Goal: Use online tool/utility: Utilize a website feature to perform a specific function

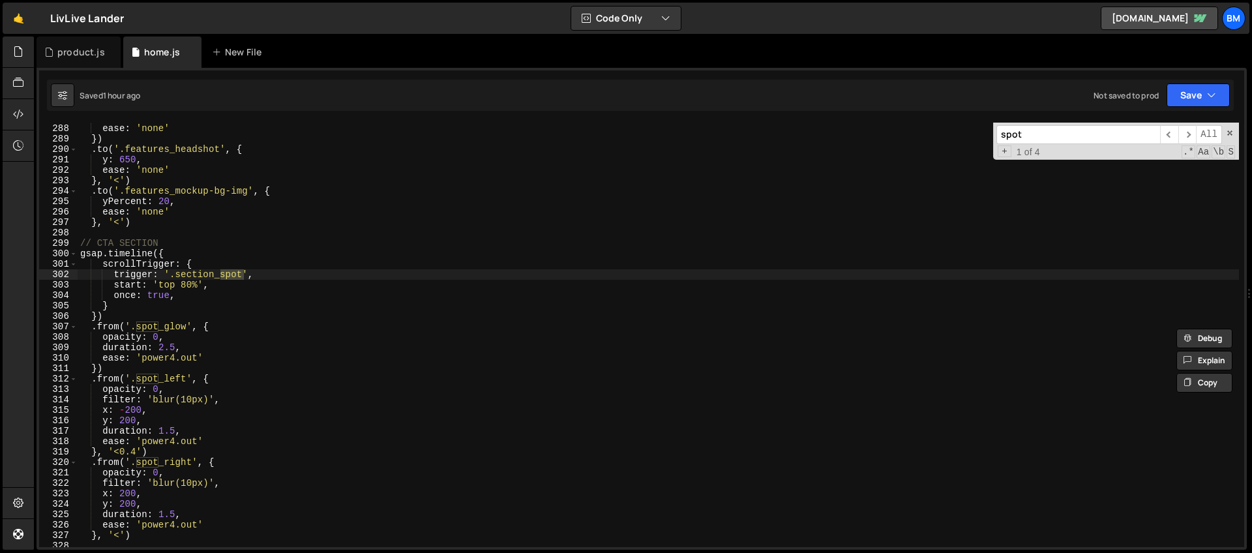
scroll to position [3048, 0]
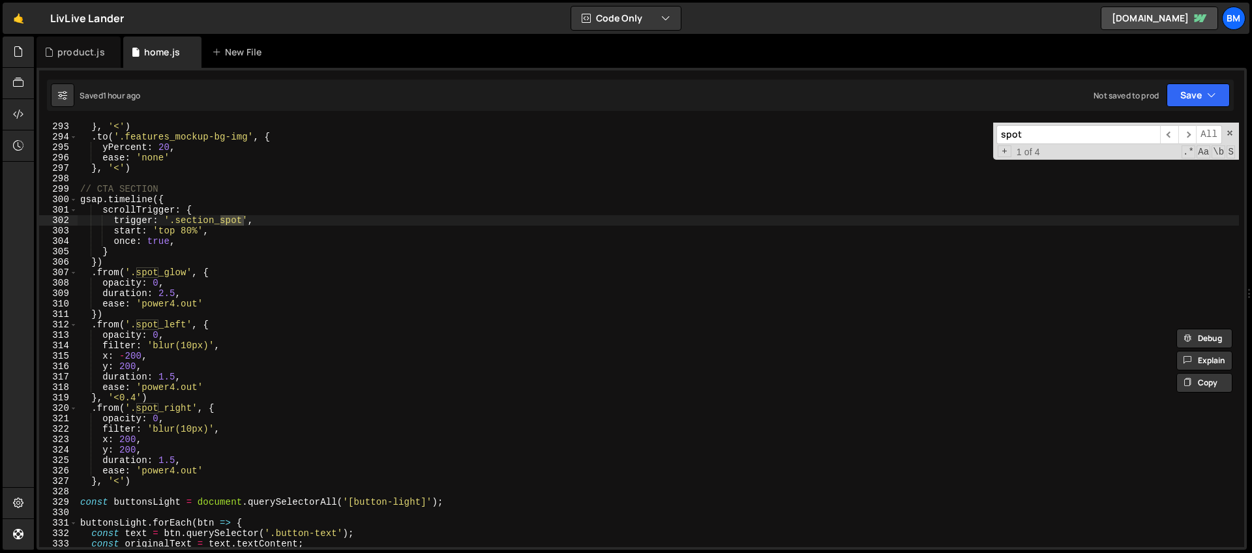
type input "spot"
click at [170, 429] on div "} , '<' ) . to ( '.features_mockup-bg-img' , { yPercent : 20 , ease : 'none' } …" at bounding box center [658, 343] width 1161 height 445
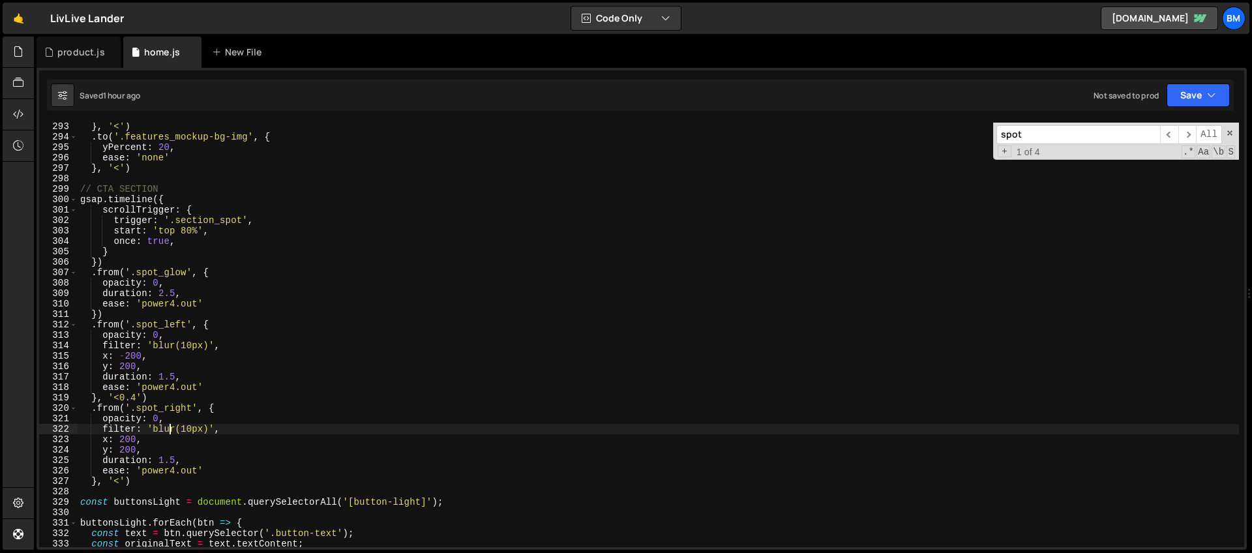
click at [200, 419] on div "} , '<' ) . to ( '.features_mockup-bg-img' , { yPercent : 20 , ease : 'none' } …" at bounding box center [658, 343] width 1161 height 445
click at [169, 444] on div "} , '<' ) . to ( '.features_mockup-bg-img' , { yPercent : 20 , ease : 'none' } …" at bounding box center [658, 343] width 1161 height 445
click at [1231, 132] on span at bounding box center [1229, 132] width 9 height 9
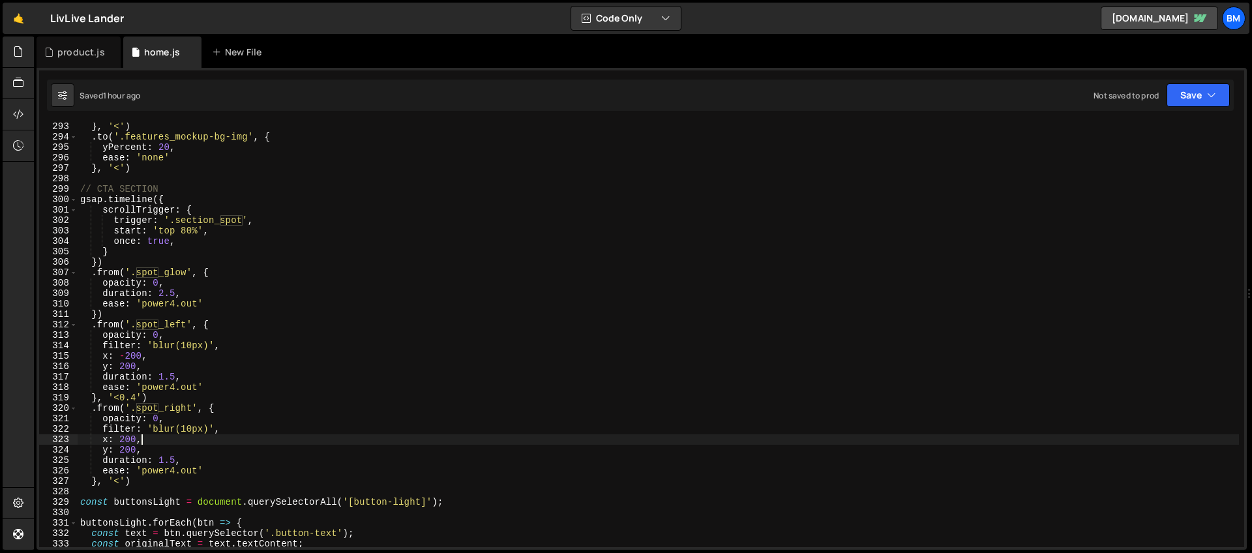
click at [342, 373] on div "} , '<' ) . to ( '.features_mockup-bg-img' , { yPercent : 20 , ease : 'none' } …" at bounding box center [658, 343] width 1161 height 445
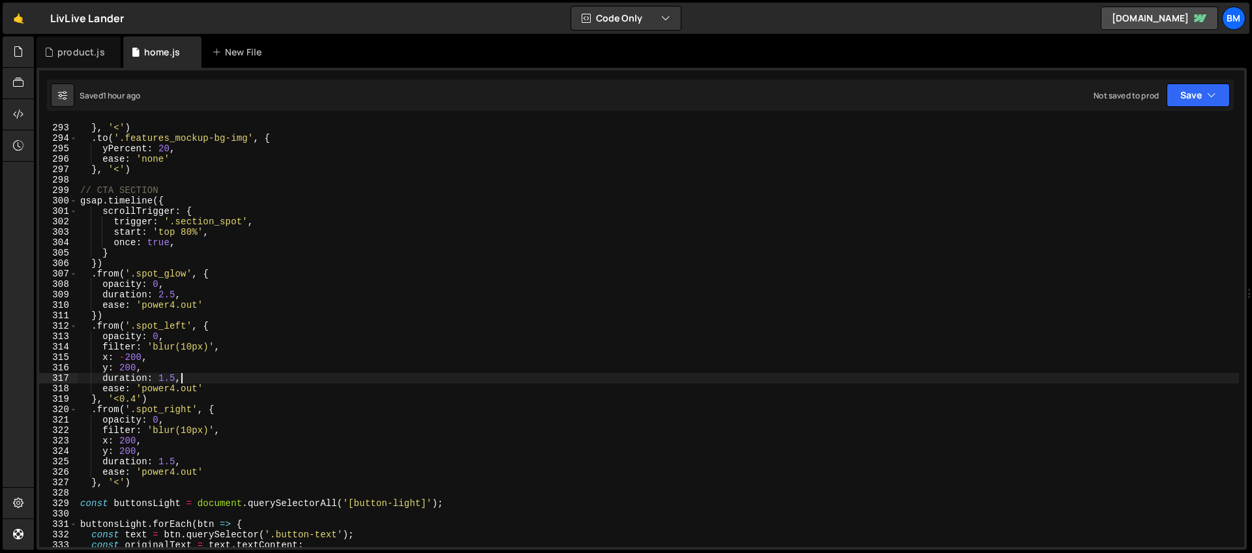
scroll to position [3036, 0]
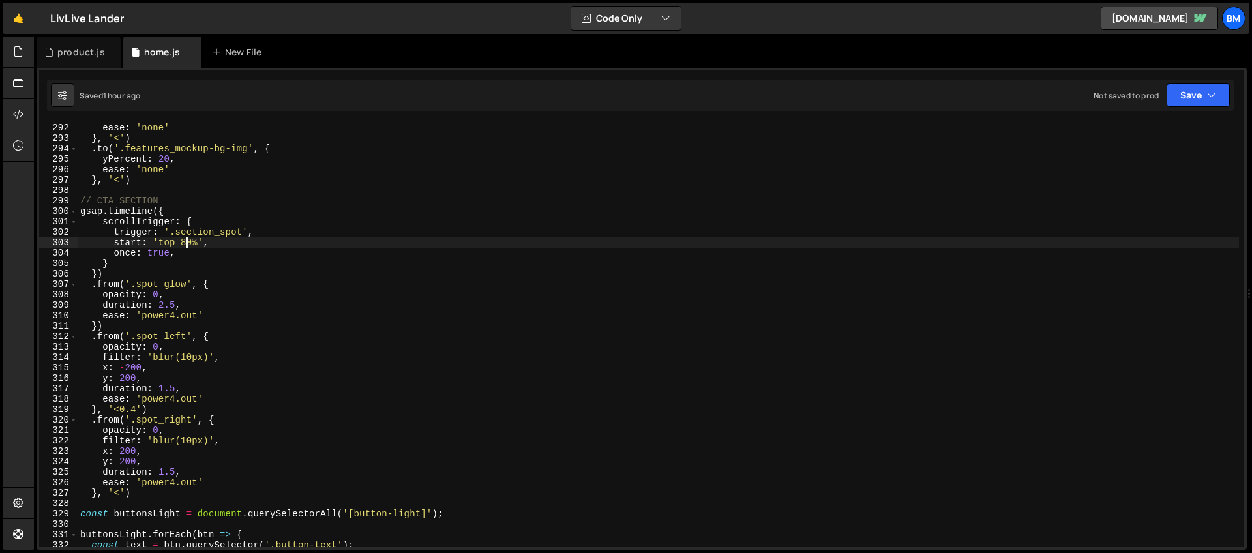
click at [187, 243] on div "ease : 'none' } , '<' ) . to ( '.features_mockup-bg-img' , { yPercent : 20 , ea…" at bounding box center [658, 345] width 1161 height 445
click at [142, 342] on div "ease : 'none' } , '<' ) . to ( '.features_mockup-bg-img' , { yPercent : 20 , ea…" at bounding box center [658, 345] width 1161 height 445
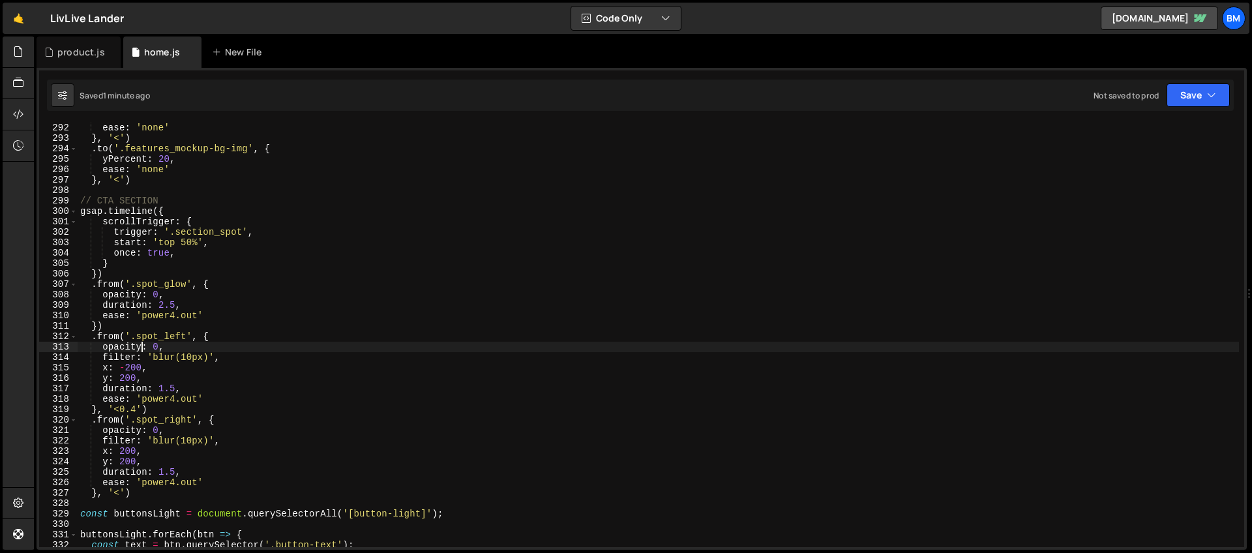
scroll to position [0, 5]
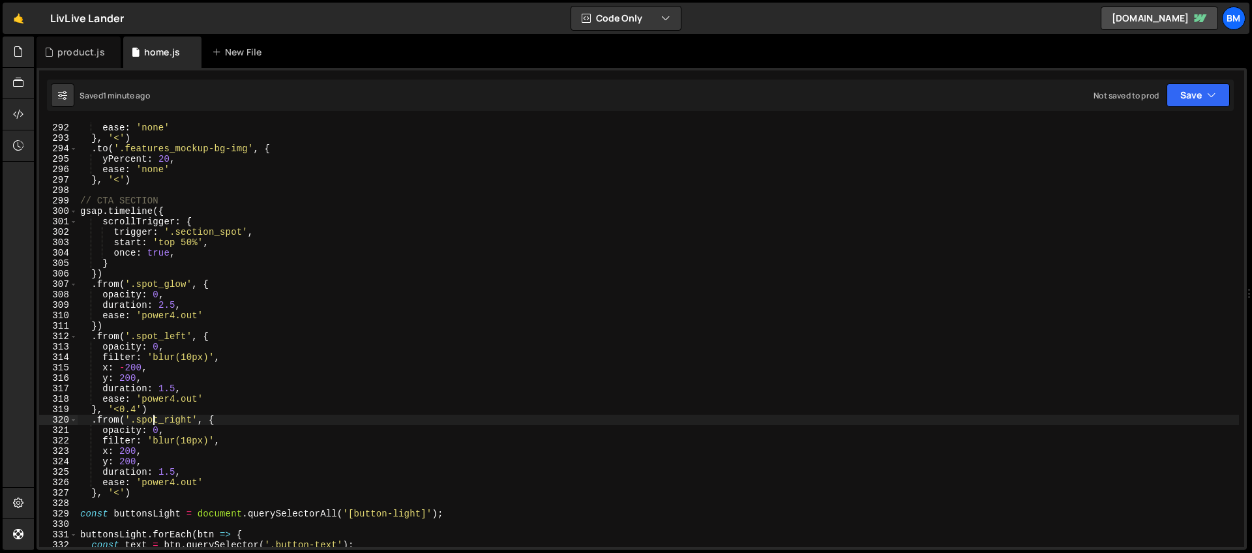
click at [155, 423] on div "ease : 'none' } , '<' ) . to ( '.features_mockup-bg-img' , { yPercent : 20 , ea…" at bounding box center [658, 345] width 1161 height 445
click at [241, 423] on div "ease : 'none' } , '<' ) . to ( '.features_mockup-bg-img' , { yPercent : 20 , ea…" at bounding box center [658, 345] width 1161 height 445
click at [139, 360] on div "ease : 'none' } , '<' ) . to ( '.features_mockup-bg-img' , { yPercent : 20 , ea…" at bounding box center [658, 345] width 1161 height 445
click at [119, 451] on div "ease : 'none' } , '<' ) . to ( '.features_mockup-bg-img' , { yPercent : 20 , ea…" at bounding box center [658, 345] width 1161 height 445
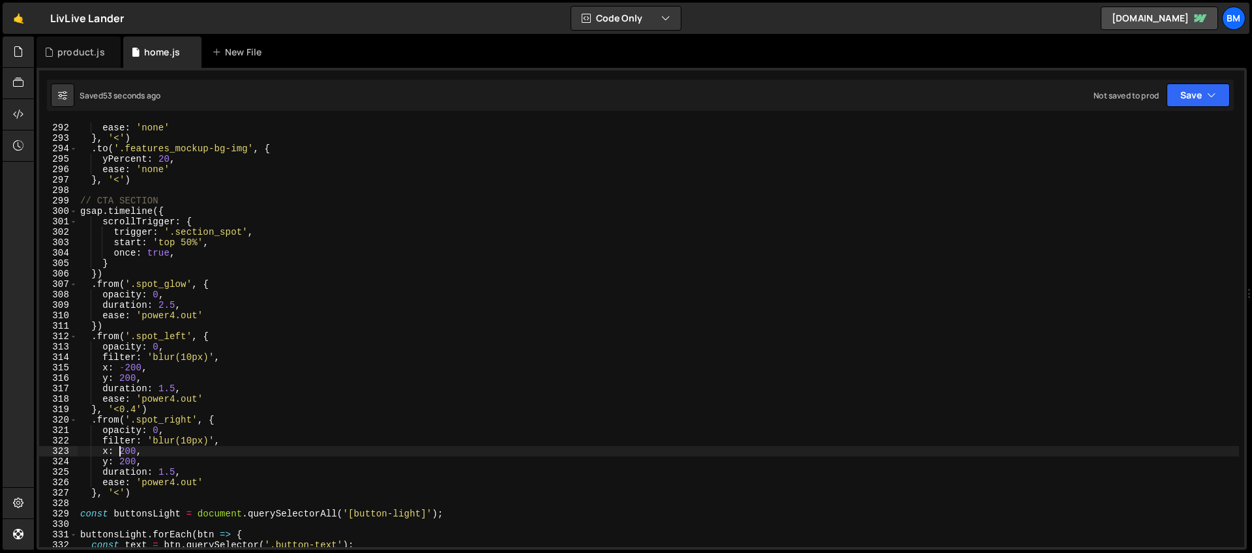
click at [108, 453] on div "ease : 'none' } , '<' ) . to ( '.features_mockup-bg-img' , { yPercent : 20 , ea…" at bounding box center [658, 345] width 1161 height 445
click at [167, 454] on div "ease : 'none' } , '<' ) . to ( '.features_mockup-bg-img' , { yPercent : 20 , ea…" at bounding box center [658, 345] width 1161 height 445
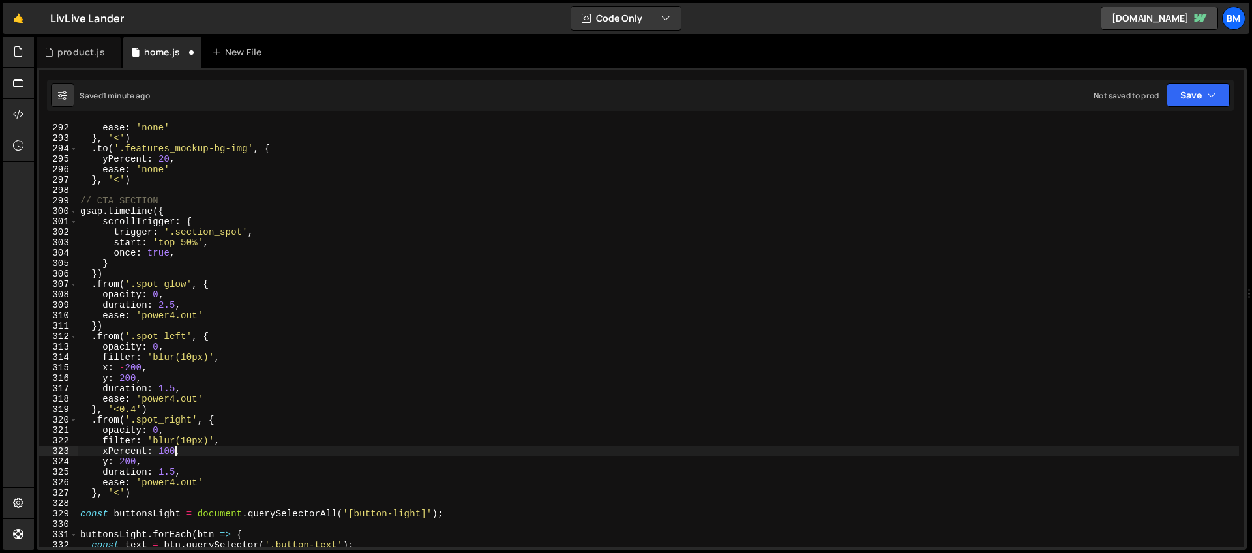
click at [108, 369] on div "ease : 'none' } , '<' ) . to ( '.features_mockup-bg-img' , { yPercent : 20 , ea…" at bounding box center [658, 345] width 1161 height 445
click at [180, 368] on div "ease : 'none' } , '<' ) . to ( '.features_mockup-bg-img' , { yPercent : 20 , ea…" at bounding box center [658, 345] width 1161 height 445
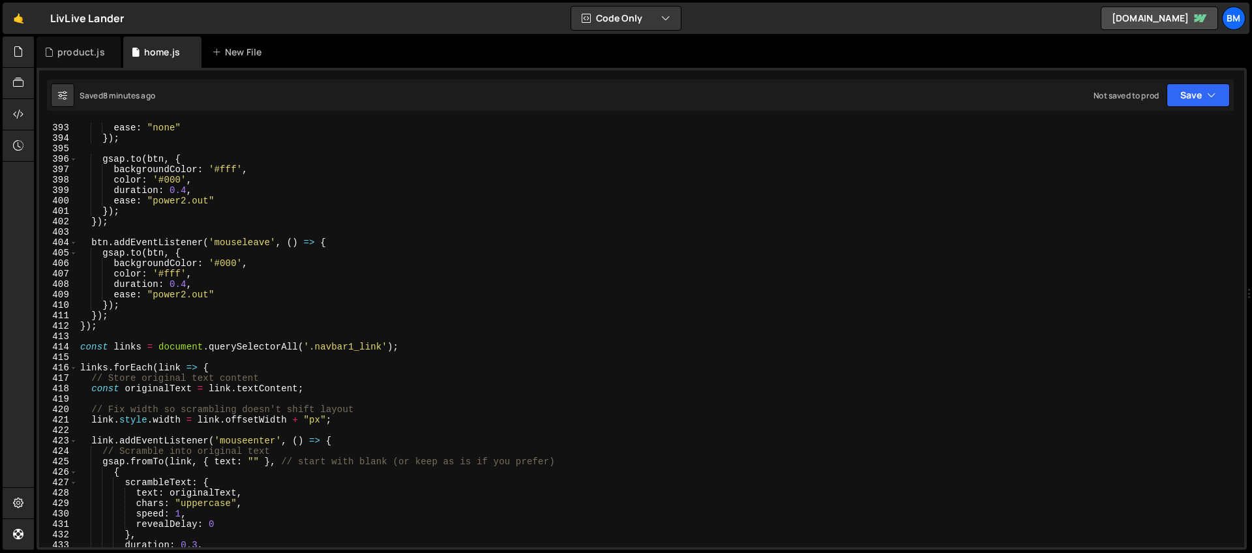
scroll to position [4144, 0]
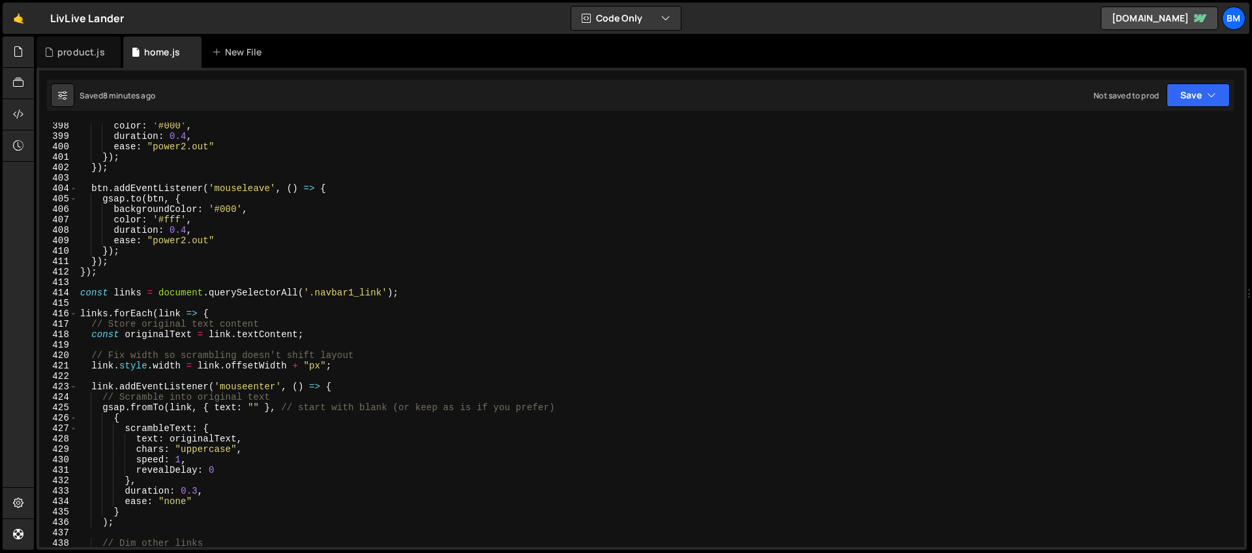
click at [126, 291] on div "color : '#000' , duration : 0.4 , ease : "power2.out" }) ; }) ; btn . addEventL…" at bounding box center [658, 343] width 1161 height 445
type textarea "const links = document.querySelectorAll('.navbar1_link');"
click at [118, 287] on div "color : '#000' , duration : 0.4 , ease : "power2.out" }) ; }) ; btn . addEventL…" at bounding box center [658, 343] width 1161 height 445
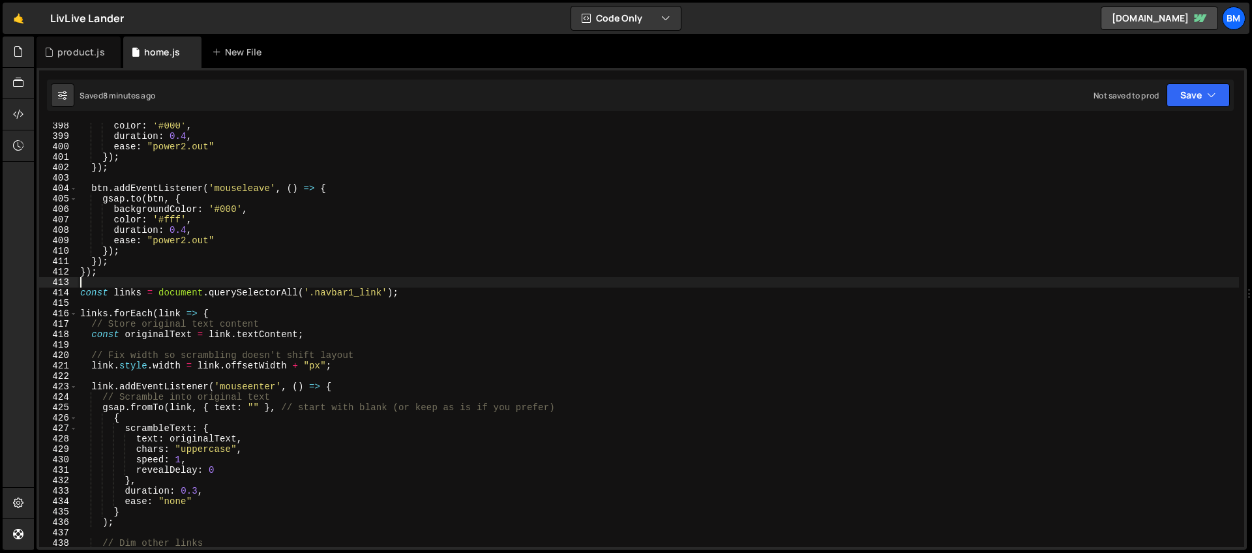
scroll to position [0, 0]
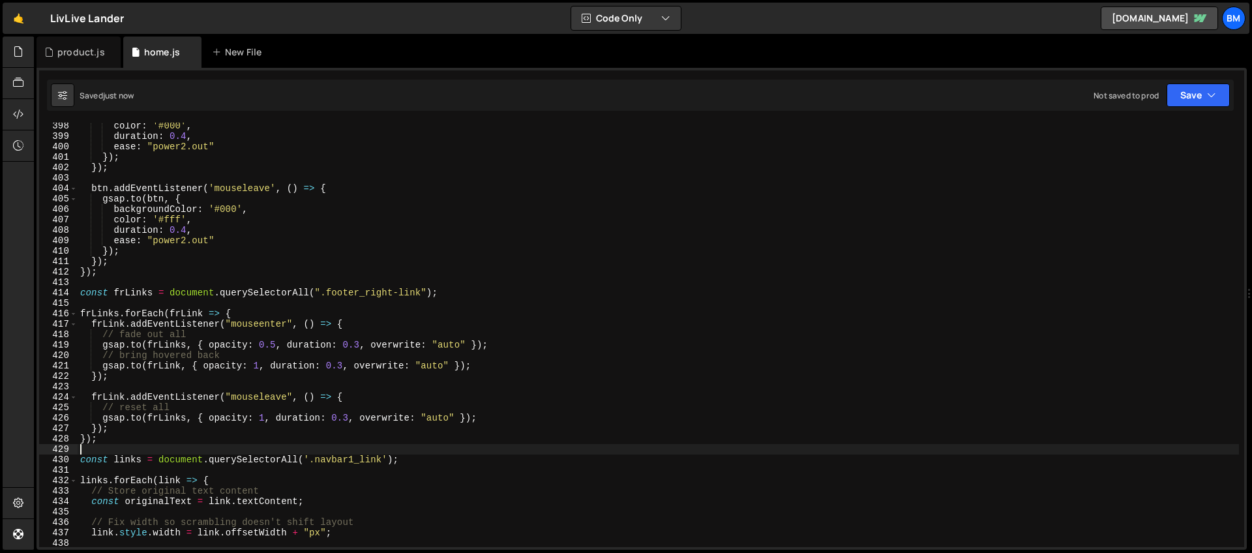
click at [193, 262] on div "color : '#000' , duration : 0.4 , ease : "power2.out" }) ; }) ; btn . addEventL…" at bounding box center [658, 343] width 1161 height 445
click at [198, 334] on div "color : '#000' , duration : 0.4 , ease : "power2.out" }) ; }) ; btn . addEventL…" at bounding box center [658, 343] width 1161 height 445
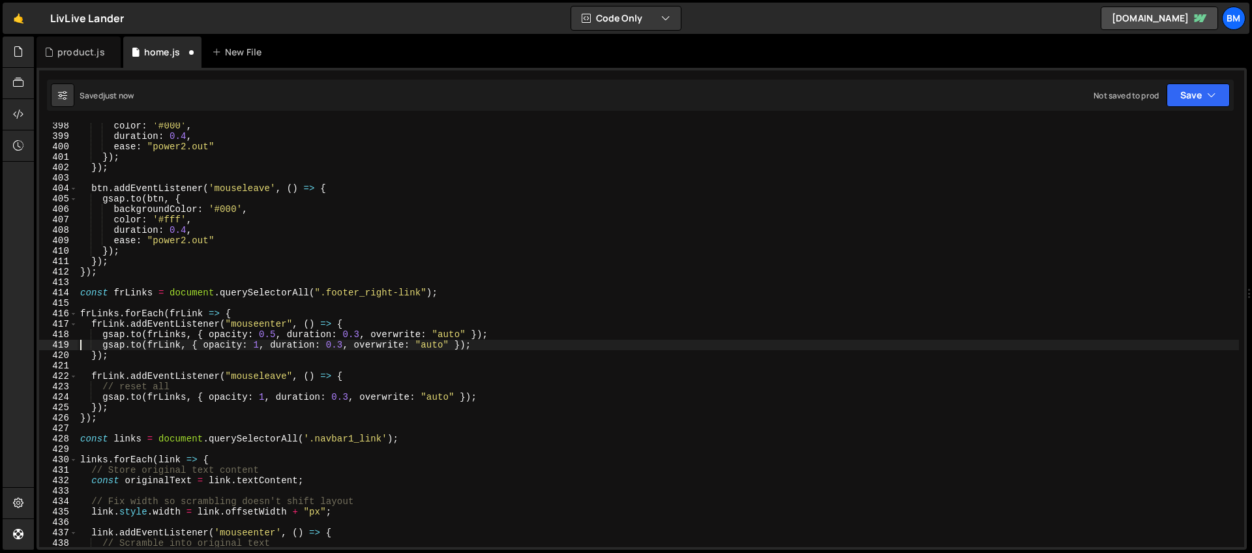
type textarea "});"
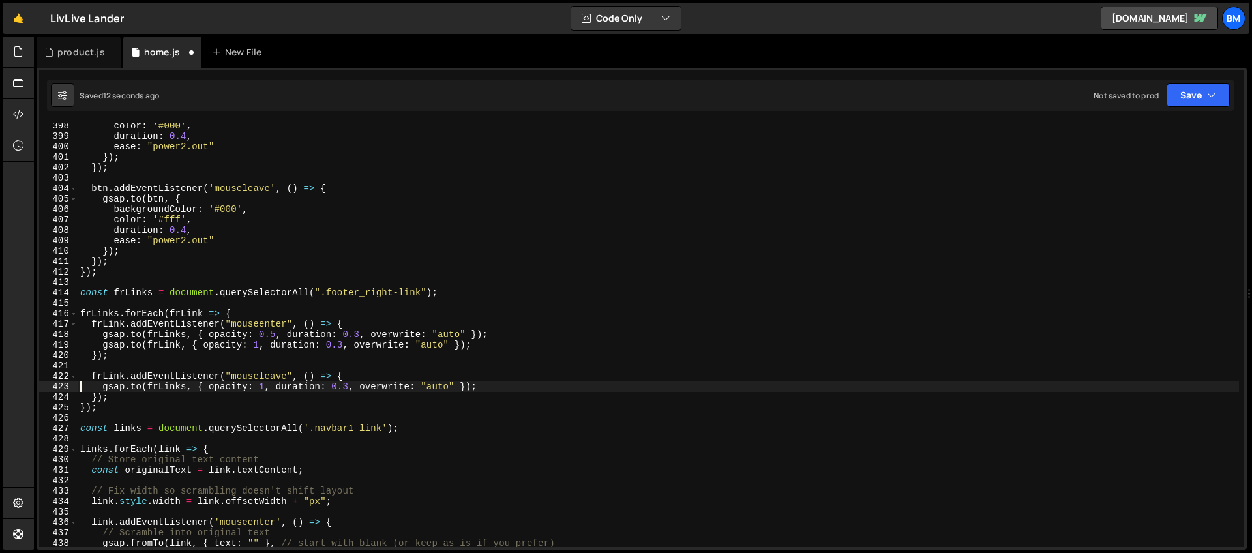
scroll to position [4207, 0]
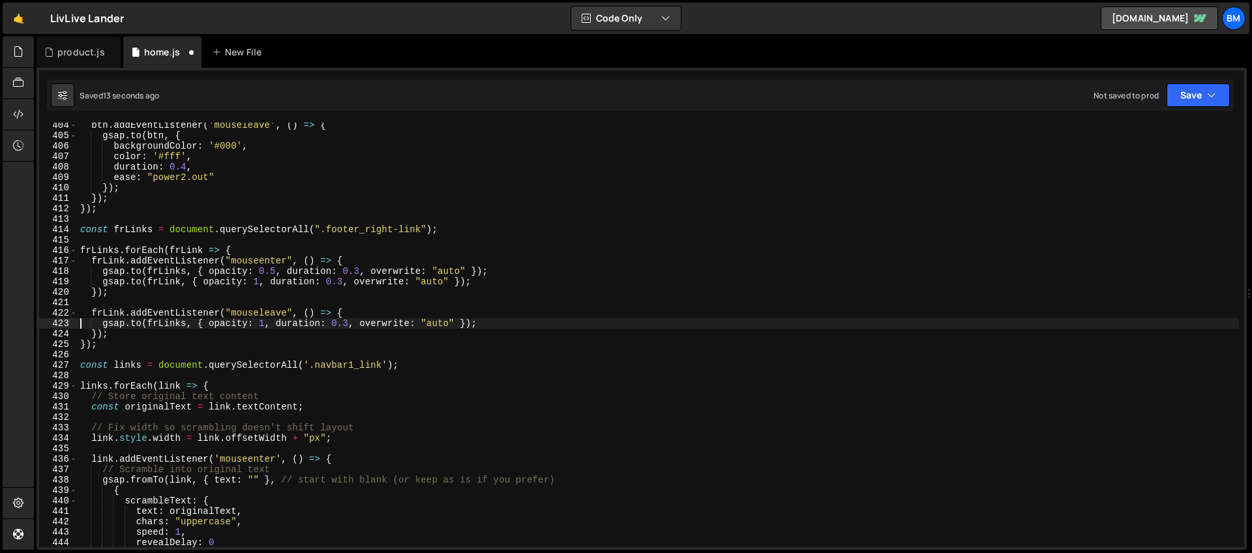
click at [235, 396] on div "btn . addEventListener ( 'mouseleave' , ( ) => { gsap . to ( btn , { background…" at bounding box center [658, 342] width 1161 height 445
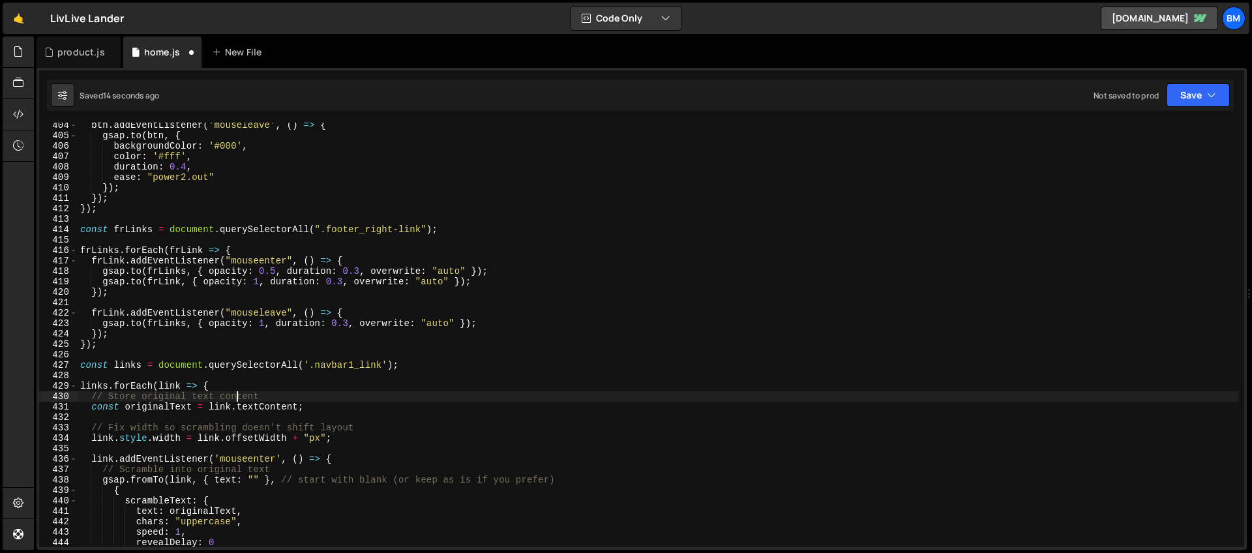
type textarea "const originalText = link.textContent;"
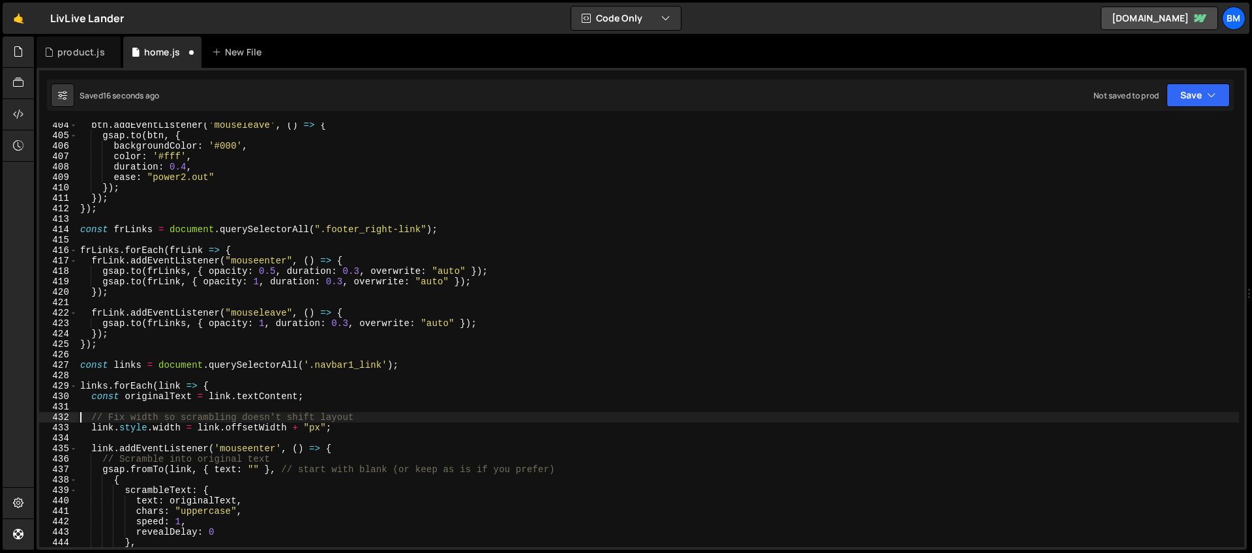
type textarea "link.style.width = link.offsetWidth + "px";"
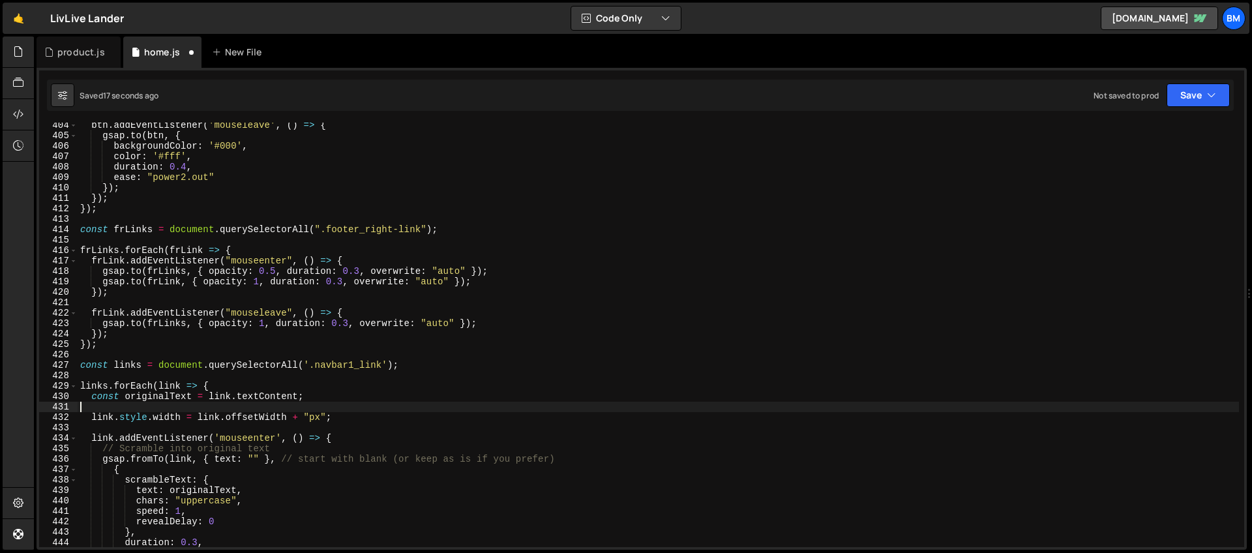
type textarea "link.style.width = link.offsetWidth + "px";"
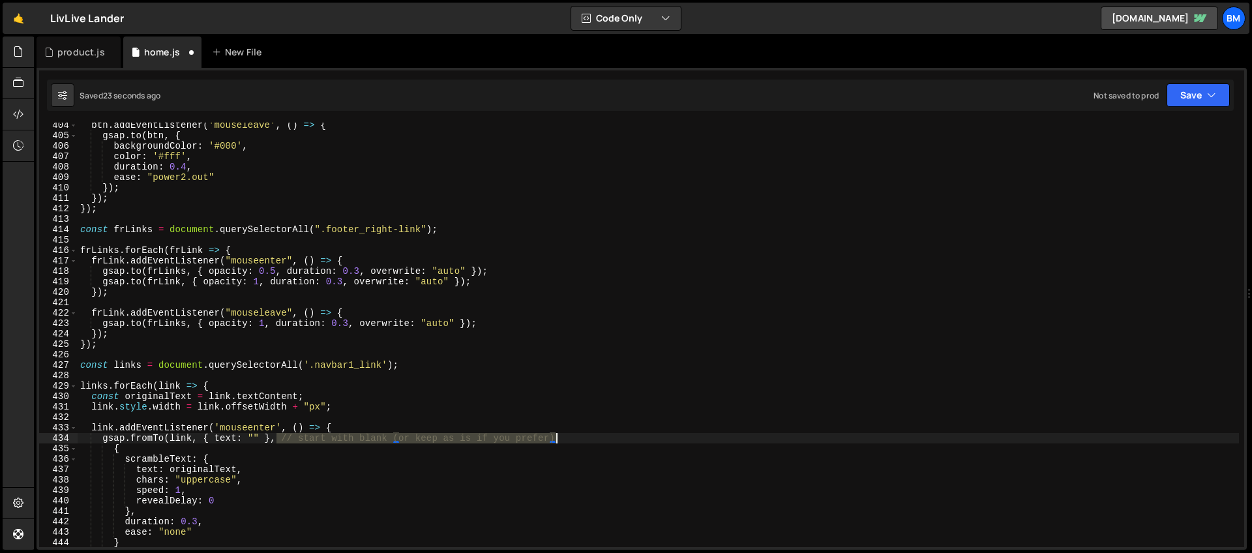
drag, startPoint x: 278, startPoint y: 438, endPoint x: 624, endPoint y: 434, distance: 346.3
click at [624, 434] on div "btn . addEventListener ( 'mouseleave' , ( ) => { gsap . to ( btn , { background…" at bounding box center [658, 342] width 1161 height 445
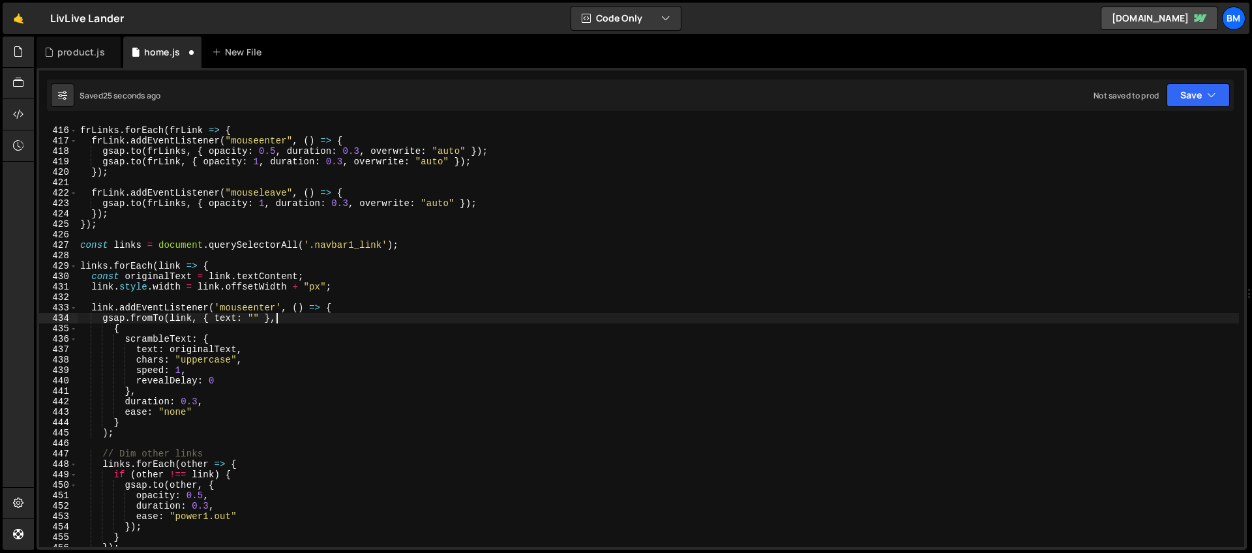
scroll to position [4338, 0]
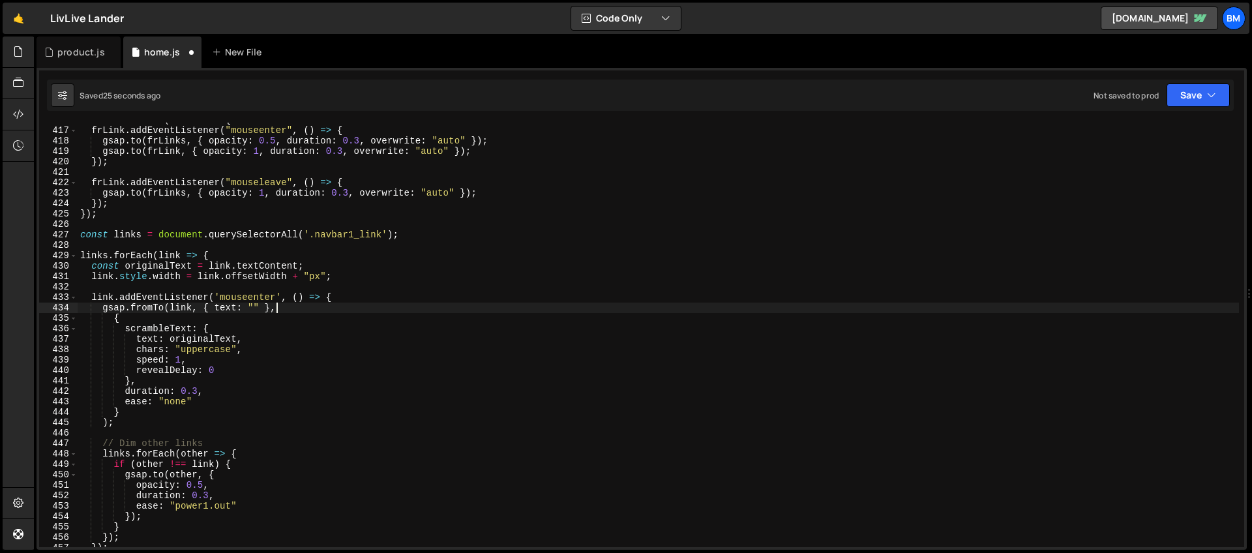
click at [112, 440] on div "frLinks . forEach ( frLink => { frLink . addEventListener ( "mouseenter" , ( ) …" at bounding box center [658, 337] width 1161 height 445
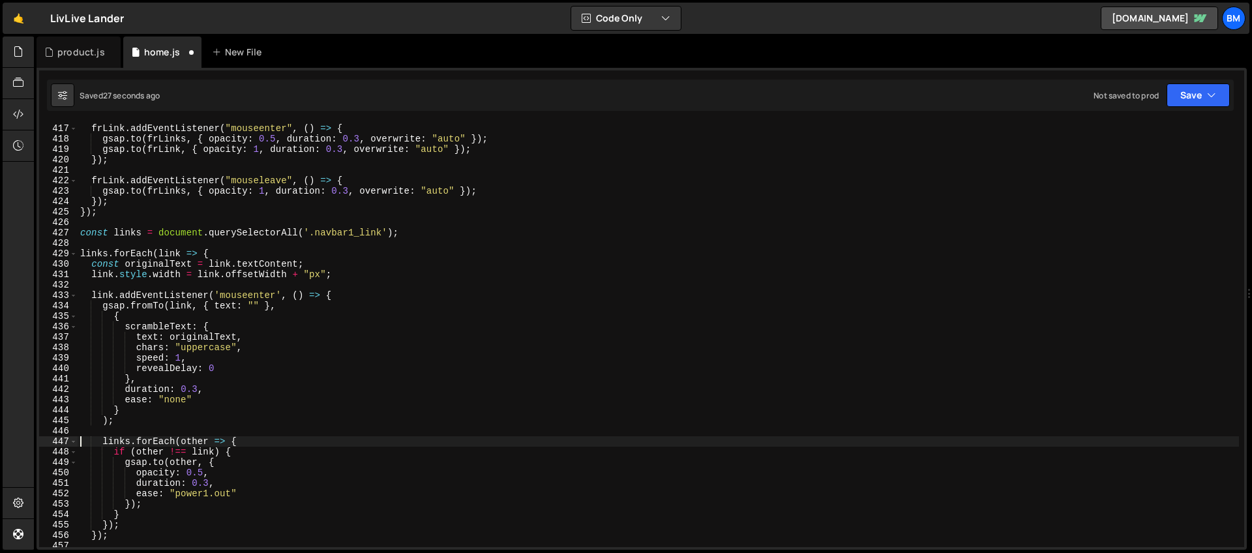
scroll to position [4554, 0]
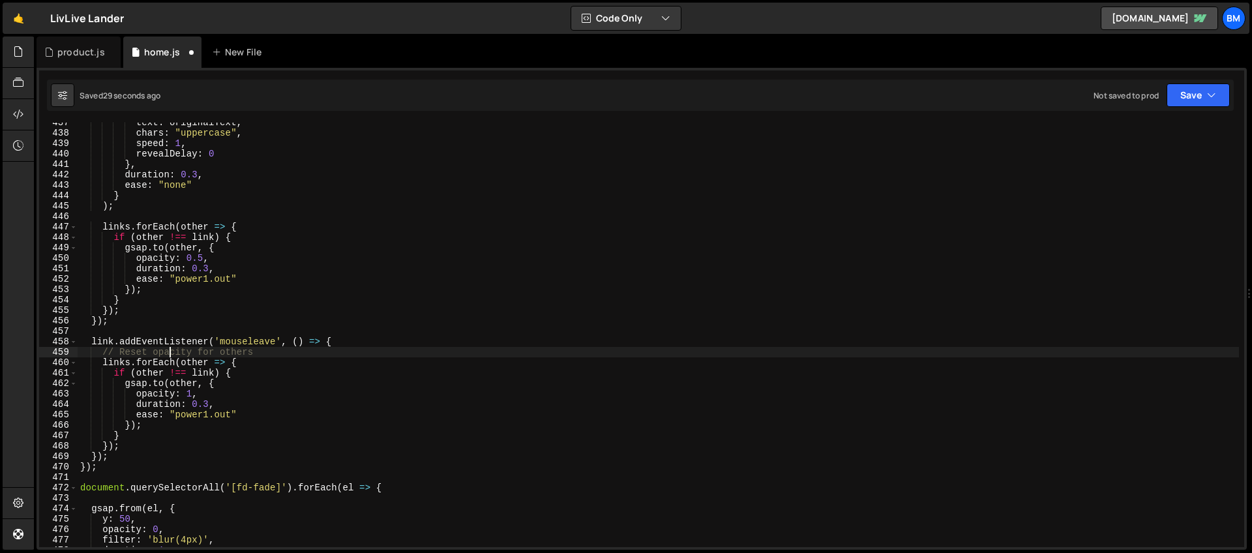
click at [170, 355] on div "text : originalText , chars : "uppercase" , speed : 1 , revealDelay : 0 } , dur…" at bounding box center [658, 339] width 1161 height 445
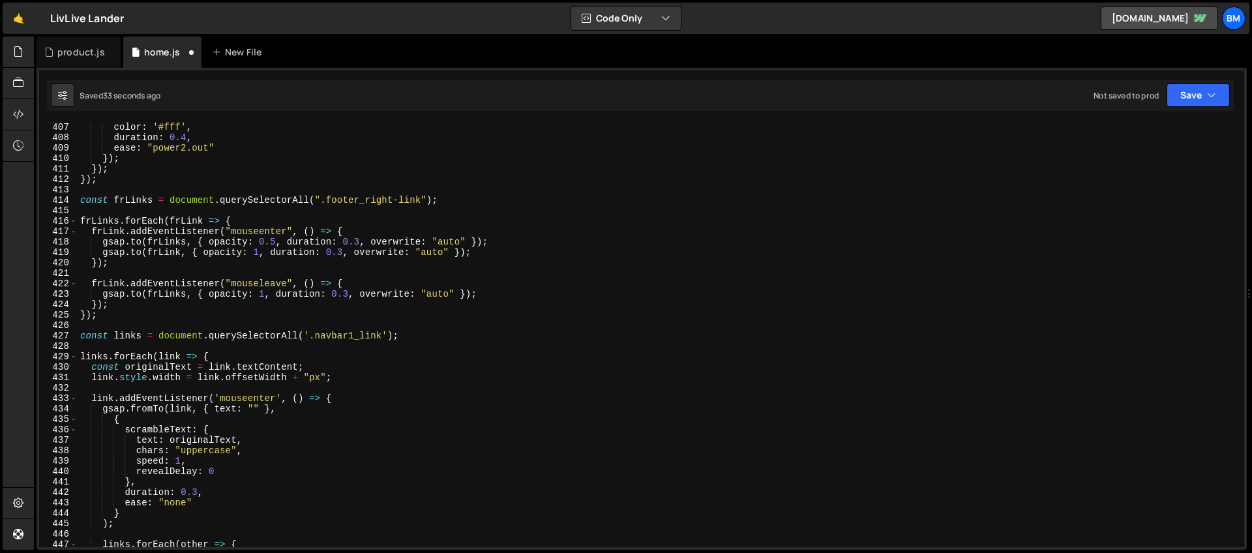
scroll to position [4237, 0]
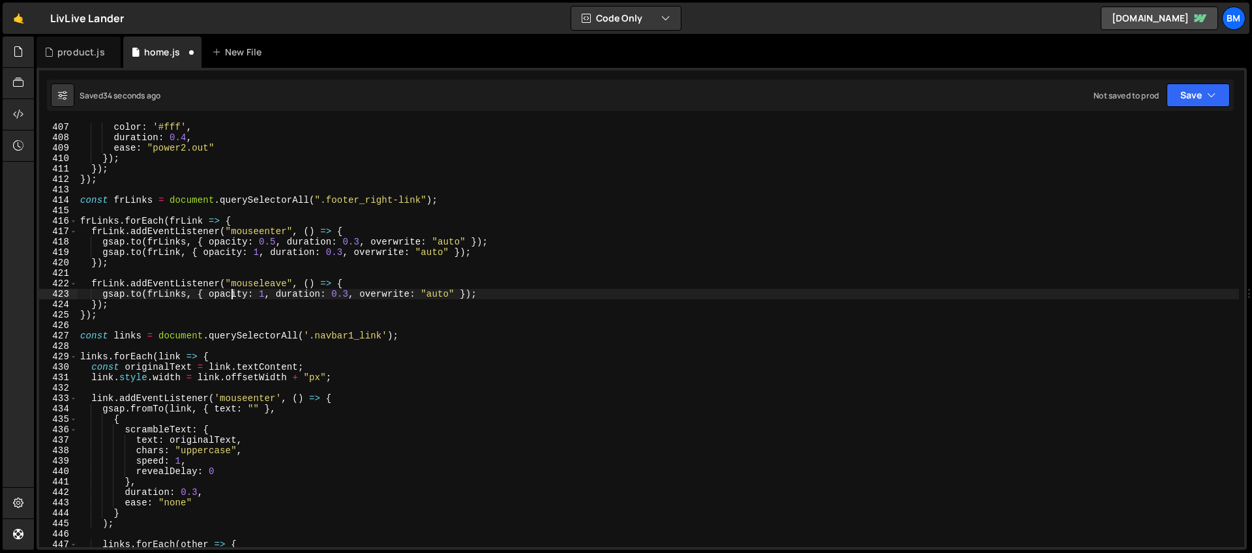
click at [229, 293] on div "color : '#fff' , duration : 0.4 , ease : "power2.out" }) ; }) ; }) ; const frLi…" at bounding box center [658, 344] width 1161 height 445
type textarea "[DOMAIN_NAME](frLinks, { opacity: 1, duration: 0.3, overwrite: "auto" });"
click at [431, 211] on div "color : '#fff' , duration : 0.4 , ease : "power2.out" }) ; }) ; }) ; const frLi…" at bounding box center [658, 344] width 1161 height 445
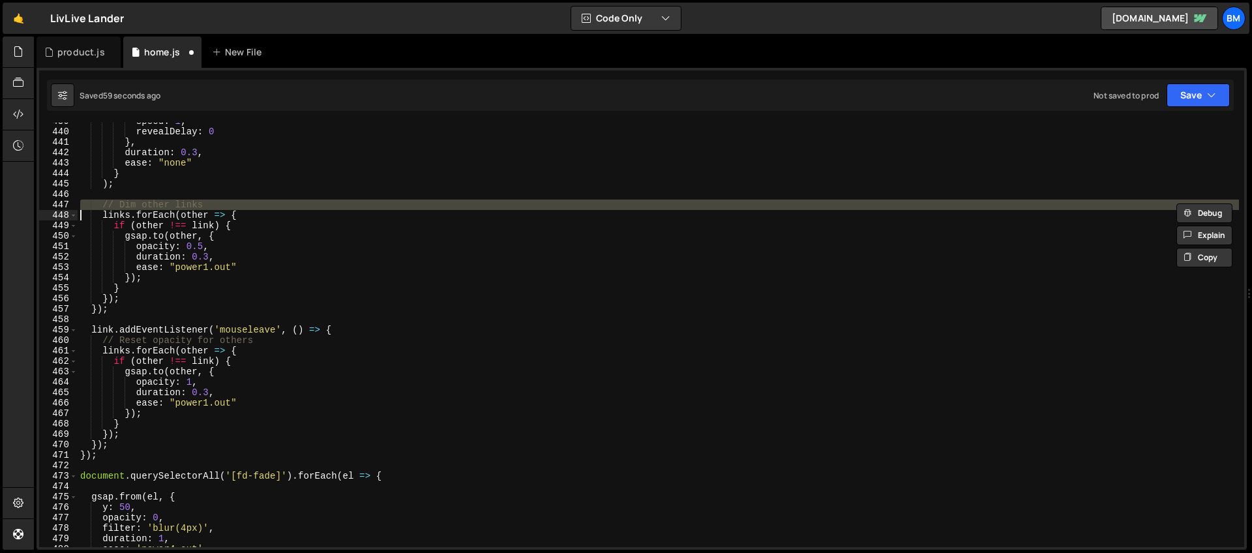
scroll to position [4306, 0]
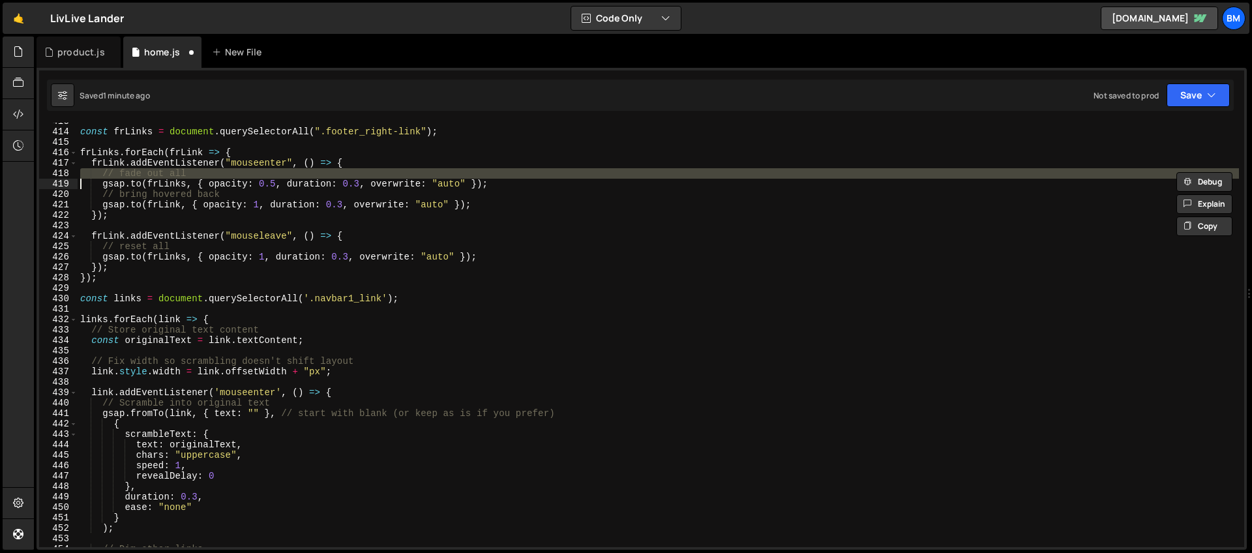
type textarea "});"
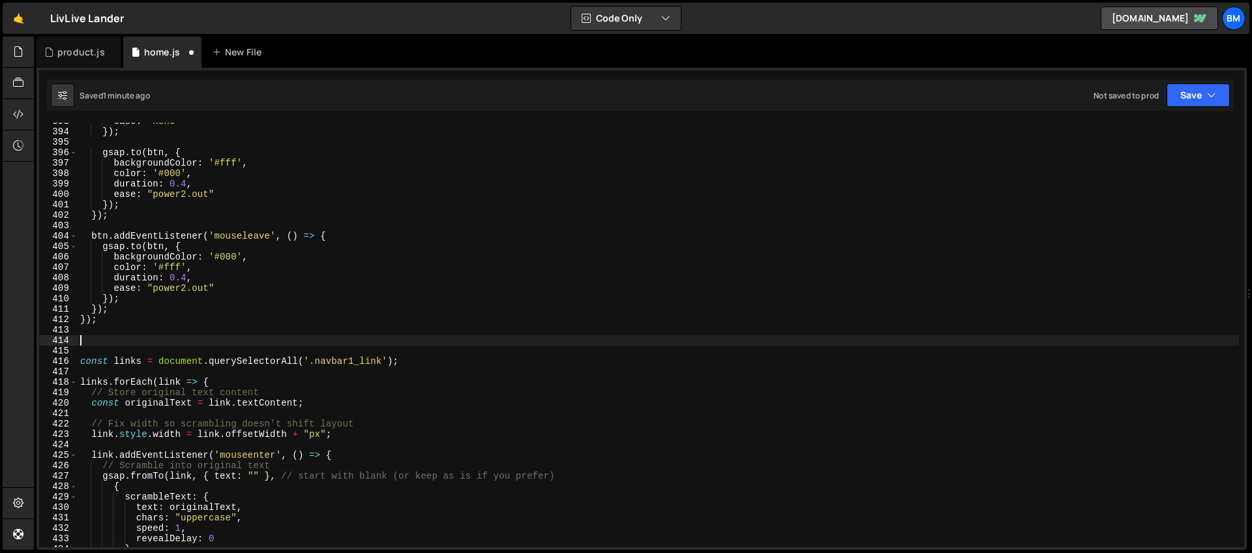
scroll to position [4097, 0]
type textarea "});"
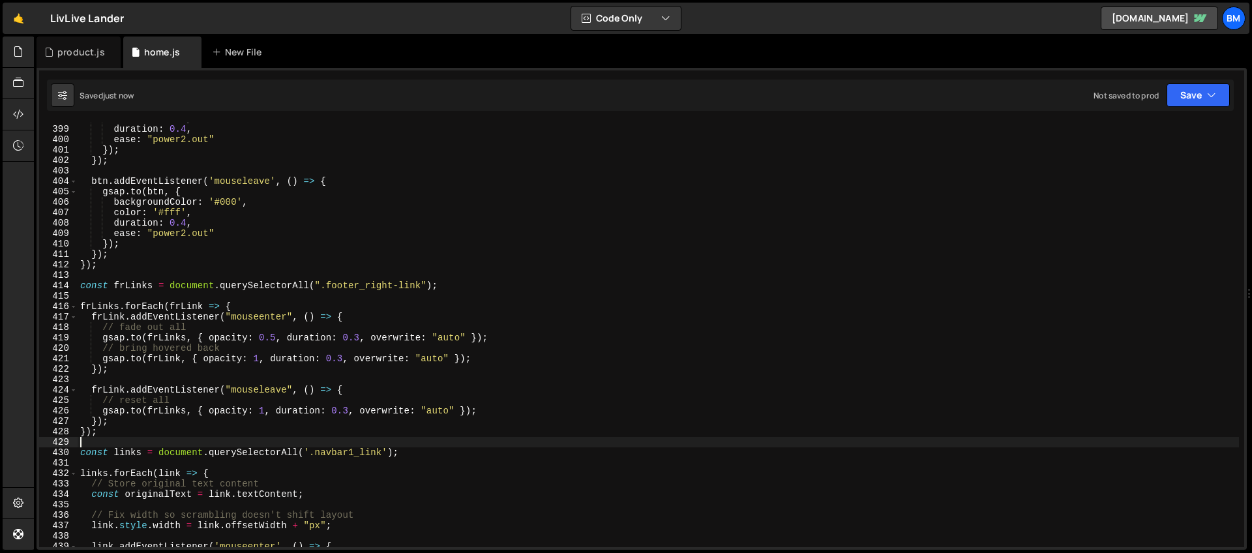
scroll to position [4216, 0]
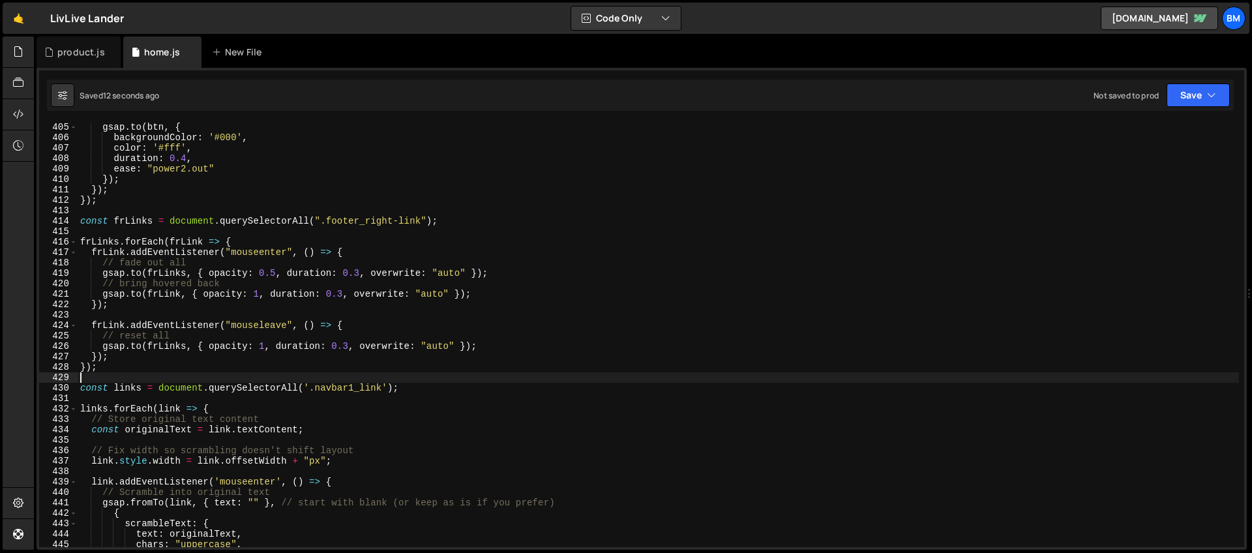
click at [448, 220] on div "gsap . to ( btn , { backgroundColor : '#000' , color : '#fff' , duration : 0.4 …" at bounding box center [658, 344] width 1161 height 445
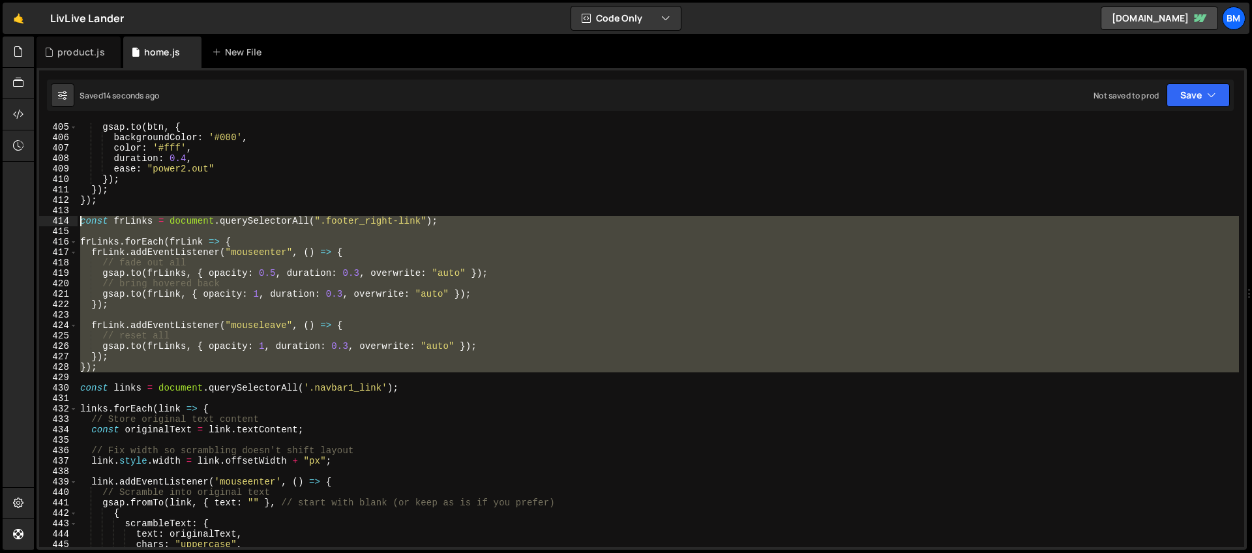
drag, startPoint x: 113, startPoint y: 373, endPoint x: 18, endPoint y: 221, distance: 179.3
click at [18, 221] on div "Hold on a sec... Are you certain you wish to leave this page? Any changes you'v…" at bounding box center [626, 276] width 1252 height 553
type textarea "const frLinks = document.querySelectorAll(".footer_right-link");"
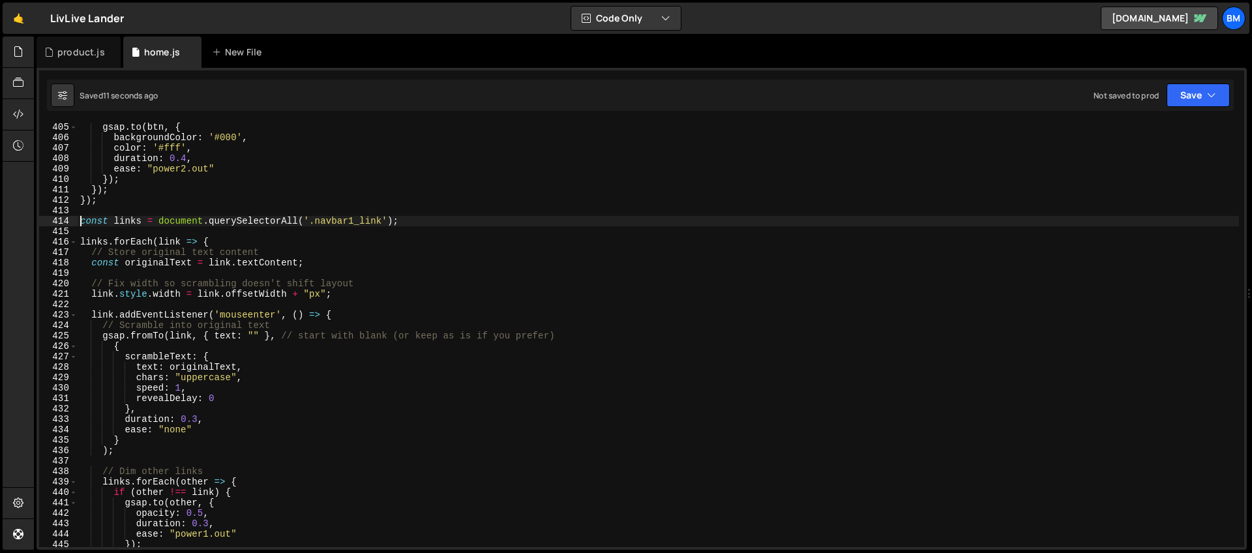
type textarea "});"
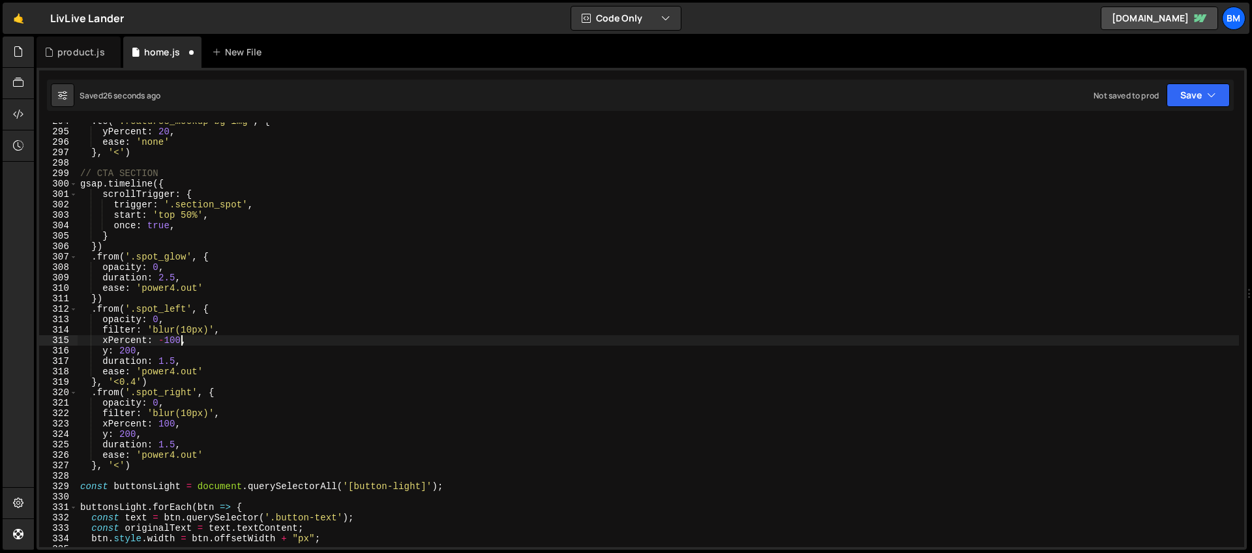
scroll to position [0, 7]
click at [169, 184] on div ". to ( '.features_mockup-bg-img' , { yPercent : 20 , ease : 'none' } , '<' ) //…" at bounding box center [658, 338] width 1161 height 445
click at [162, 464] on div ". to ( '.features_mockup-bg-img' , { yPercent : 20 , ease : 'none' } , '<' ) //…" at bounding box center [658, 338] width 1161 height 445
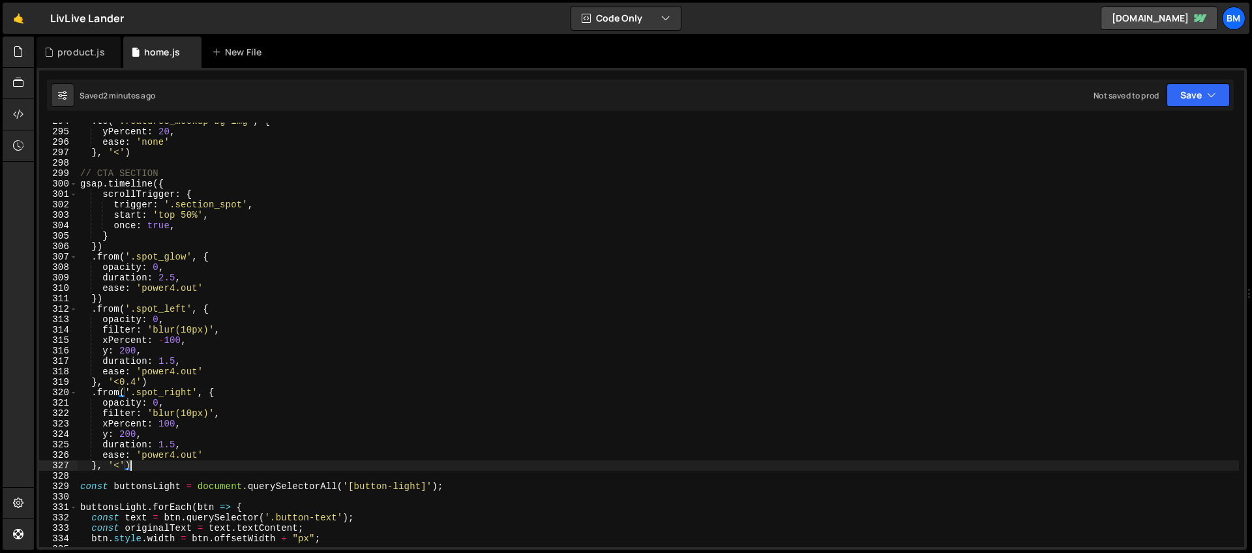
click at [290, 256] on div ". to ( '.features_mockup-bg-img' , { yPercent : 20 , ease : 'none' } , '<' ) //…" at bounding box center [658, 338] width 1161 height 445
click at [268, 234] on div ". to ( '.features_mockup-bg-img' , { yPercent : 20 , ease : 'none' } , '<' ) //…" at bounding box center [658, 338] width 1161 height 445
click at [175, 190] on div ". to ( '.features_mockup-bg-img' , { yPercent : 20 , ease : 'none' } , '<' ) //…" at bounding box center [658, 338] width 1161 height 445
click at [174, 183] on div ". to ( '.features_mockup-bg-img' , { yPercent : 20 , ease : 'none' } , '<' ) //…" at bounding box center [658, 338] width 1161 height 445
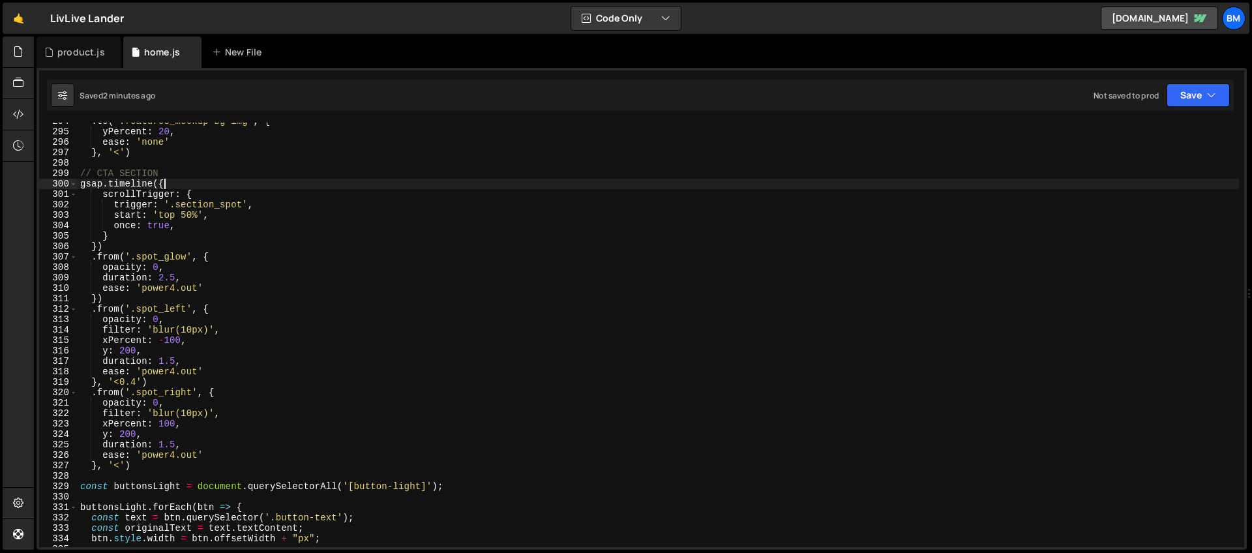
type textarea "gsap.timeline({"
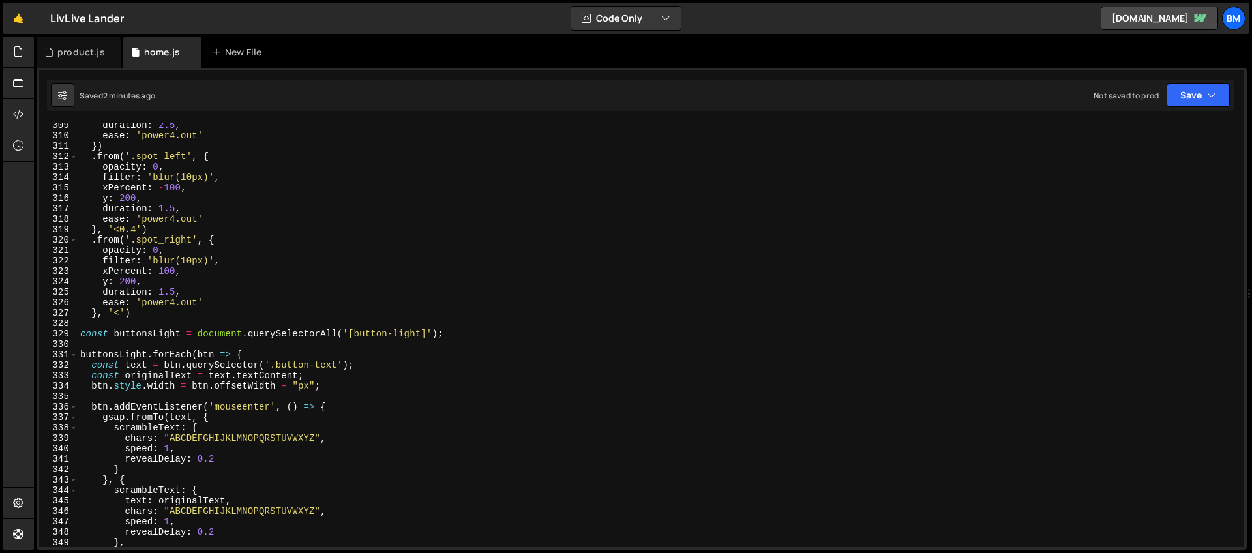
click at [183, 325] on div "duration : 2.5 , ease : 'power4.out' }) . from ( '.spot_left' , { opacity : 0 ,…" at bounding box center [658, 342] width 1161 height 445
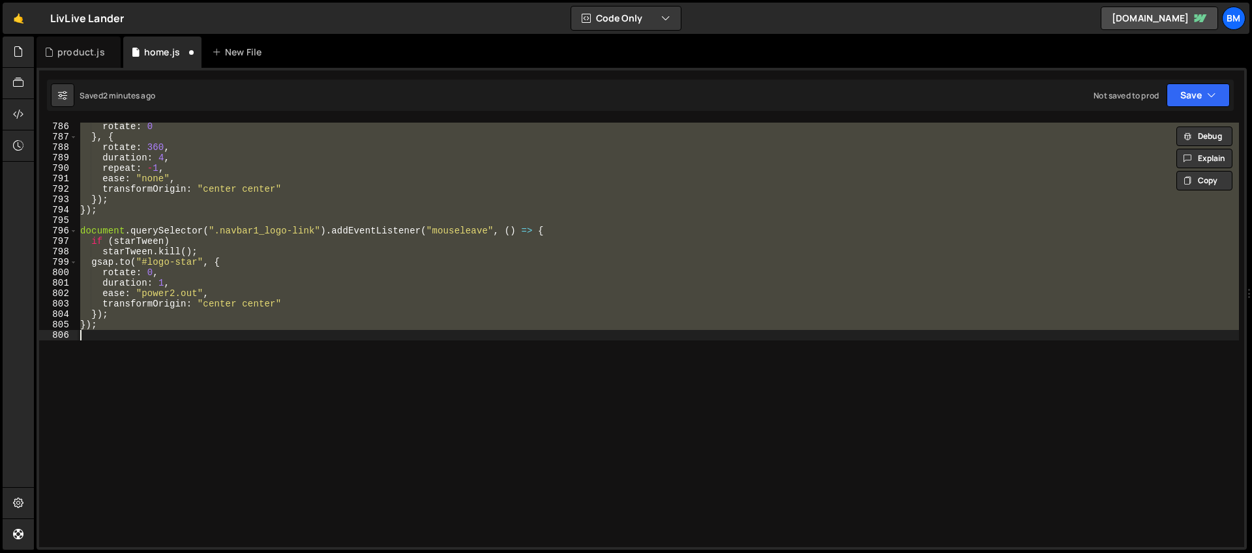
scroll to position [3064, 0]
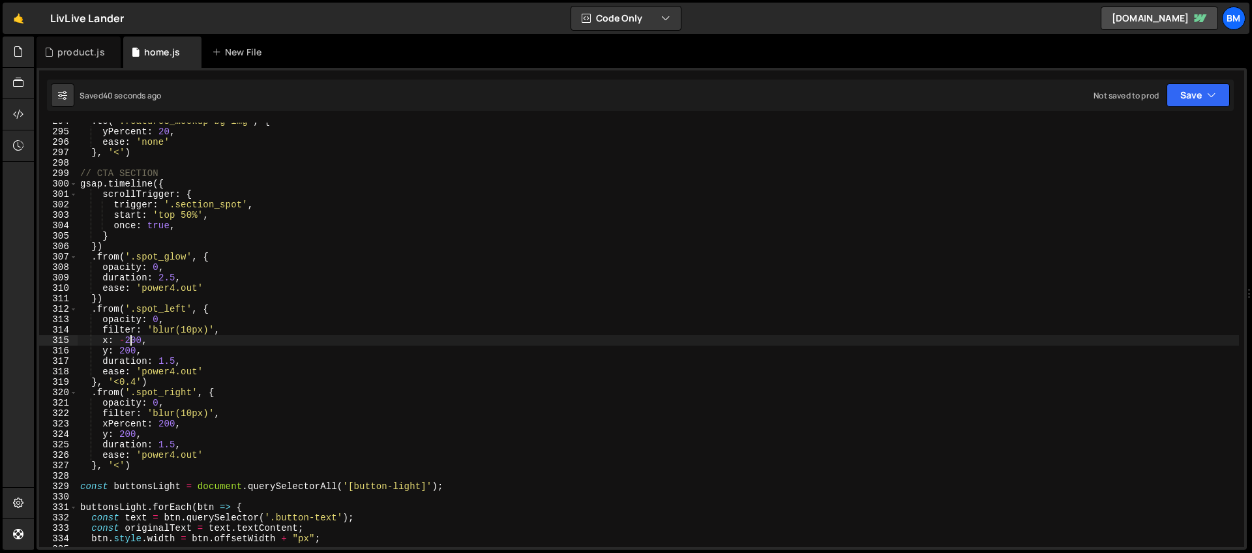
click at [129, 340] on div ". to ( '.features_mockup-bg-img' , { yPercent : 20 , ease : 'none' } , '<' ) //…" at bounding box center [658, 338] width 1161 height 445
click at [158, 462] on div ". to ( '.features_mockup-bg-img' , { yPercent : 20 , ease : 'none' } , '<' ) //…" at bounding box center [658, 338] width 1161 height 445
click at [164, 423] on div ". to ( '.features_mockup-bg-img' , { yPercent : 20 , ease : 'none' } , '<' ) //…" at bounding box center [658, 338] width 1161 height 445
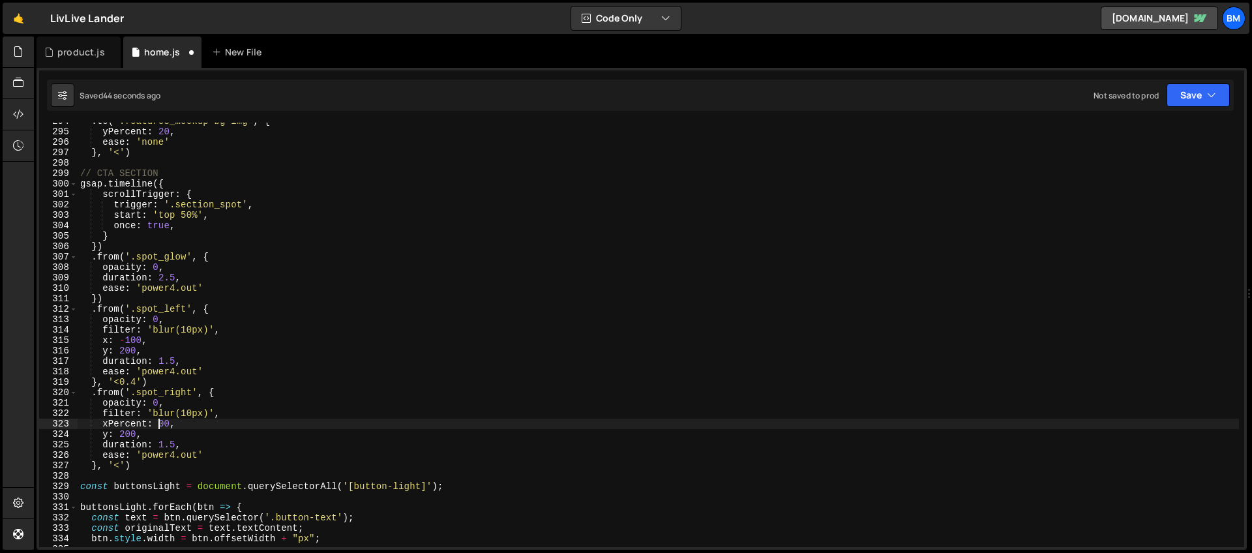
scroll to position [0, 6]
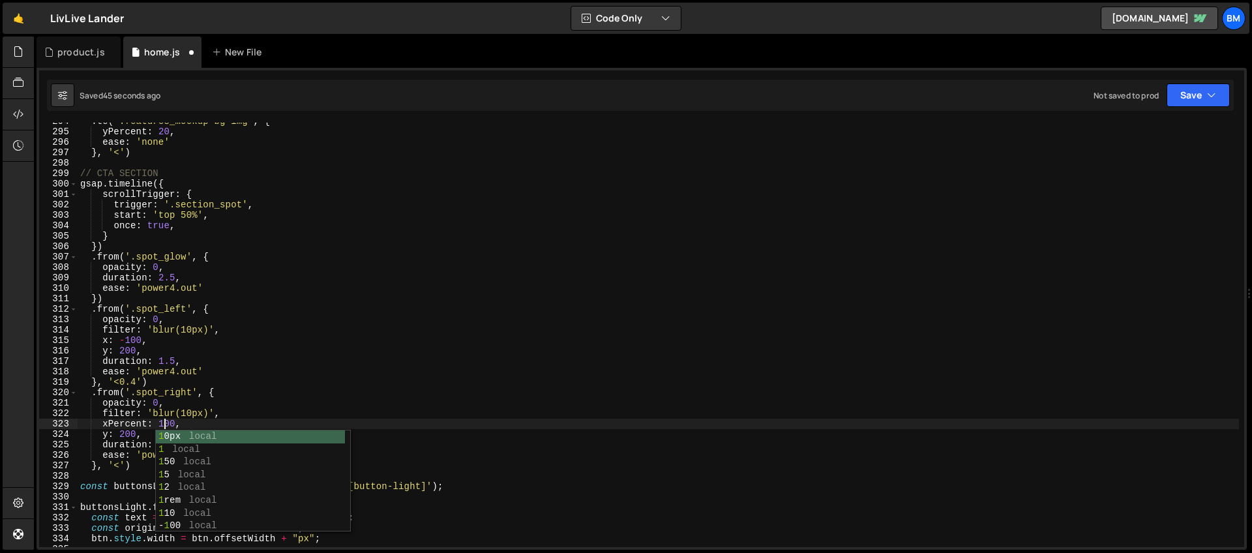
click at [126, 421] on div ". to ( '.features_mockup-bg-img' , { yPercent : 20 , ease : 'none' } , '<' ) //…" at bounding box center [658, 338] width 1161 height 445
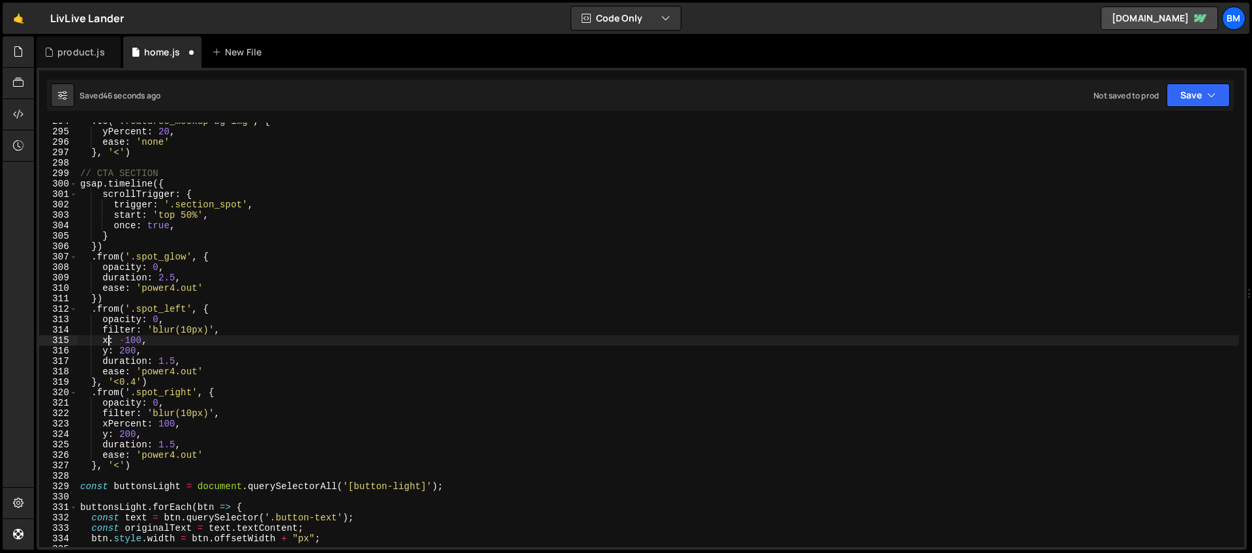
click at [110, 341] on div ". to ( '.features_mockup-bg-img' , { yPercent : 20 , ease : 'none' } , '<' ) //…" at bounding box center [658, 338] width 1161 height 445
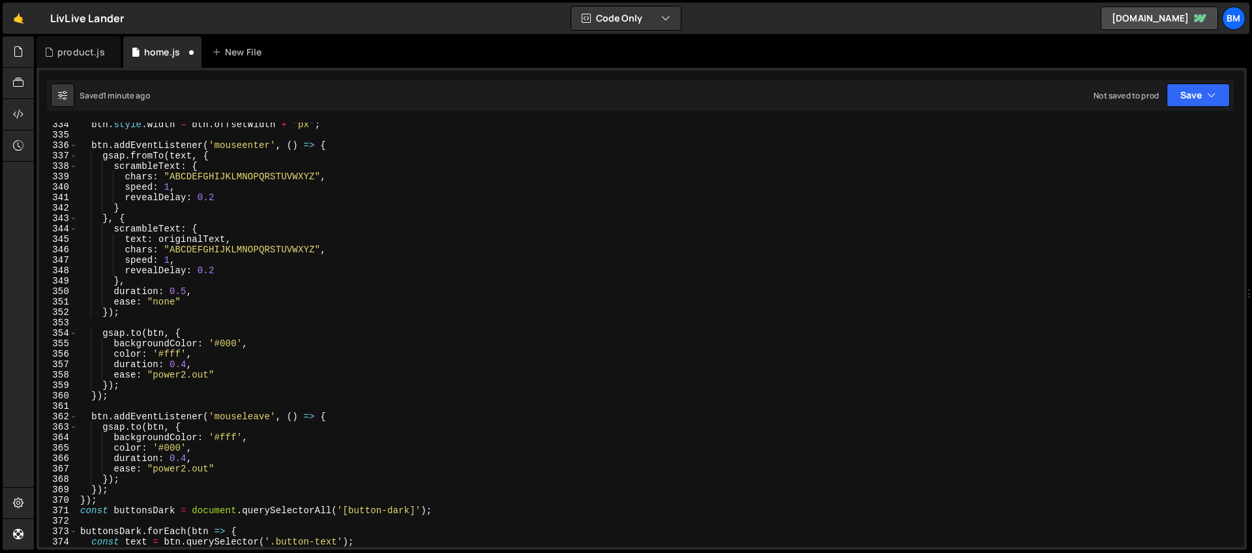
scroll to position [3210, 0]
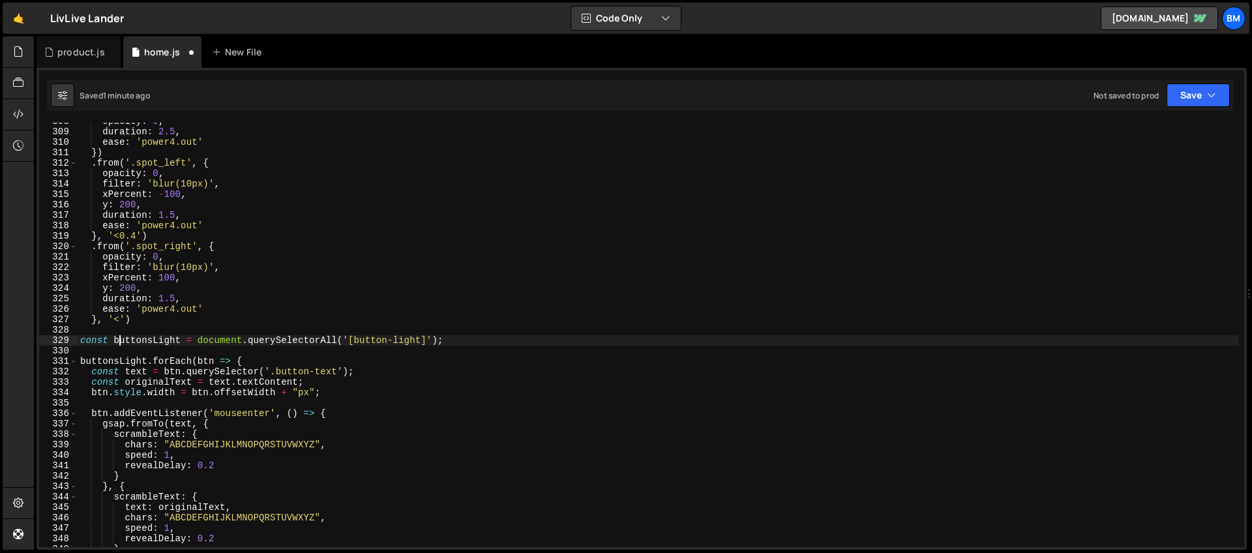
click at [122, 337] on div "opacity : 0 , duration : 2.5 , ease : 'power4.out' }) . from ( '.spot_left' , {…" at bounding box center [658, 338] width 1161 height 445
type textarea "const buttonsLight = document.querySelectorAll('[button-light]');"
click at [113, 333] on div "opacity : 0 , duration : 2.5 , ease : 'power4.out' }) . from ( '.spot_left' , {…" at bounding box center [658, 338] width 1161 height 445
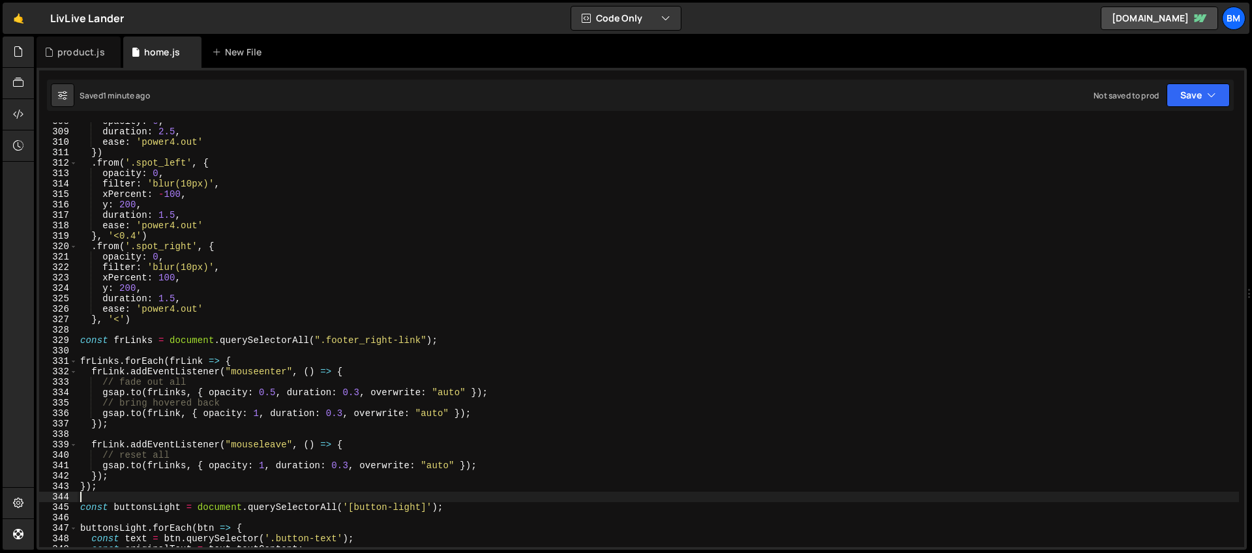
click at [482, 293] on div "opacity : 0 , duration : 2.5 , ease : 'power4.out' }) . from ( '.spot_left' , {…" at bounding box center [658, 338] width 1161 height 445
type textarea "y: 200,"
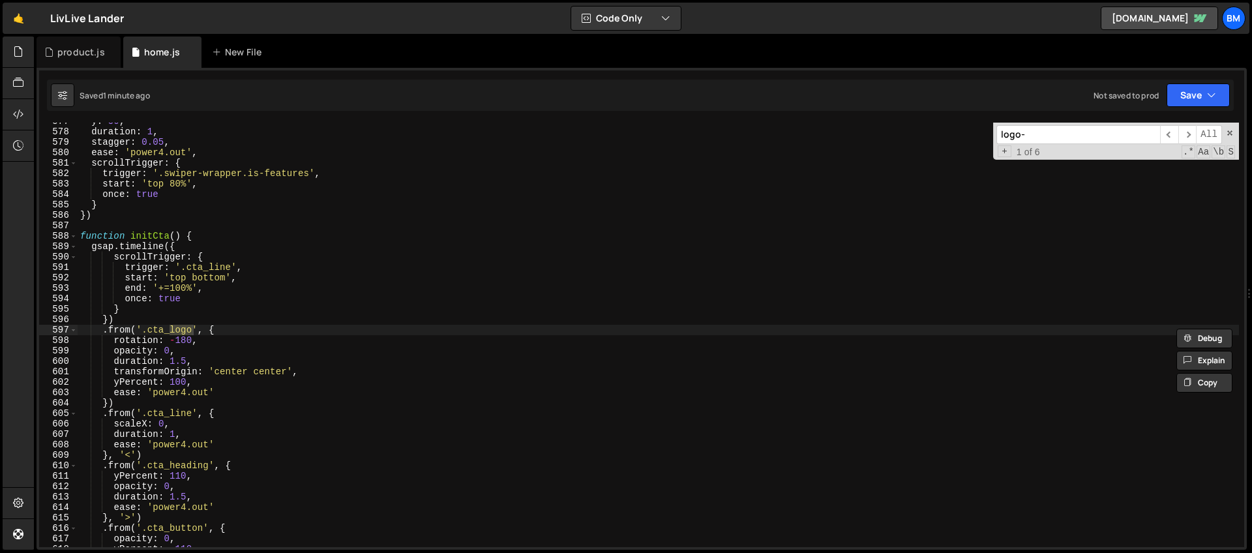
scroll to position [8125, 0]
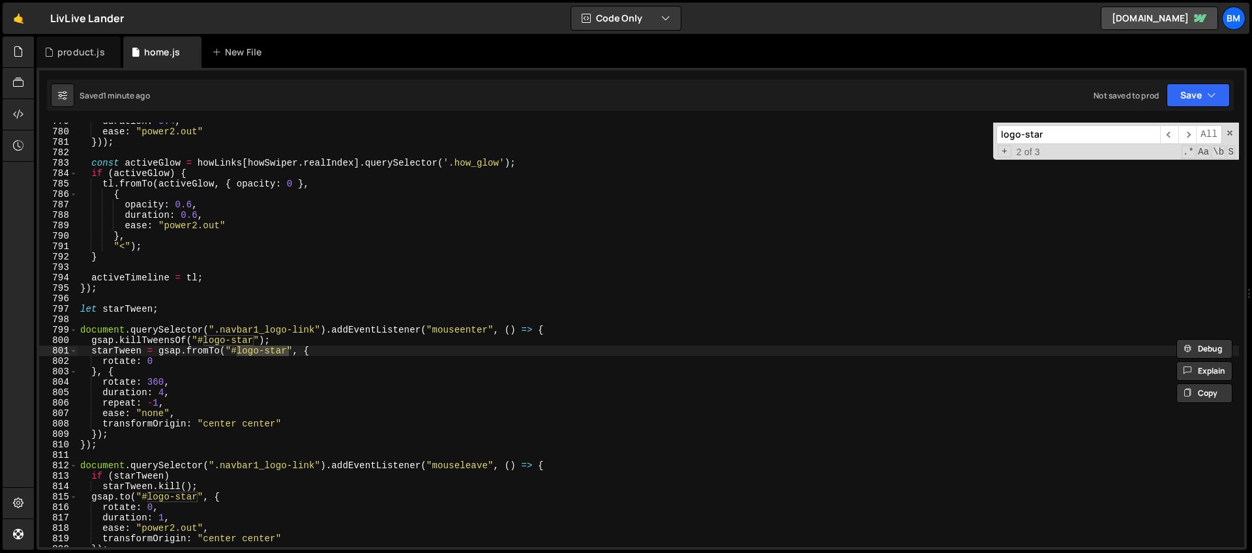
type input "logo-star"
click at [312, 339] on div "duration : 0.4 , ease : "power2.out" })) ; const activeGlow = howLinks [ howSwi…" at bounding box center [658, 338] width 1161 height 445
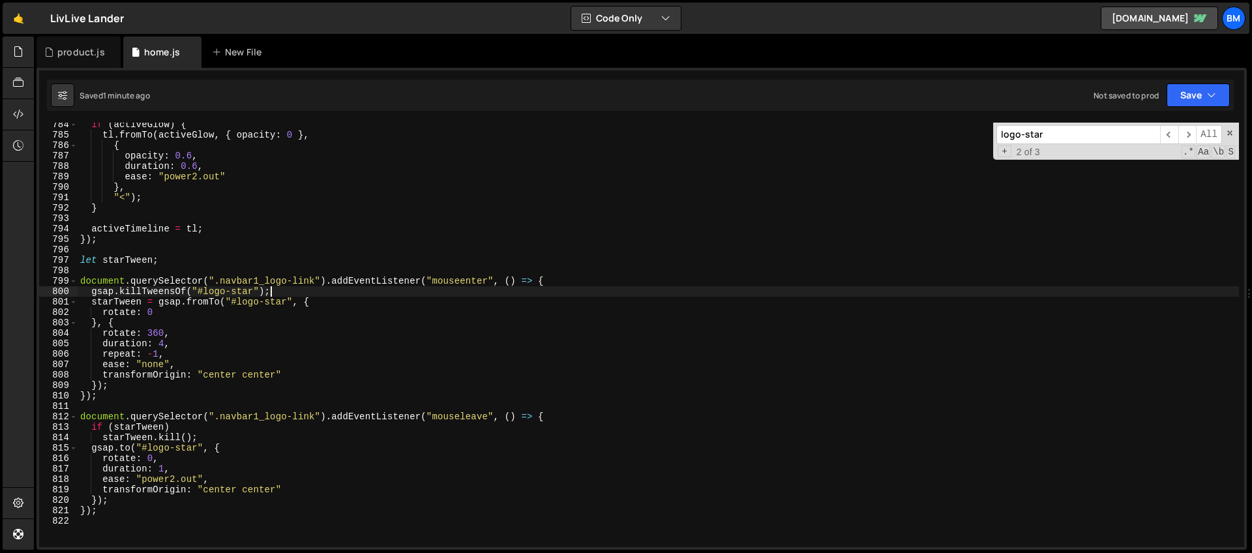
scroll to position [8183, 0]
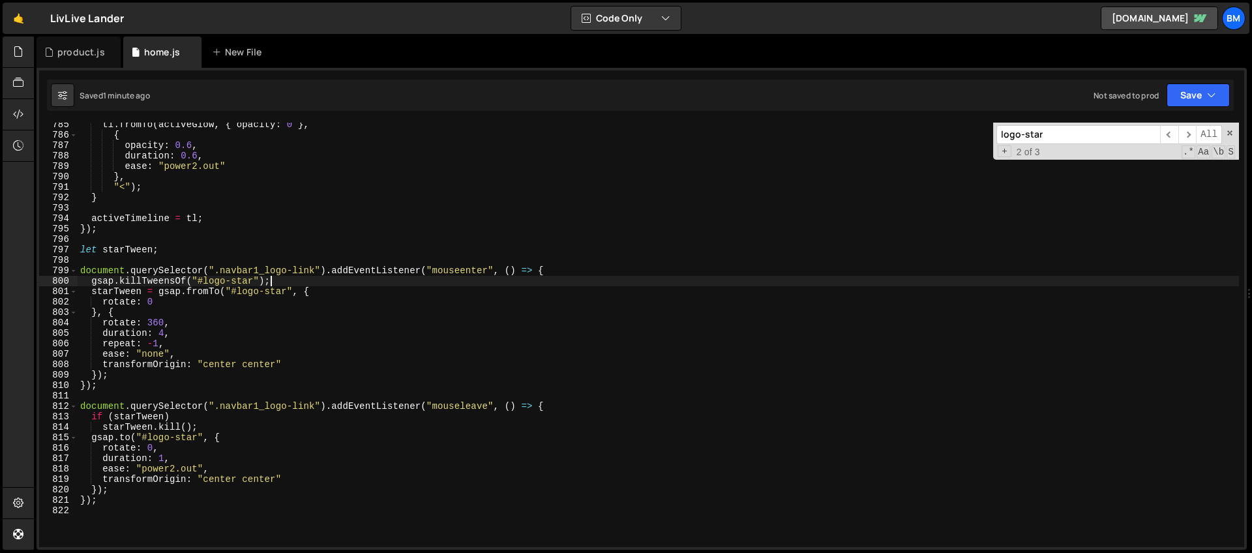
click at [328, 278] on div "tl . fromTo ( activeGlow , { opacity : 0 } , { opacity : 0.6 , duration : 0.6 ,…" at bounding box center [658, 341] width 1161 height 445
drag, startPoint x: 515, startPoint y: 273, endPoint x: 527, endPoint y: 275, distance: 12.5
click at [515, 273] on div "tl . fromTo ( activeGlow , { opacity : 0 } , { opacity : 0.6 , duration : 0.6 ,…" at bounding box center [658, 341] width 1161 height 445
click at [573, 266] on div "tl . fromTo ( activeGlow , { opacity : 0 } , { opacity : 0.6 , duration : 0.6 ,…" at bounding box center [658, 341] width 1161 height 445
click at [280, 280] on div "tl . fromTo ( activeGlow , { opacity : 0 } , { opacity : 0.6 , duration : 0.6 ,…" at bounding box center [658, 341] width 1161 height 445
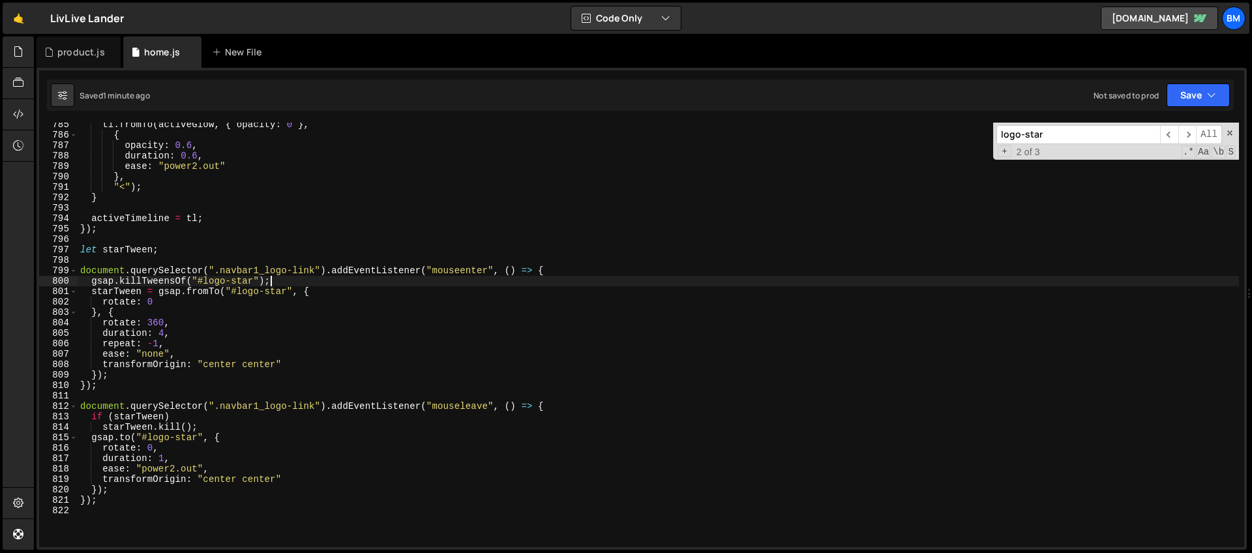
click at [280, 280] on div "tl . fromTo ( activeGlow , { opacity : 0 } , { opacity : 0.6 , duration : 0.6 ,…" at bounding box center [658, 341] width 1161 height 445
click at [323, 287] on div "tl . fromTo ( activeGlow , { opacity : 0 } , { opacity : 0.6 , duration : 0.6 ,…" at bounding box center [658, 341] width 1161 height 445
click at [311, 280] on div "tl . fromTo ( activeGlow , { opacity : 0 } , { opacity : 0.6 , duration : 0.6 ,…" at bounding box center [658, 341] width 1161 height 445
click at [335, 288] on div "tl . fromTo ( activeGlow , { opacity : 0 } , { opacity : 0.6 , duration : 0.6 ,…" at bounding box center [658, 341] width 1161 height 445
click at [182, 297] on div "tl . fromTo ( activeGlow , { opacity : 0 } , { opacity : 0.6 , duration : 0.6 ,…" at bounding box center [658, 341] width 1161 height 445
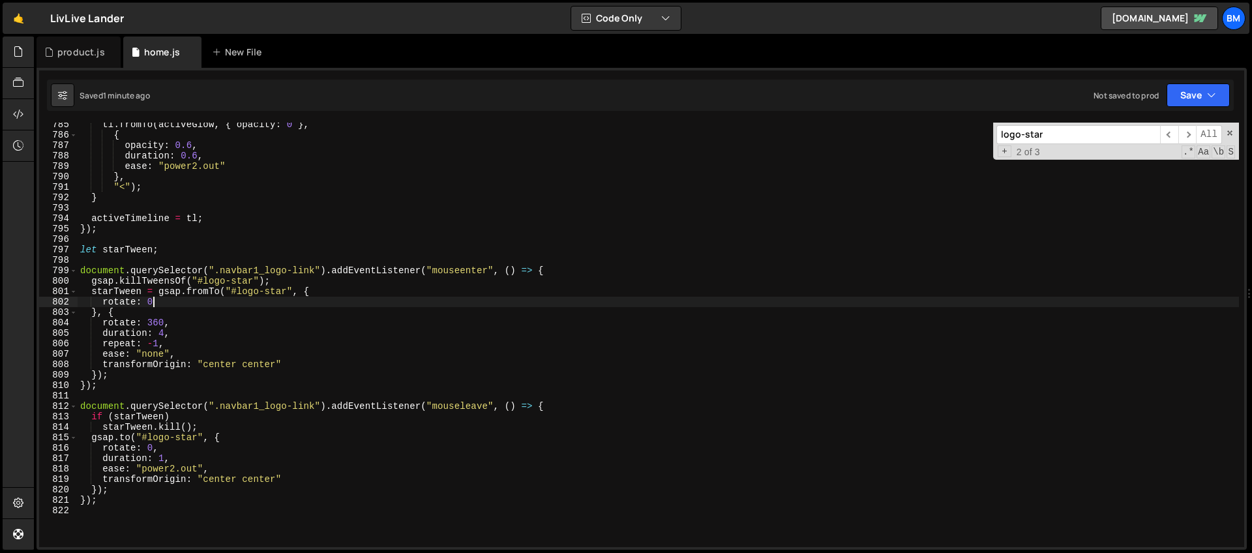
click at [260, 390] on div "tl . fromTo ( activeGlow , { opacity : 0 } , { opacity : 0.6 , duration : 0.6 ,…" at bounding box center [658, 341] width 1161 height 445
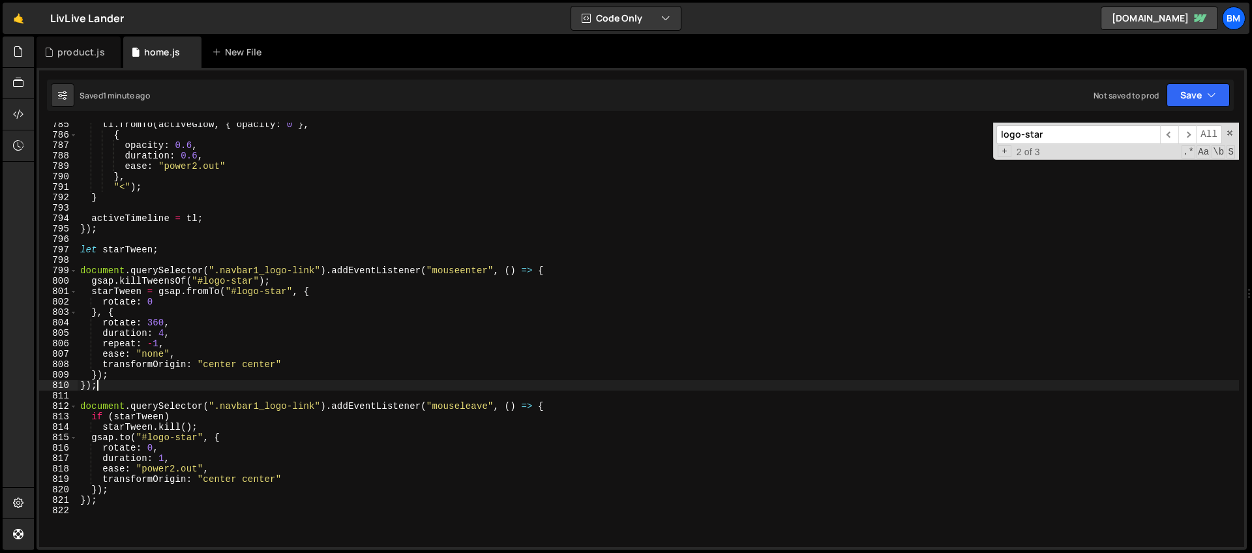
scroll to position [8192, 0]
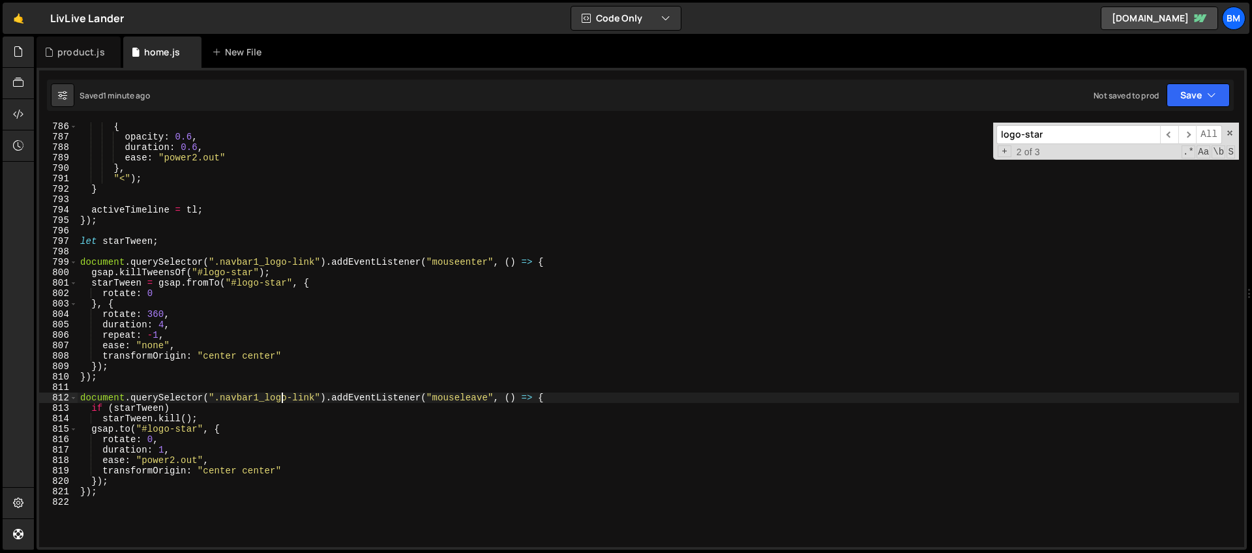
click at [279, 398] on div "{ opacity : 0.6 , duration : 0.6 , ease : "power2.out" } , "<" ) ; } activeTime…" at bounding box center [658, 343] width 1161 height 445
click at [282, 406] on div "{ opacity : 0.6 , duration : 0.6 , ease : "power2.out" } , "<" ) ; } activeTime…" at bounding box center [658, 343] width 1161 height 445
click at [196, 271] on div "{ opacity : 0.6 , duration : 0.6 , ease : "power2.out" } , "<" ) ; } activeTime…" at bounding box center [658, 343] width 1161 height 445
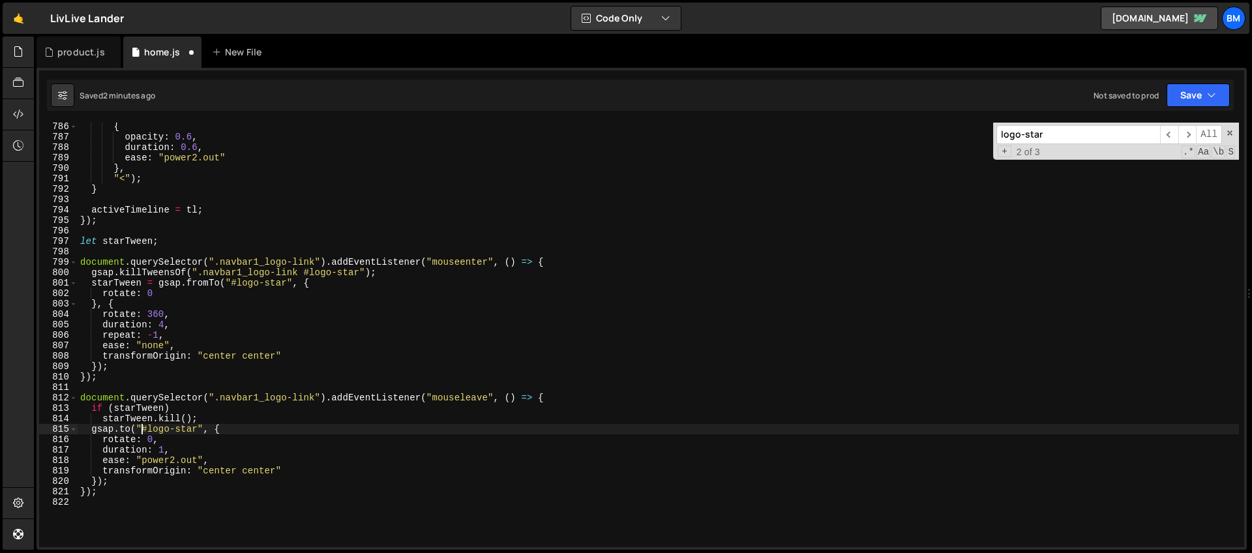
click at [142, 429] on div "{ opacity : 0.6 , duration : 0.6 , ease : "power2.out" } , "<" ) ; } activeTime…" at bounding box center [658, 343] width 1161 height 445
click at [243, 427] on div "{ opacity : 0.6 , duration : 0.6 , ease : "power2.out" } , "<" ) ; } activeTime…" at bounding box center [658, 343] width 1161 height 445
click at [242, 416] on div "{ opacity : 0.6 , duration : 0.6 , ease : "power2.out" } , "<" ) ; } activeTime…" at bounding box center [658, 343] width 1161 height 445
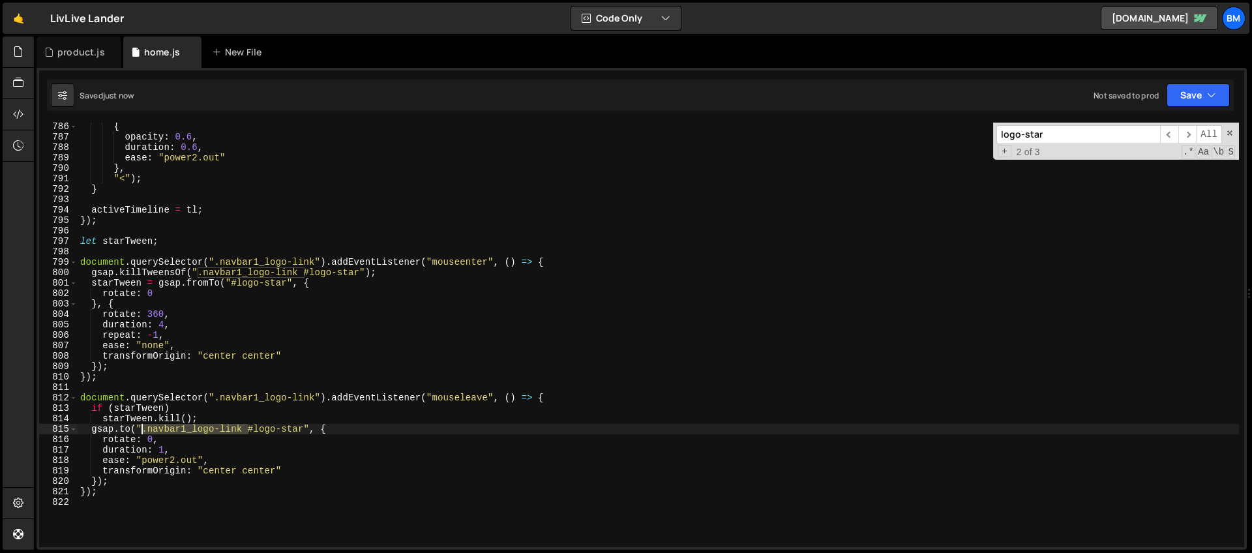
drag, startPoint x: 250, startPoint y: 430, endPoint x: 141, endPoint y: 433, distance: 109.0
click at [141, 433] on div "{ opacity : 0.6 , duration : 0.6 , ease : "power2.out" } , "<" ) ; } activeTime…" at bounding box center [658, 343] width 1161 height 445
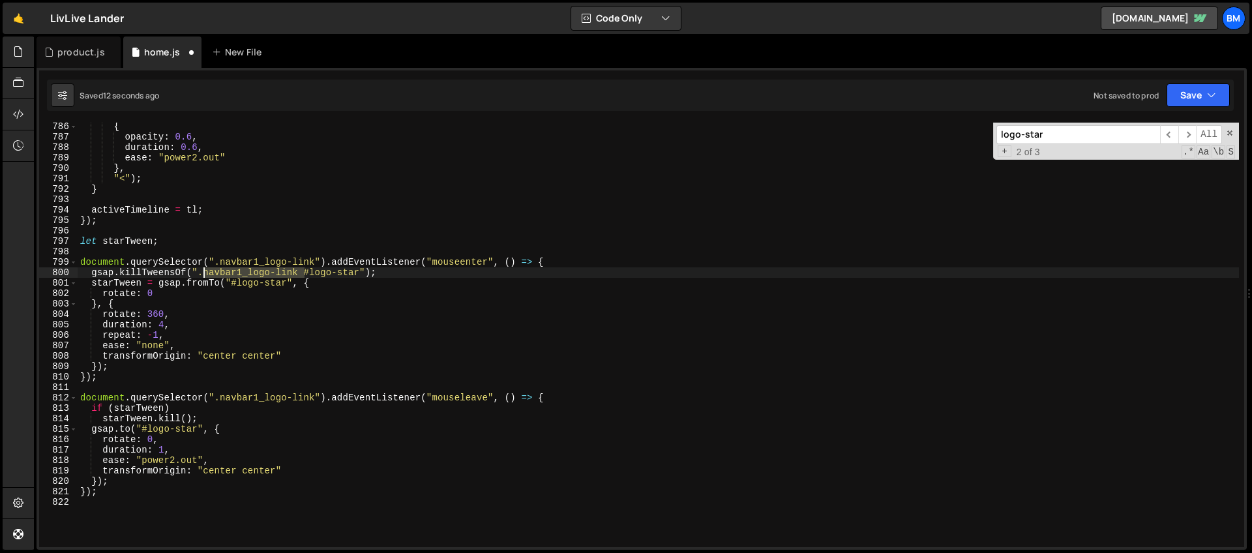
drag, startPoint x: 303, startPoint y: 273, endPoint x: 202, endPoint y: 276, distance: 101.1
click at [202, 276] on div "{ opacity : 0.6 , duration : 0.6 , ease : "power2.out" } , "<" ) ; } activeTime…" at bounding box center [658, 343] width 1161 height 445
click at [291, 264] on div "{ opacity : 0.6 , duration : 0.6 , ease : "power2.out" } , "<" ) ; } activeTime…" at bounding box center [658, 343] width 1161 height 445
click at [276, 307] on div "{ opacity : 0.6 , duration : 0.6 , ease : "power2.out" } , "<" ) ; } activeTime…" at bounding box center [658, 343] width 1161 height 445
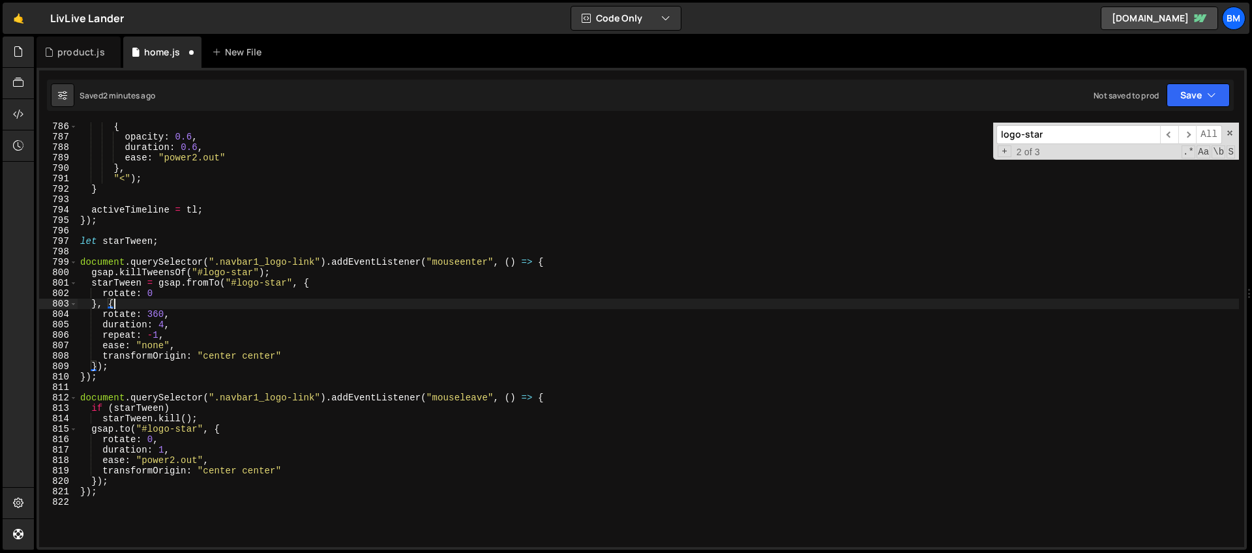
click at [552, 260] on div "{ opacity : 0.6 , duration : 0.6 , ease : "power2.out" } , "<" ) ; } activeTime…" at bounding box center [658, 343] width 1161 height 445
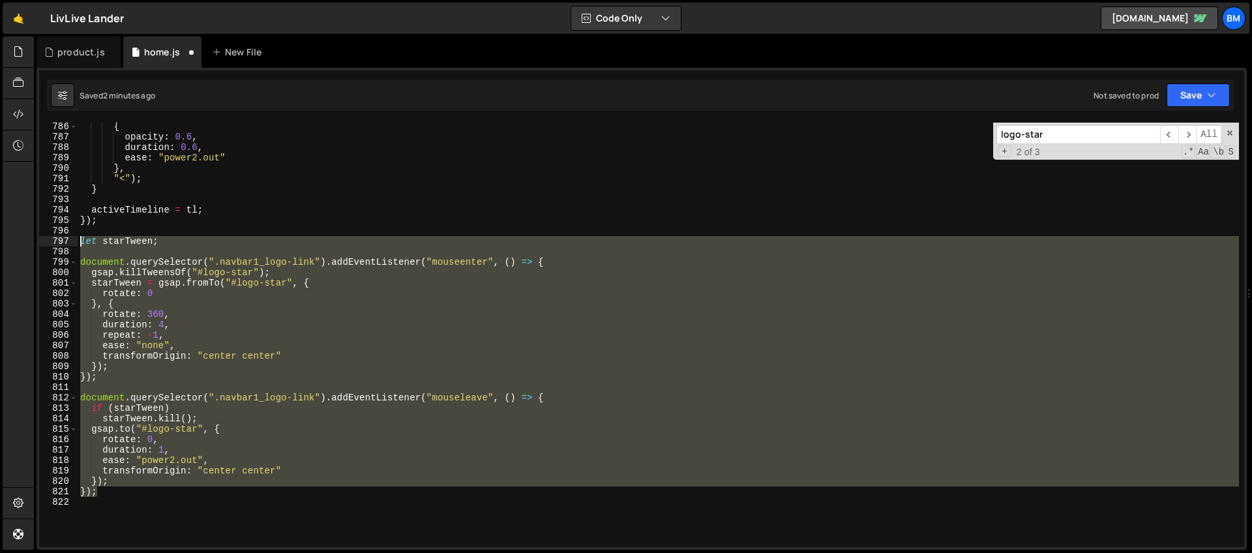
drag, startPoint x: 107, startPoint y: 495, endPoint x: 32, endPoint y: 244, distance: 262.0
click at [32, 244] on div "Hold on a sec... Are you certain you wish to leave this page? Any changes you'v…" at bounding box center [626, 276] width 1252 height 553
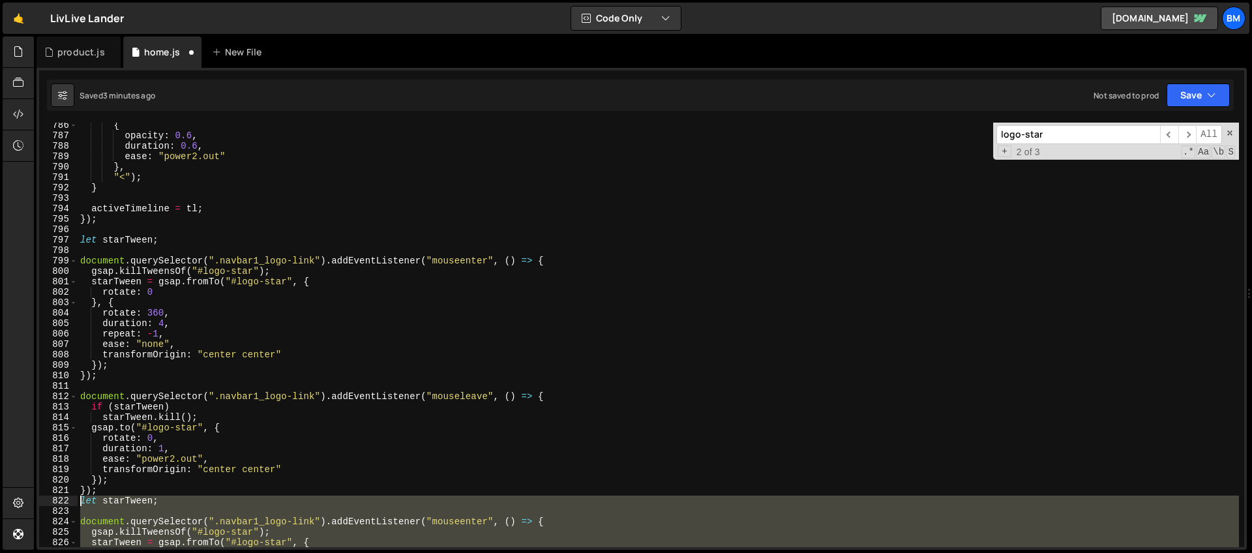
scroll to position [8326, 0]
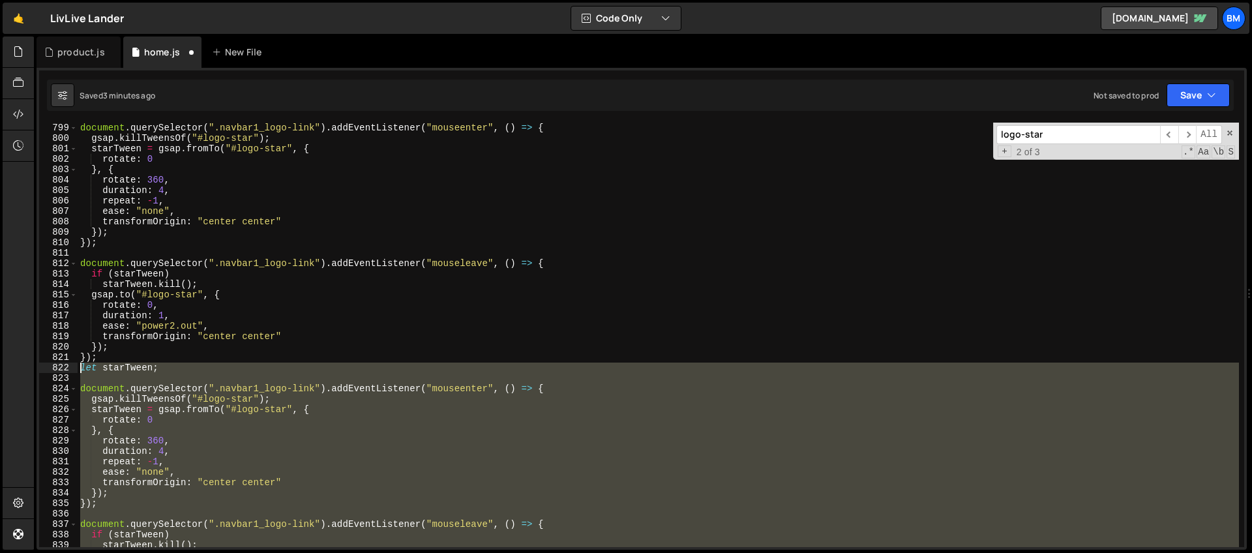
click at [171, 363] on div "document . querySelector ( ".navbar1_logo-link" ) . addEventListener ( "mouseen…" at bounding box center [658, 334] width 1161 height 445
type textarea "});"
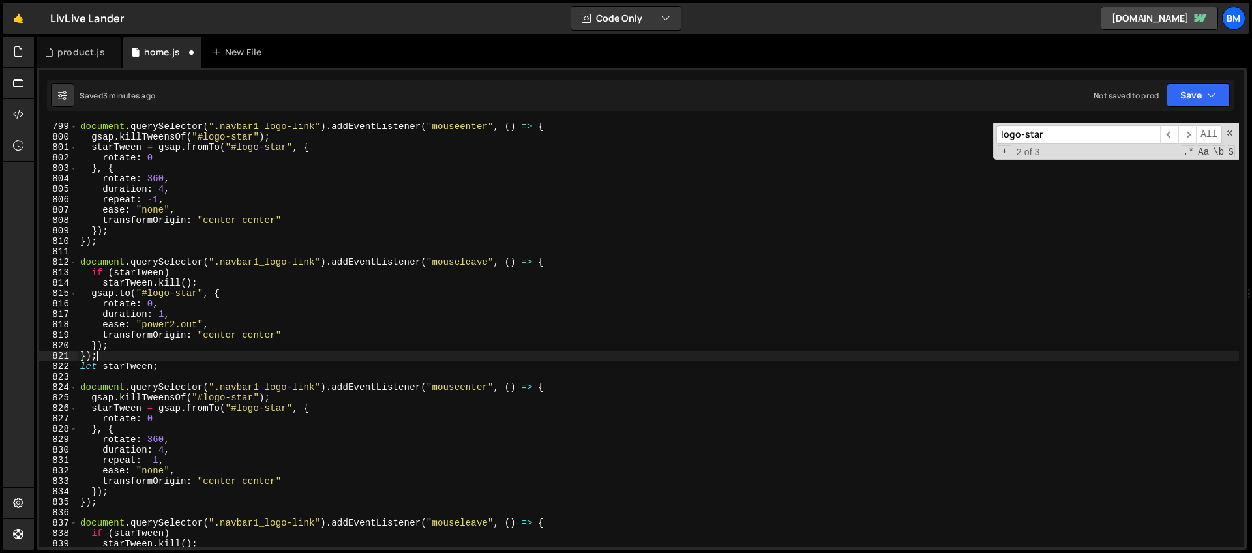
scroll to position [8340, 0]
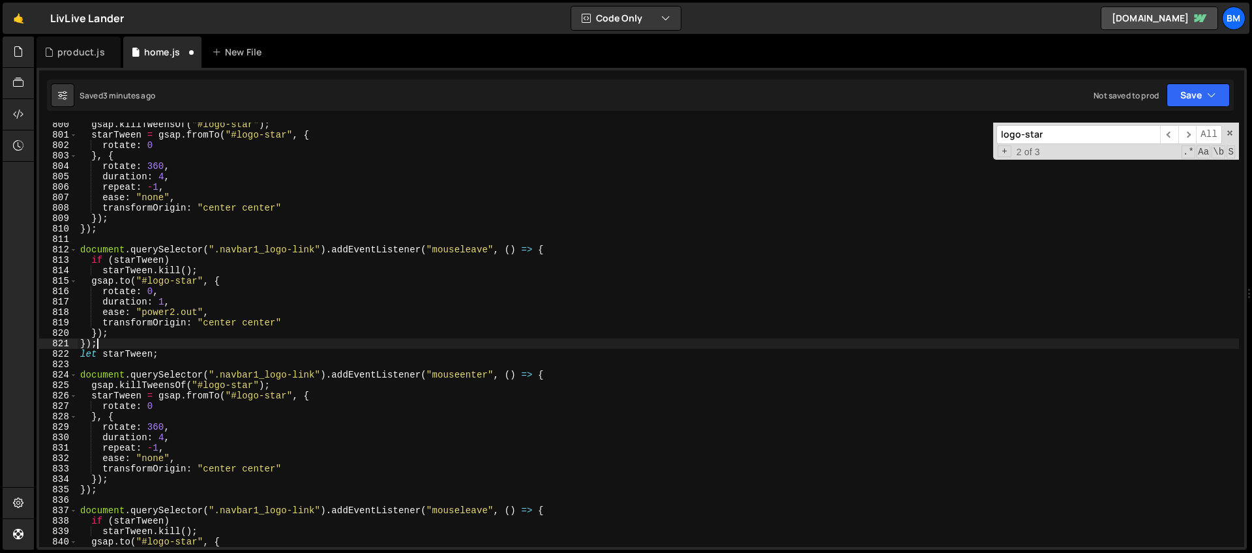
click at [110, 345] on div "gsap . killTweensOf ( "#logo-star" ) ; starTween = gsap . fromTo ( "#logo-star"…" at bounding box center [658, 341] width 1161 height 445
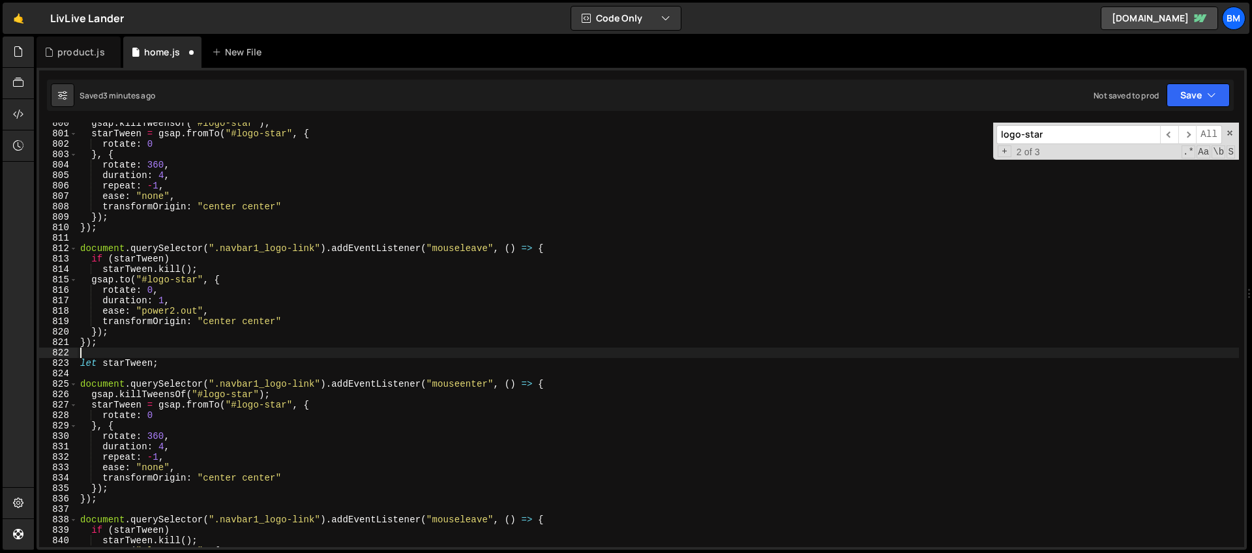
scroll to position [8407, 0]
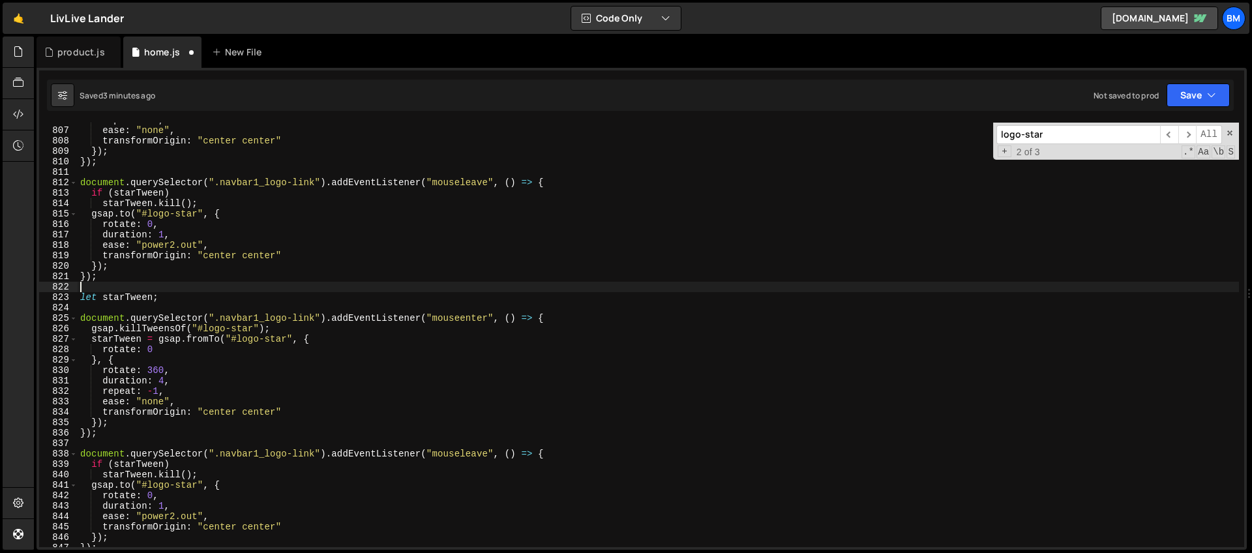
type textarea "});"
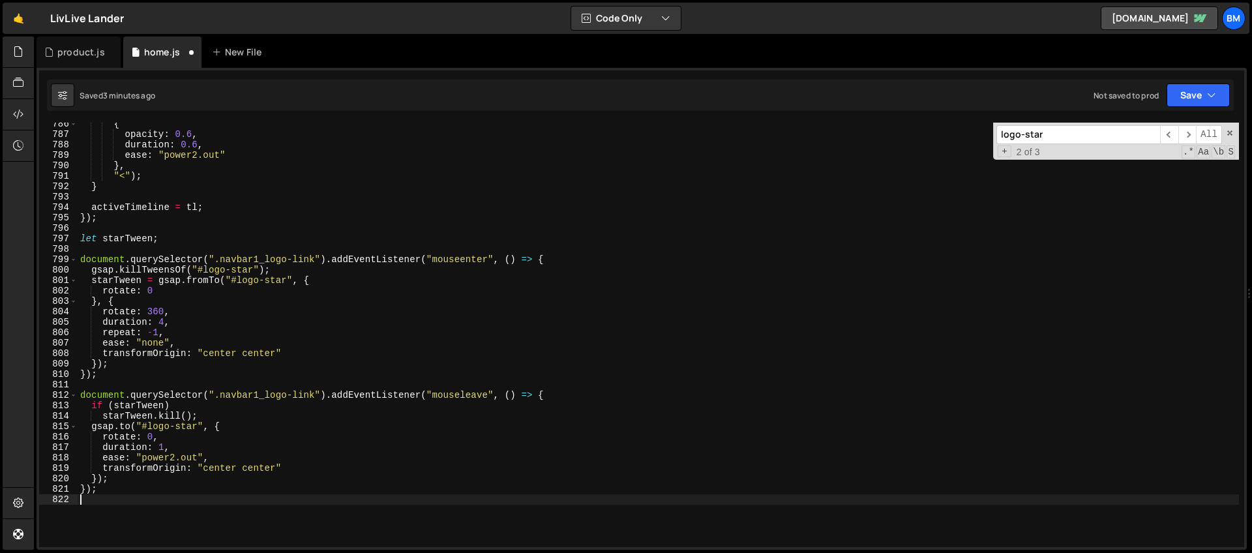
scroll to position [8155, 0]
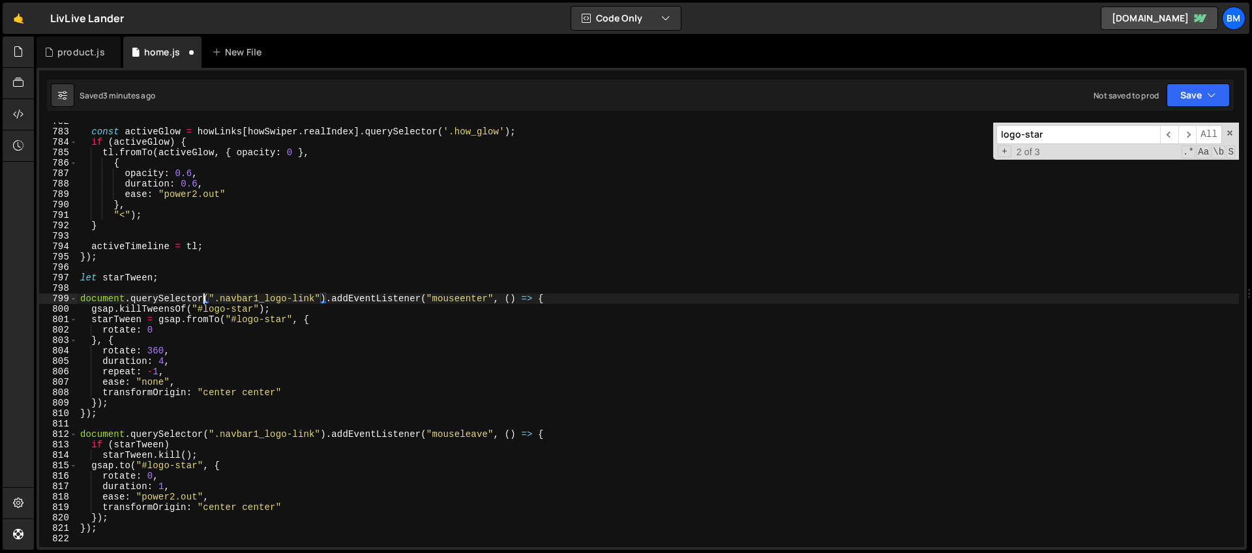
click at [203, 298] on div "const activeGlow = howLinks [ howSwiper . realIndex ] . querySelector ( '.how_g…" at bounding box center [658, 338] width 1161 height 445
click at [203, 435] on div "const activeGlow = howLinks [ howSwiper . realIndex ] . querySelector ( '.how_g…" at bounding box center [658, 338] width 1161 height 445
drag, startPoint x: 235, startPoint y: 299, endPoint x: 334, endPoint y: 293, distance: 99.3
click at [334, 293] on div "const activeGlow = howLinks [ howSwiper . realIndex ] . querySelector ( '.how_g…" at bounding box center [658, 338] width 1161 height 445
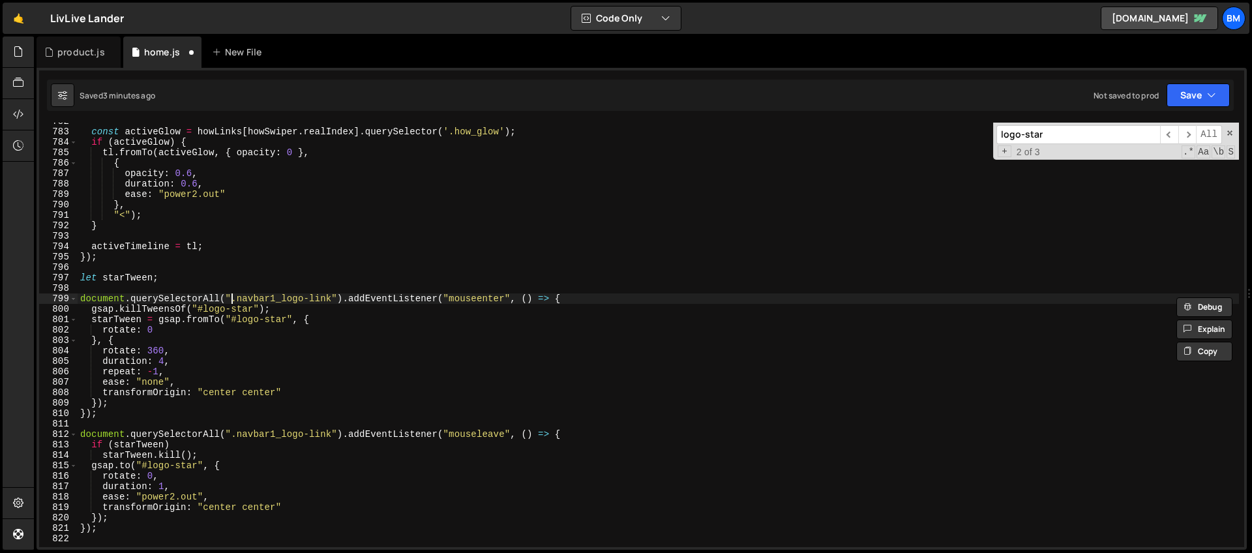
click at [232, 297] on div "const activeGlow = howLinks [ howSwiper . realIndex ] . querySelector ( '.how_g…" at bounding box center [658, 338] width 1161 height 445
drag, startPoint x: 231, startPoint y: 298, endPoint x: 331, endPoint y: 297, distance: 100.4
click at [331, 297] on div "const activeGlow = howLinks [ howSwiper . realIndex ] . querySelector ( '.how_g…" at bounding box center [658, 338] width 1161 height 445
click at [233, 297] on div "const activeGlow = howLinks [ howSwiper . realIndex ] . querySelector ( '.how_g…" at bounding box center [658, 338] width 1161 height 445
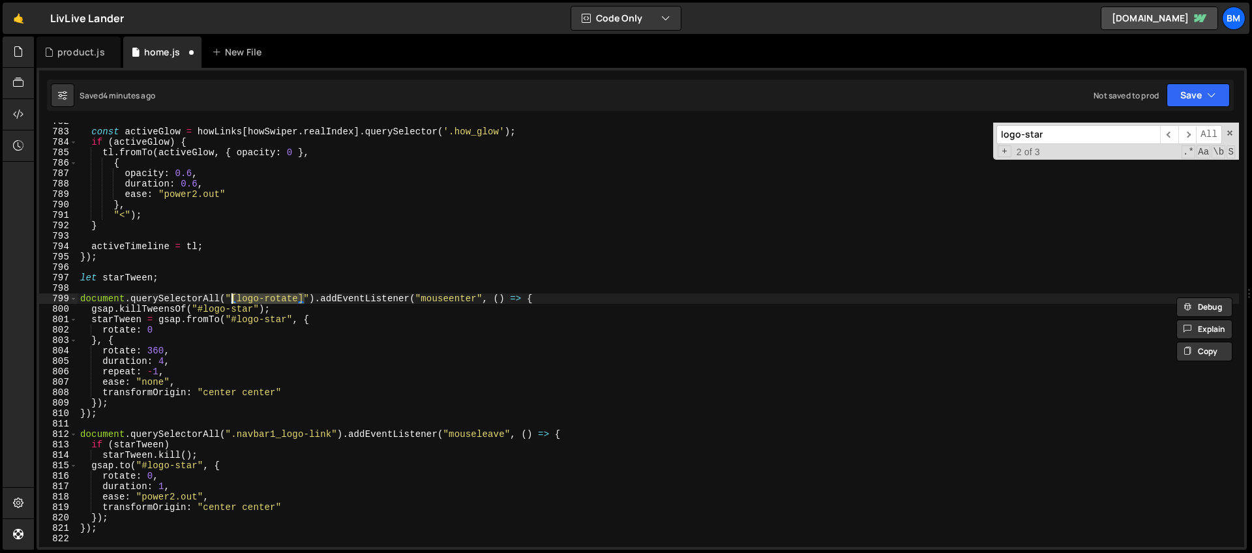
click at [333, 433] on div "const activeGlow = howLinks [ howSwiper . realIndex ] . querySelector ( '.how_g…" at bounding box center [658, 338] width 1161 height 445
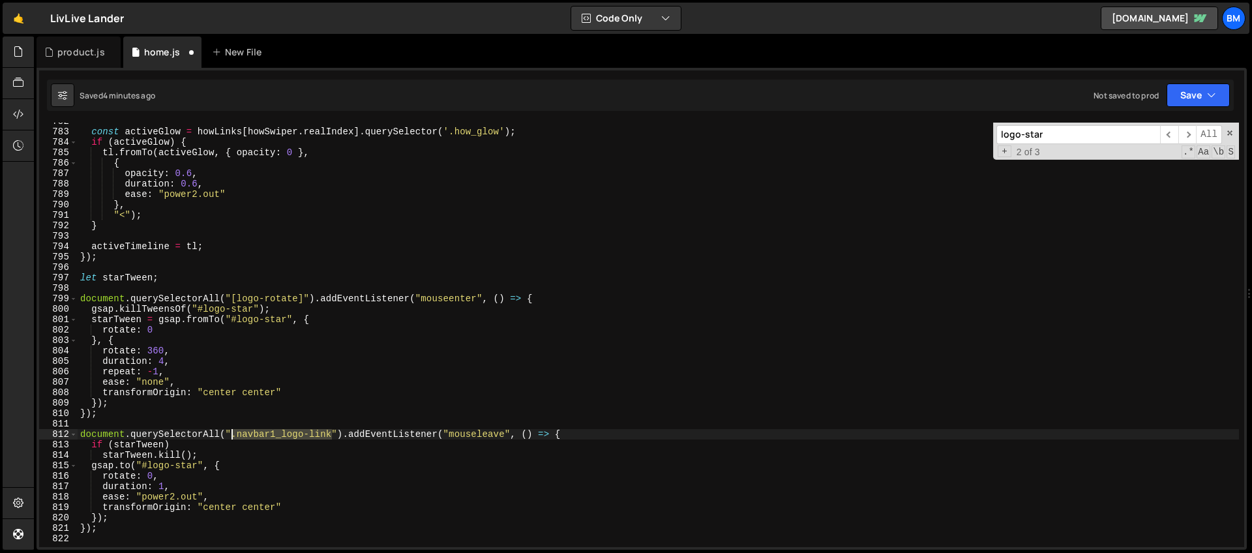
drag, startPoint x: 233, startPoint y: 436, endPoint x: 227, endPoint y: 453, distance: 18.6
click at [233, 435] on div "const activeGlow = howLinks [ howSwiper . realIndex ] . querySelector ( '.how_g…" at bounding box center [658, 338] width 1161 height 445
paste textarea "[logo-rotate]"
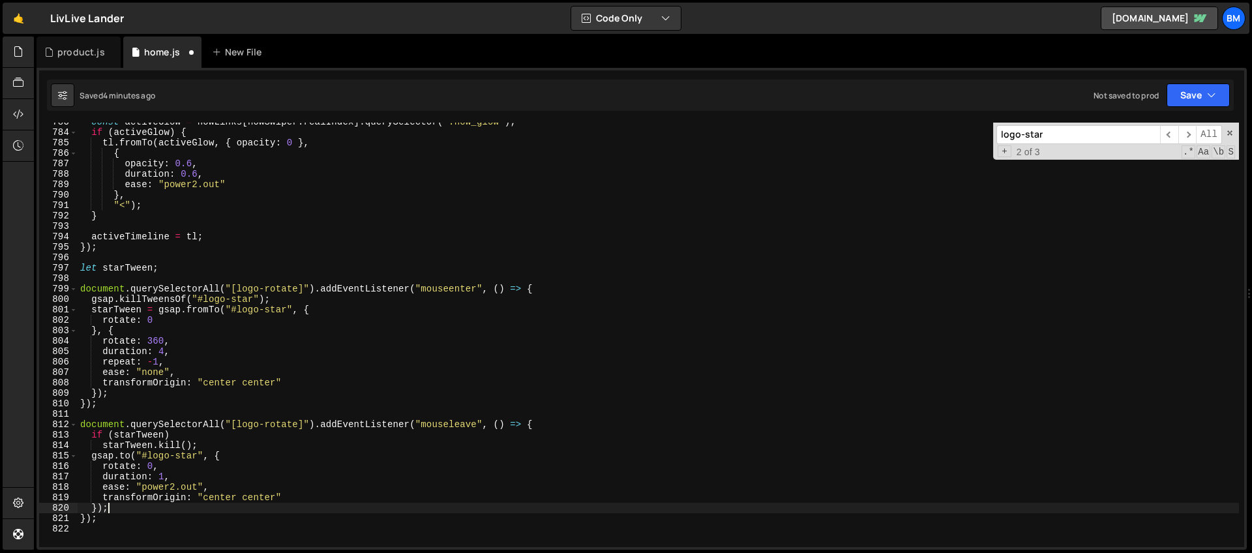
click at [112, 509] on div "const activeGlow = howLinks [ howSwiper . realIndex ] . querySelector ( '.how_g…" at bounding box center [658, 339] width 1161 height 445
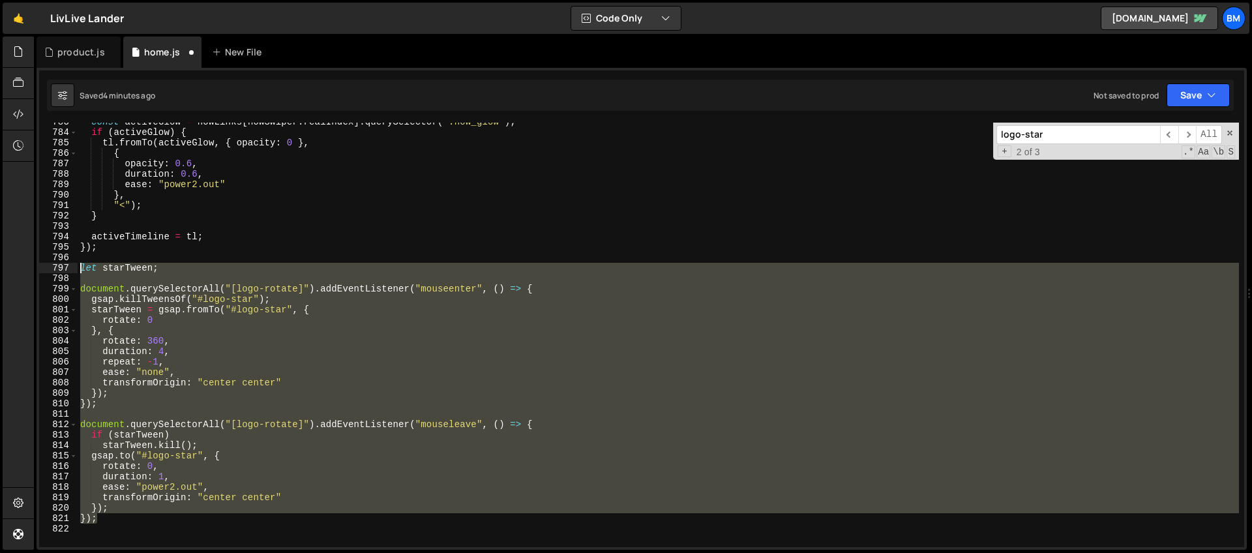
drag, startPoint x: 111, startPoint y: 518, endPoint x: 52, endPoint y: 272, distance: 253.5
click at [52, 272] on div "}); 783 784 785 786 787 788 789 790 791 792 793 794 795 796 797 798 799 800 801…" at bounding box center [641, 335] width 1205 height 425
type textarea "let starTween;"
paste textarea
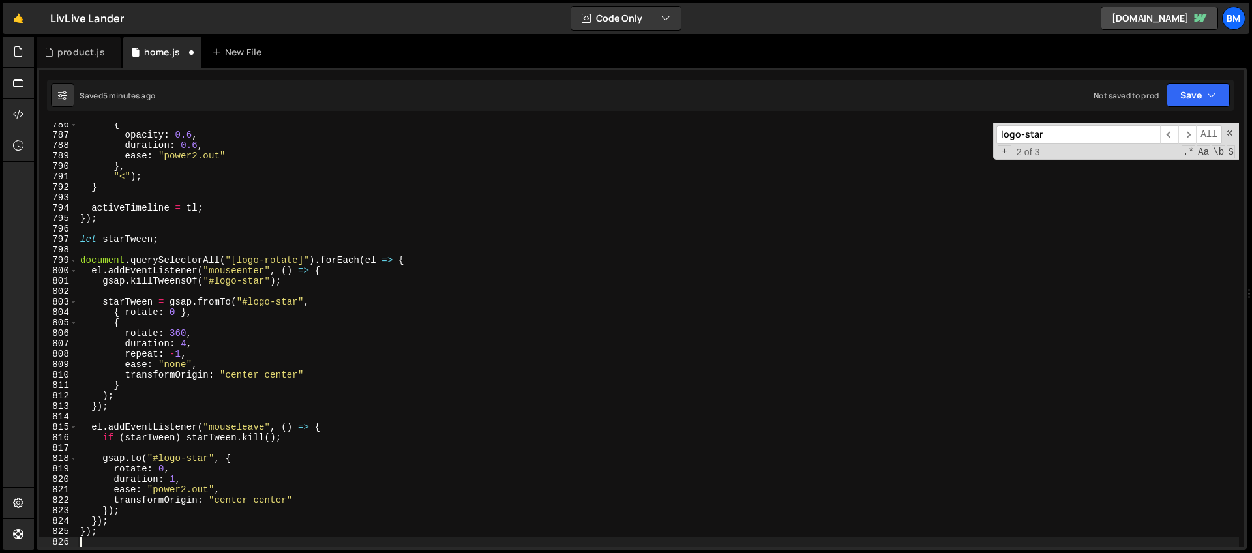
scroll to position [8194, 0]
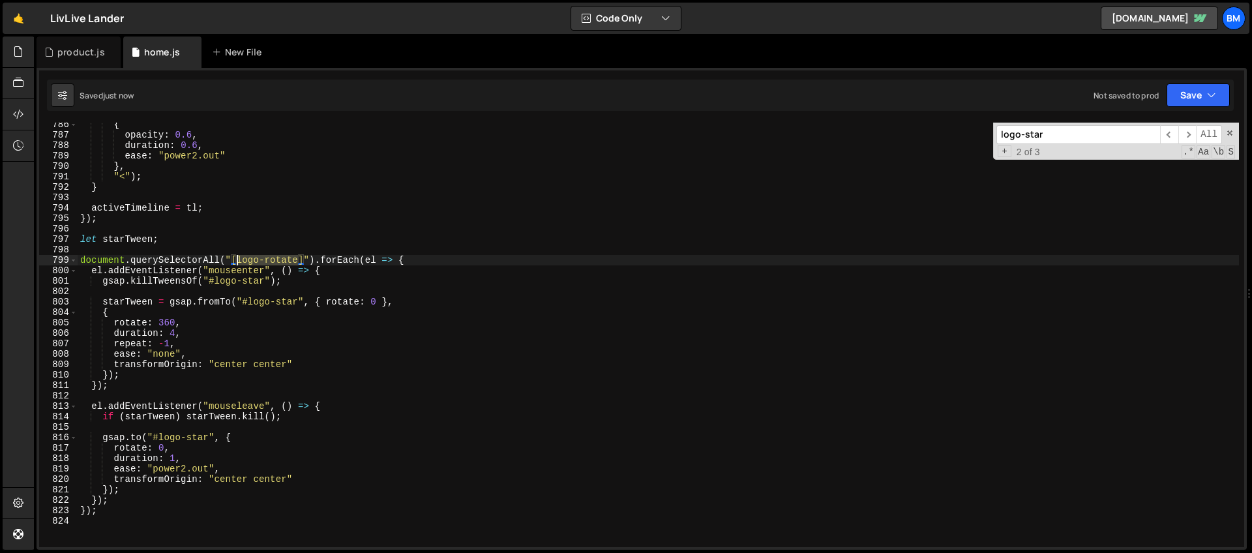
drag, startPoint x: 299, startPoint y: 258, endPoint x: 238, endPoint y: 262, distance: 60.8
click at [238, 262] on div "{ opacity : 0.6 , duration : 0.6 , ease : "power2.out" } , "<" ) ; } activeTime…" at bounding box center [658, 341] width 1161 height 445
click at [233, 258] on div "{ opacity : 0.6 , duration : 0.6 , ease : "power2.out" } , "<" ) ; } activeTime…" at bounding box center [658, 341] width 1161 height 445
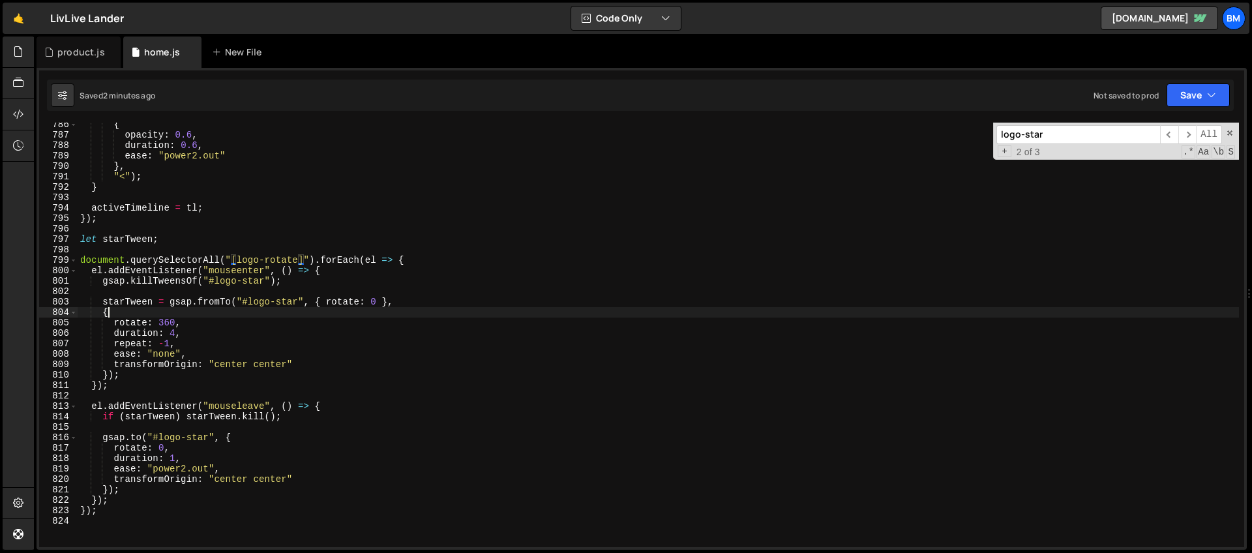
click at [279, 308] on div "{ opacity : 0.6 , duration : 0.6 , ease : "power2.out" } , "<" ) ; } activeTime…" at bounding box center [658, 341] width 1161 height 445
click at [415, 260] on div "{ opacity : 0.6 , duration : 0.6 , ease : "power2.out" } , "<" ) ; } activeTime…" at bounding box center [658, 341] width 1161 height 445
type textarea "document.querySelectorAll("[logo-rotate]").forEach(el => {"
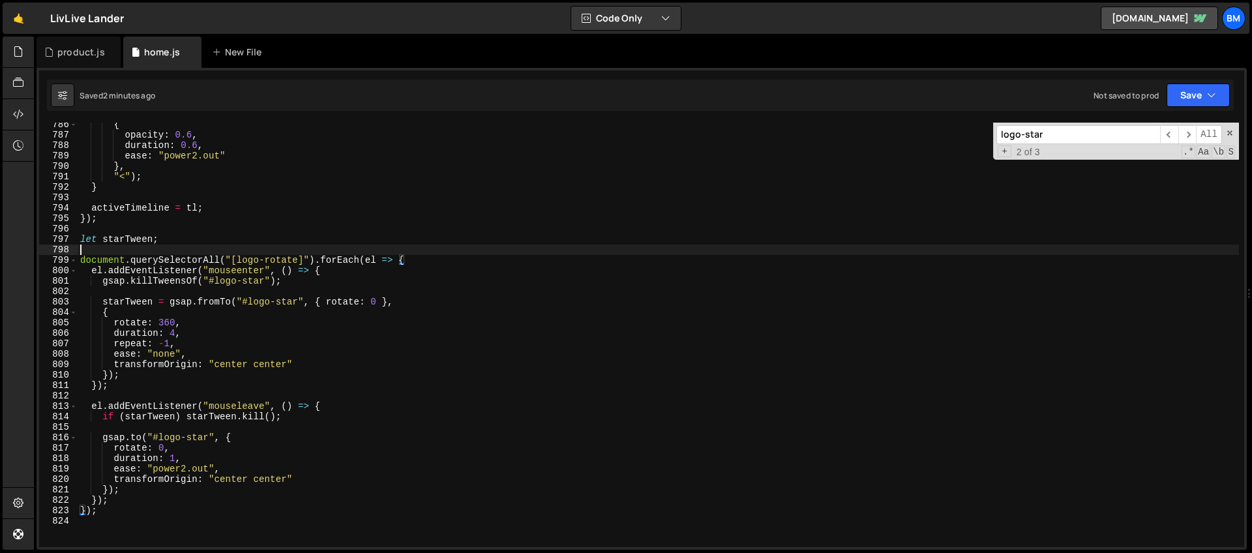
click at [248, 248] on div "{ opacity : 0.6 , duration : 0.6 , ease : "power2.out" } , "<" ) ; } activeTime…" at bounding box center [658, 341] width 1161 height 445
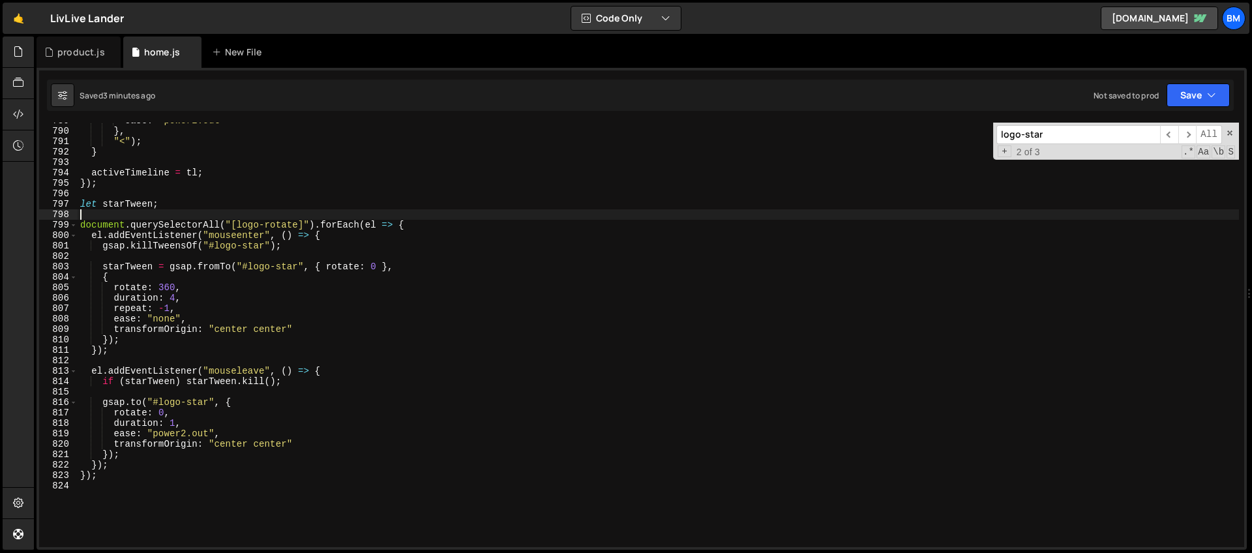
click at [328, 239] on div "ease : "power2.out" } , "<" ) ; } activeTimeline = tl ; }) ; let starTween ; do…" at bounding box center [658, 337] width 1161 height 445
type textarea "el.addEventListener("mouseenter", () => {"
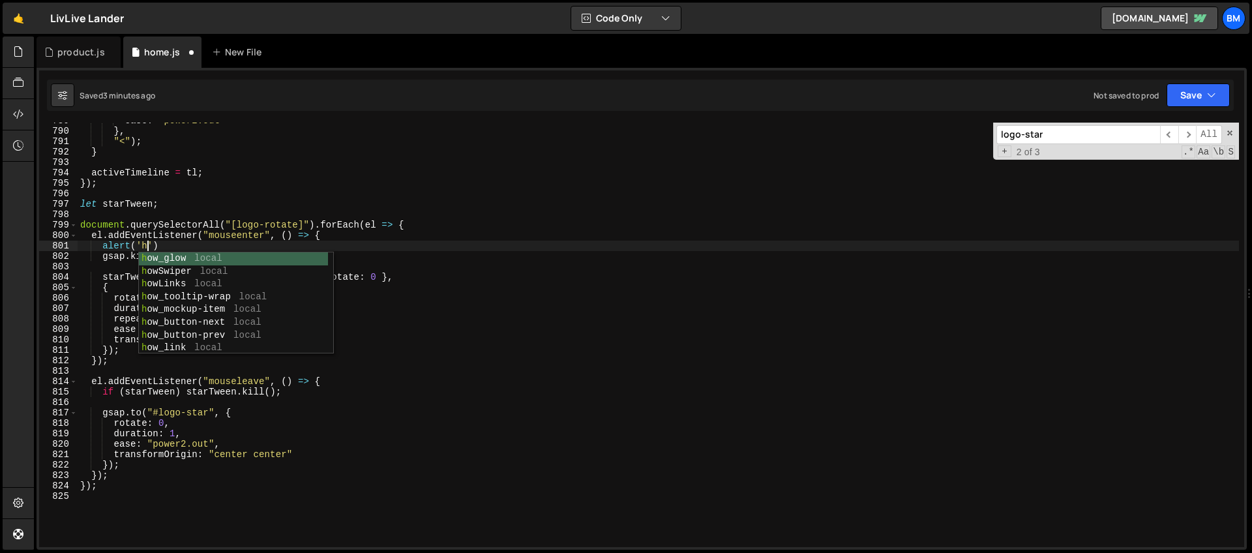
scroll to position [0, 4]
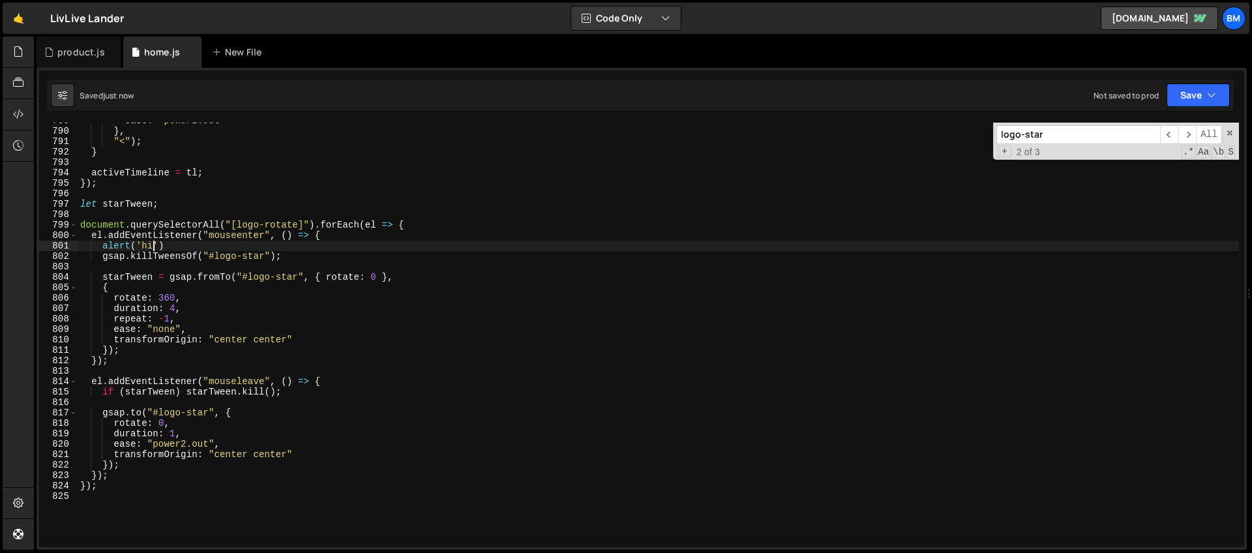
type textarea "alert('hi')"
click at [177, 218] on div "ease : "power2.out" } , "<" ) ; } activeTimeline = tl ; }) ; let starTween ; do…" at bounding box center [658, 337] width 1161 height 445
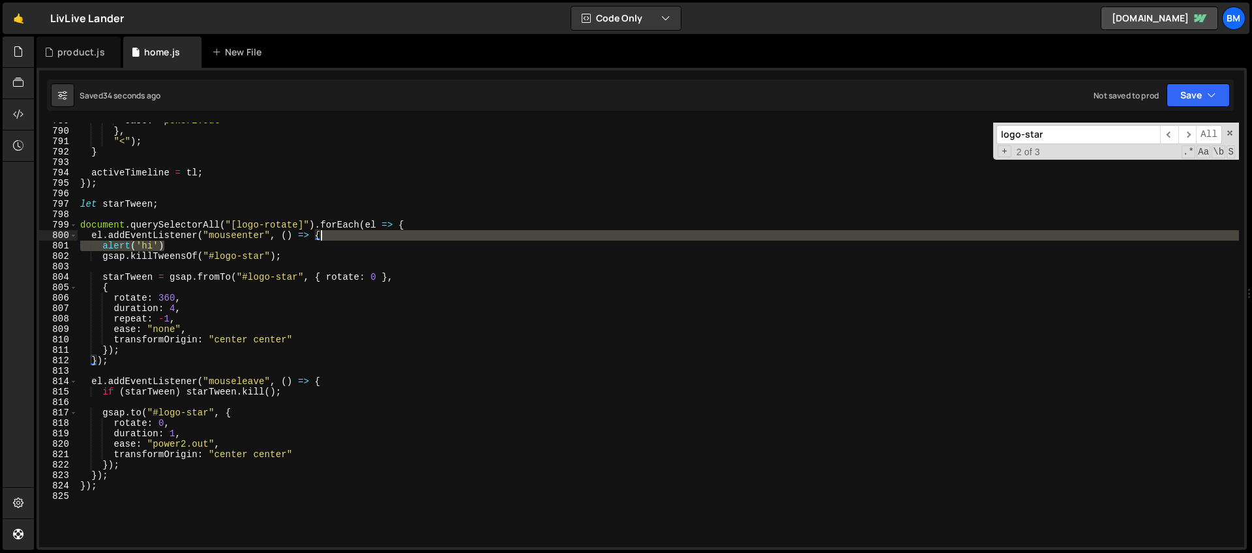
drag, startPoint x: 220, startPoint y: 245, endPoint x: 342, endPoint y: 232, distance: 123.3
click at [342, 232] on div "ease : "power2.out" } , "<" ) ; } activeTimeline = tl ; }) ; let starTween ; do…" at bounding box center [658, 337] width 1161 height 445
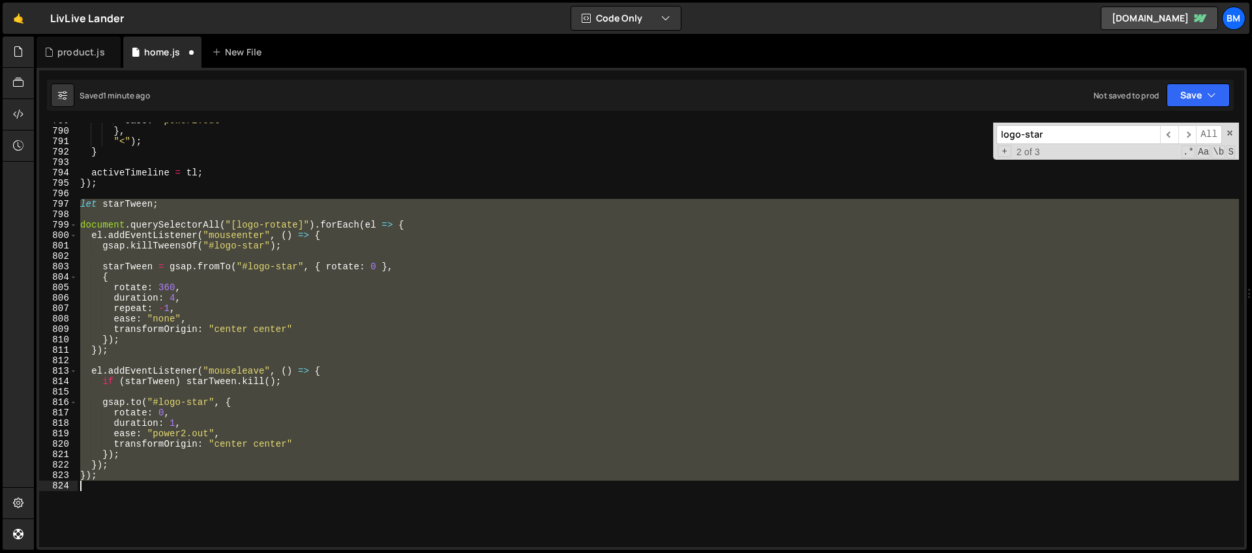
drag, startPoint x: 82, startPoint y: 200, endPoint x: 228, endPoint y: 499, distance: 332.2
click at [228, 499] on div "ease : "power2.out" } , "<" ) ; } activeTimeline = tl ; }) ; let starTween ; do…" at bounding box center [658, 337] width 1161 height 445
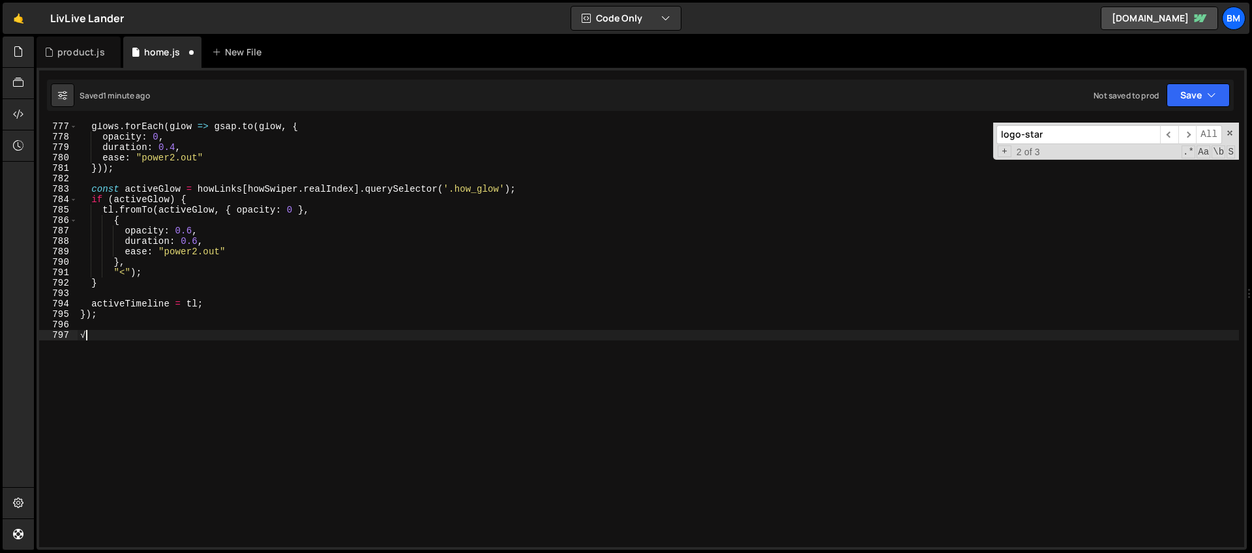
scroll to position [8099, 0]
type textarea "√"
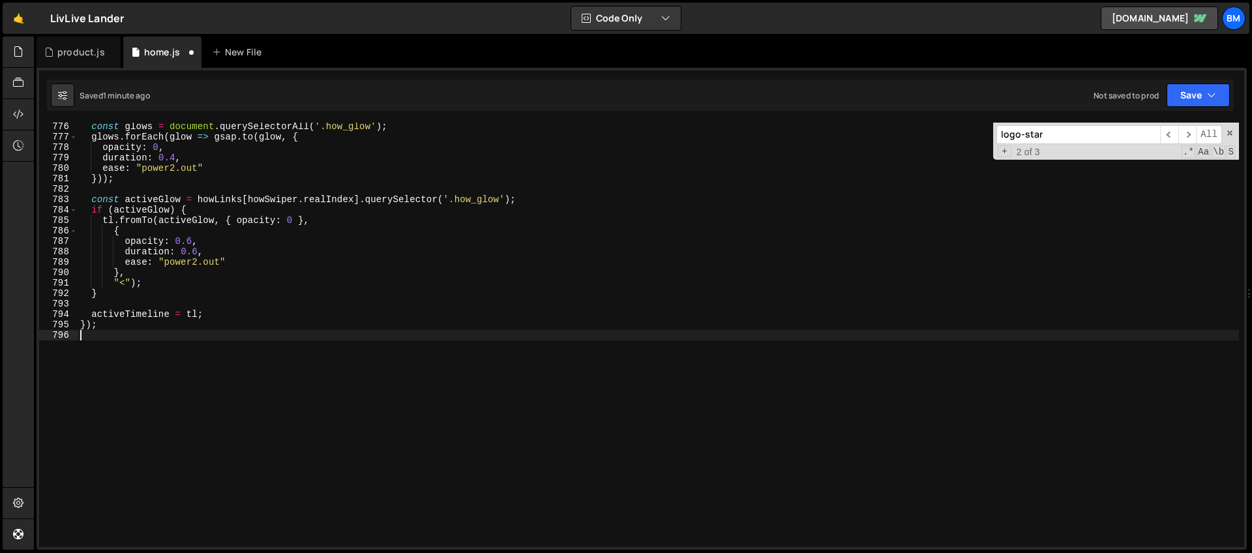
scroll to position [8246, 0]
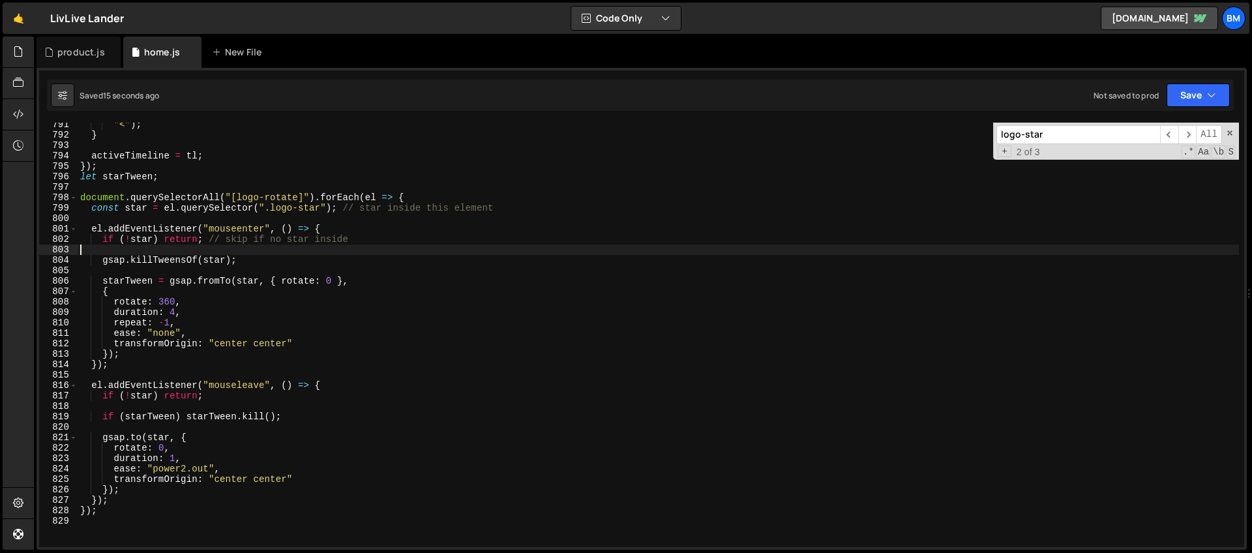
click at [258, 248] on div ""<" ) ; } activeTimeline = tl ; }) ; let starTween ; document . querySelectorAl…" at bounding box center [658, 341] width 1161 height 445
type textarea "});"
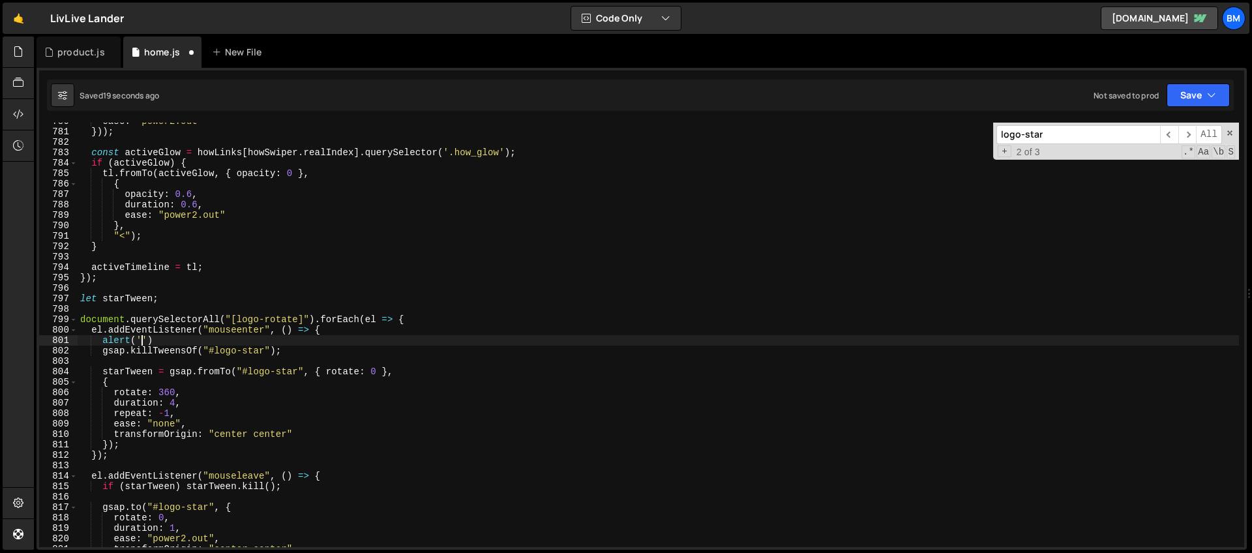
scroll to position [8135, 0]
type textarea "el.addEventListener("mouseenter", () => {"
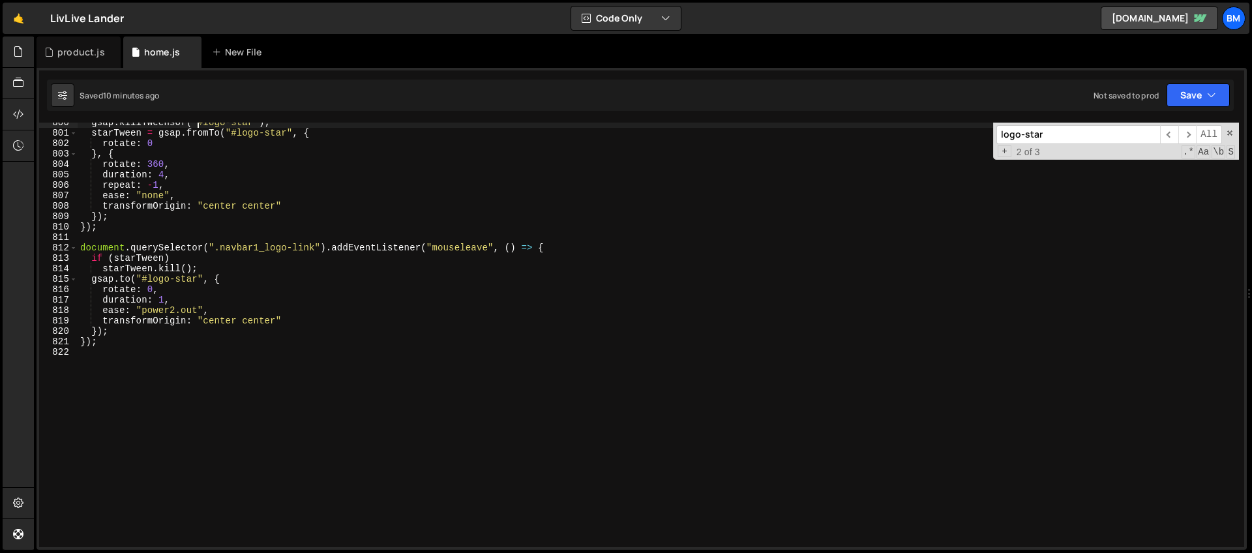
scroll to position [8196, 0]
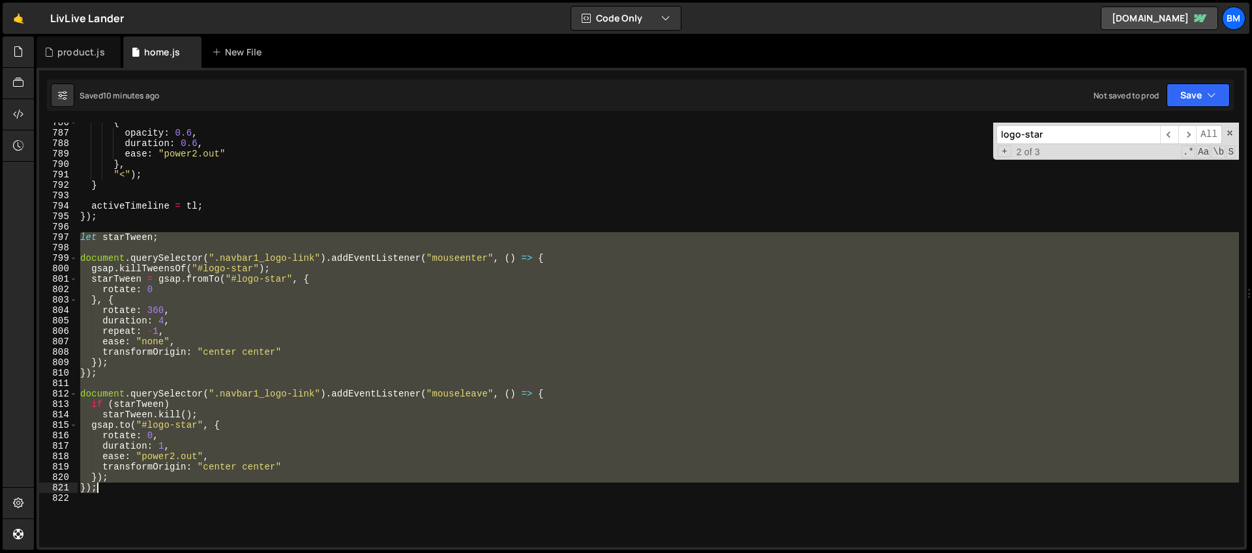
drag, startPoint x: 80, startPoint y: 237, endPoint x: 222, endPoint y: 487, distance: 288.0
click at [222, 487] on div "{ opacity : 0.6 , duration : 0.6 , ease : "power2.out" } , "<" ) ; } activeTime…" at bounding box center [658, 339] width 1161 height 445
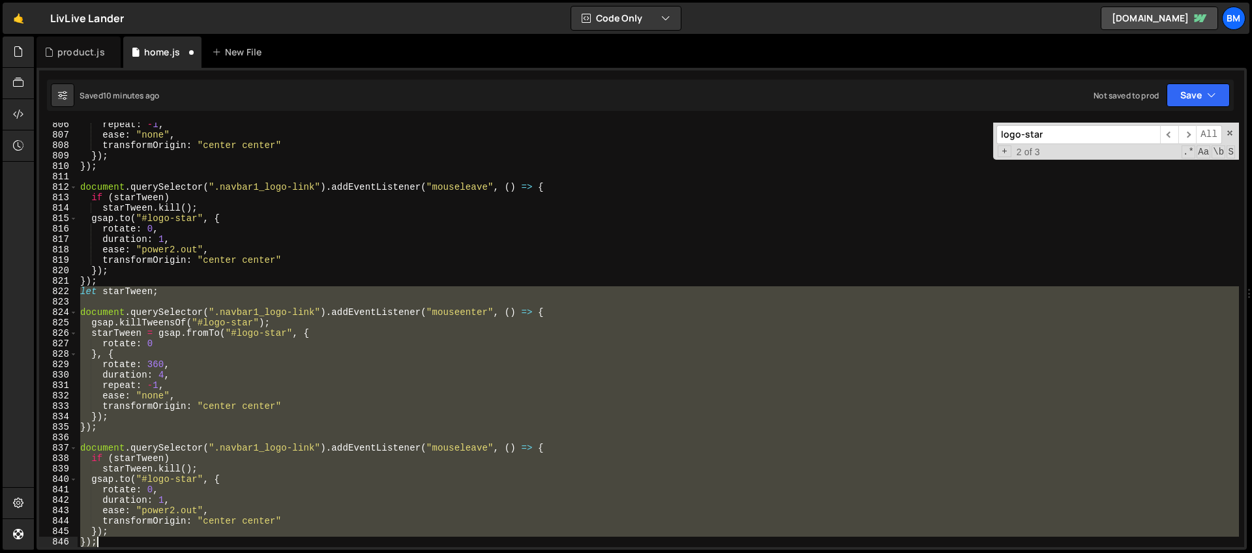
scroll to position [8414, 0]
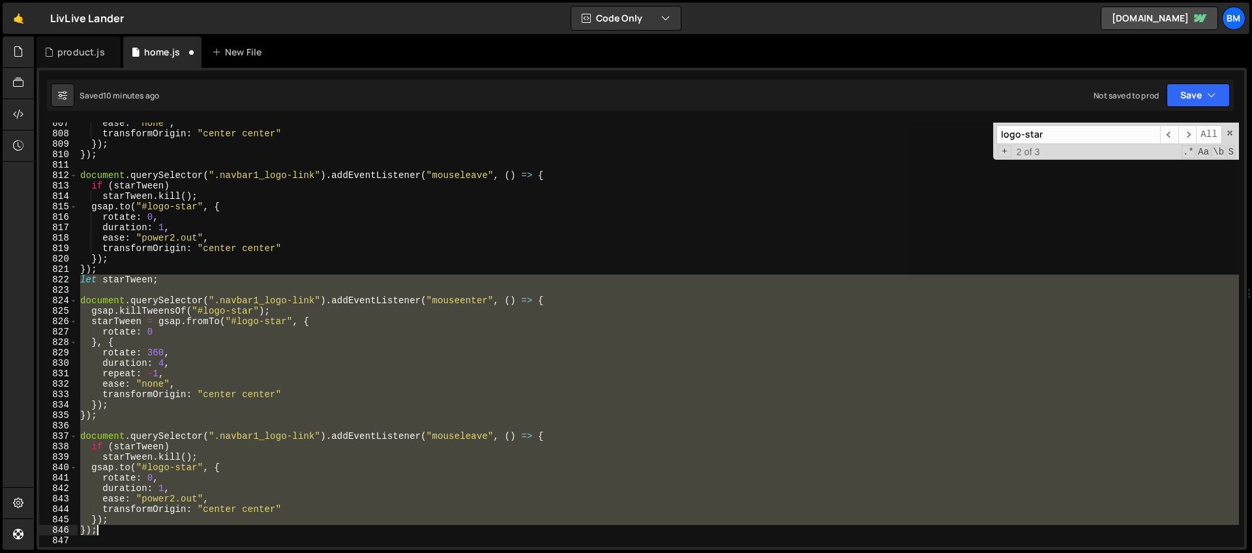
click at [175, 279] on div "ease : "none" , transformOrigin : "center center" }) ; }) ; document . querySel…" at bounding box center [658, 335] width 1161 height 425
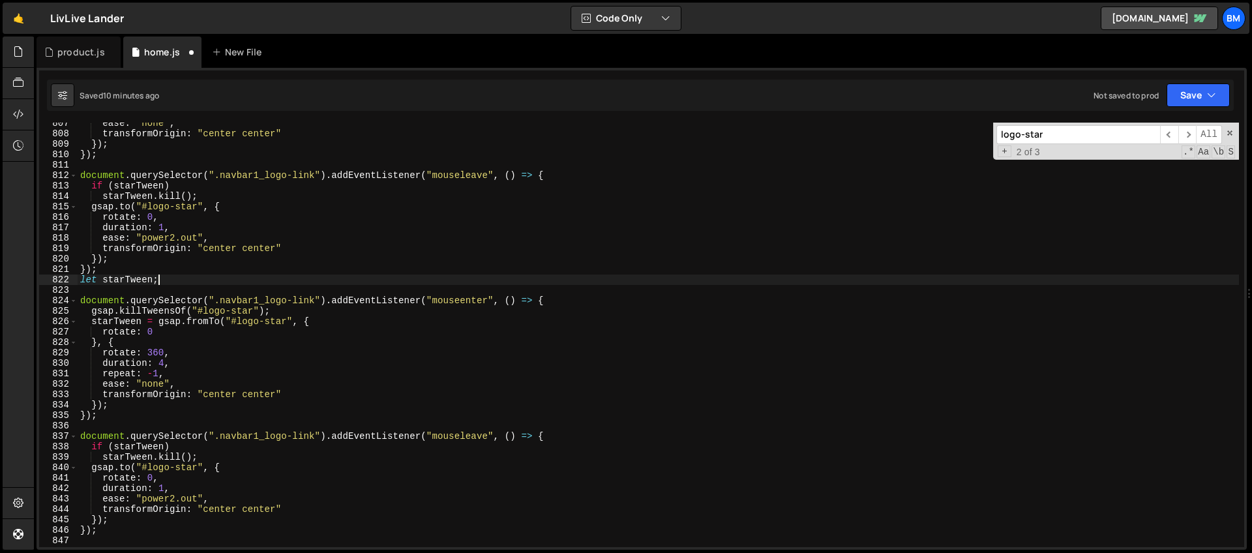
click at [153, 282] on div "ease : "none" , transformOrigin : "center center" }) ; }) ; document . querySel…" at bounding box center [658, 340] width 1161 height 445
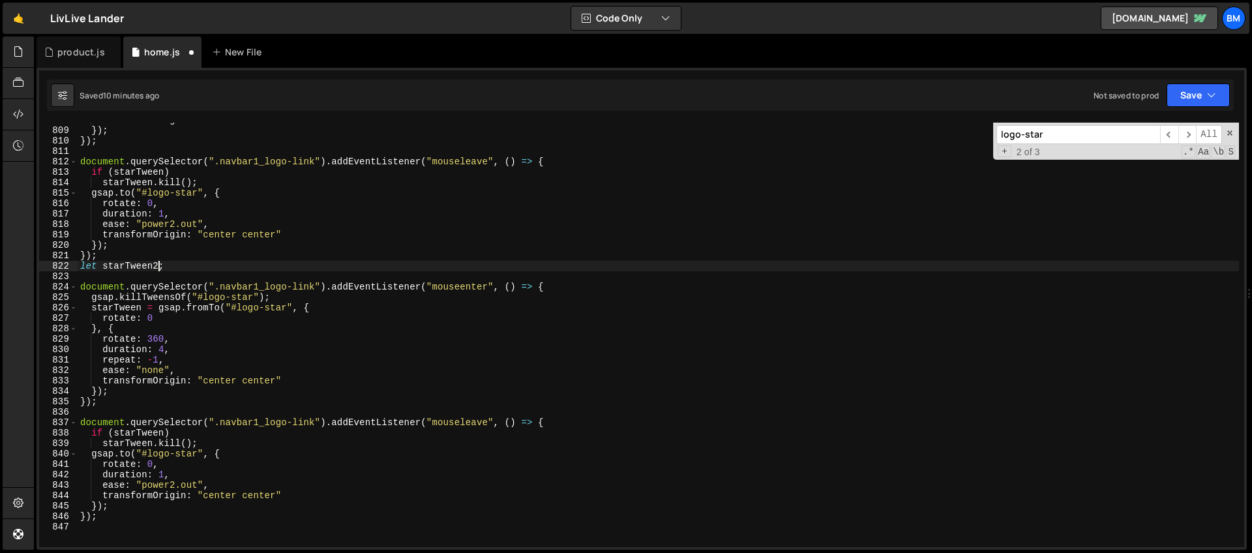
scroll to position [8437, 0]
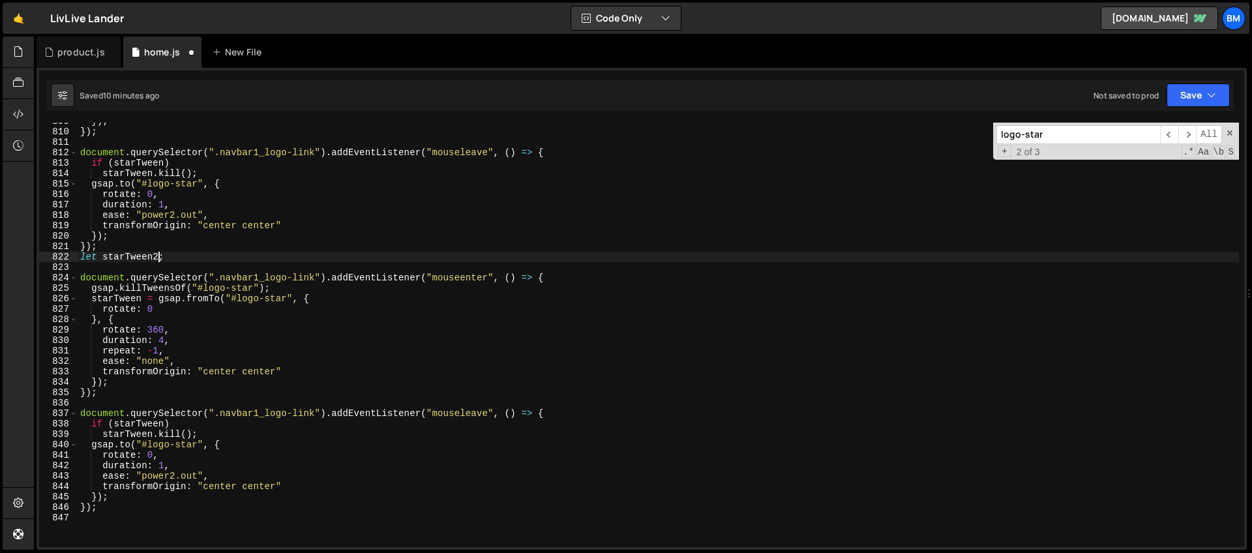
click at [143, 297] on div "}) ; }) ; document . querySelector ( ".navbar1_logo-link" ) . addEventListener …" at bounding box center [658, 338] width 1161 height 445
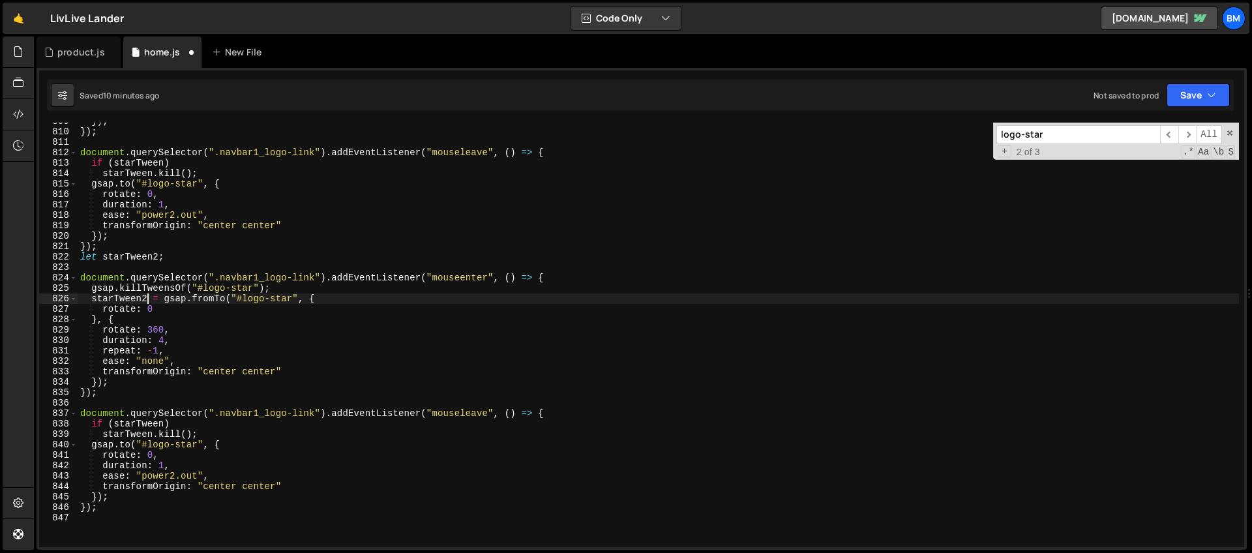
click at [165, 424] on div "}) ; }) ; document . querySelector ( ".navbar1_logo-link" ) . addEventListener …" at bounding box center [658, 338] width 1161 height 445
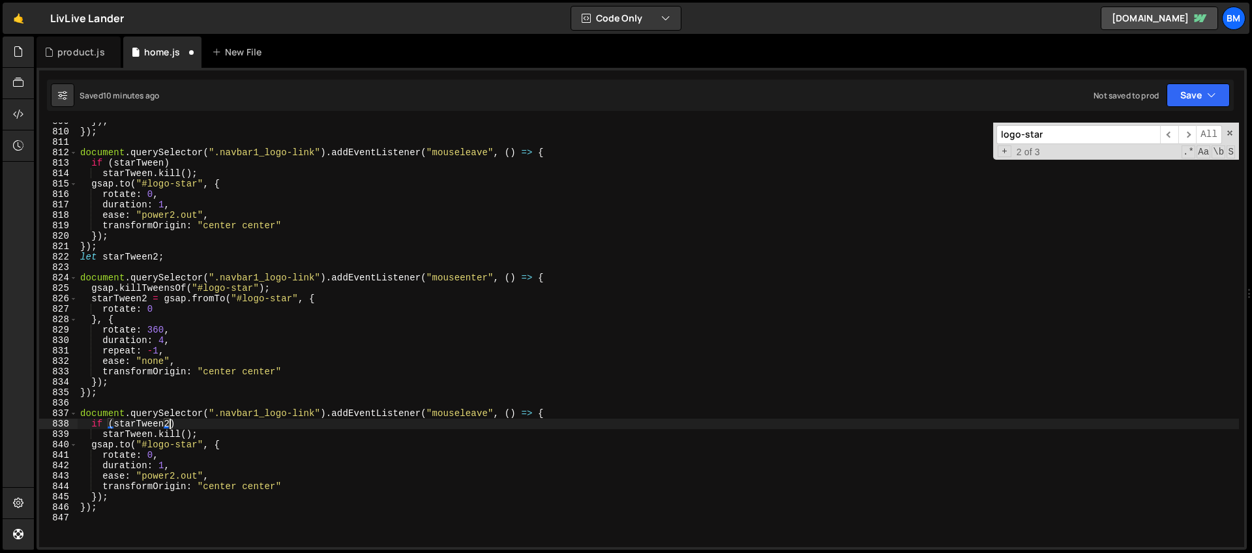
scroll to position [0, 6]
click at [156, 435] on div "}) ; }) ; document . querySelector ( ".navbar1_logo-link" ) . addEventListener …" at bounding box center [658, 338] width 1161 height 445
click at [153, 434] on div "}) ; }) ; document . querySelector ( ".navbar1_logo-link" ) . addEventListener …" at bounding box center [658, 338] width 1161 height 445
type textarea "starTween2.kill();"
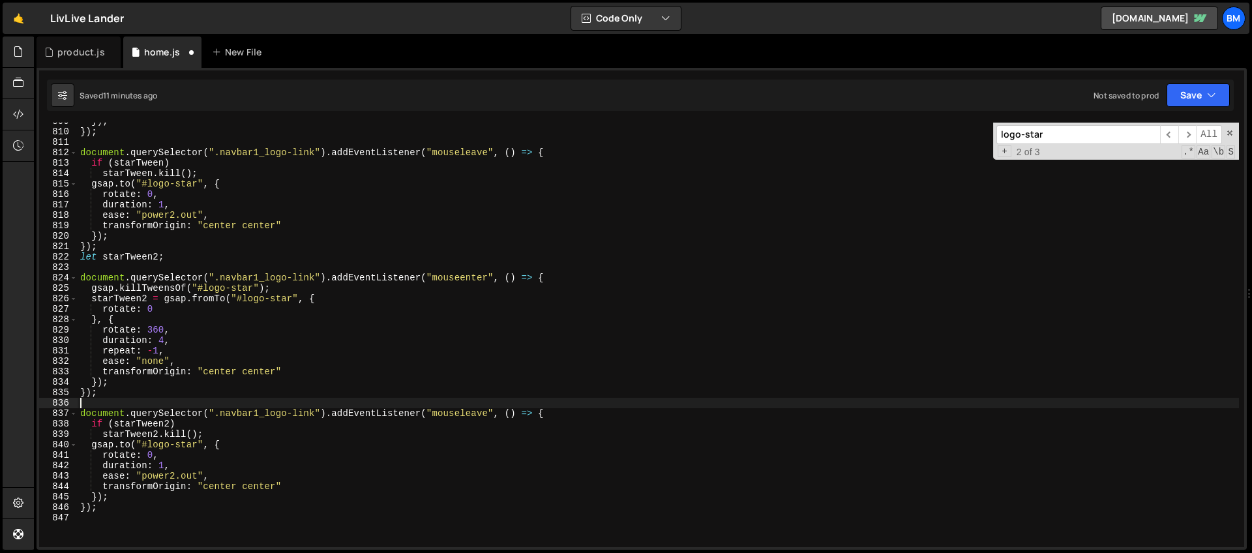
click at [235, 402] on div "}) ; }) ; document . querySelector ( ".navbar1_logo-link" ) . addEventListener …" at bounding box center [658, 338] width 1161 height 445
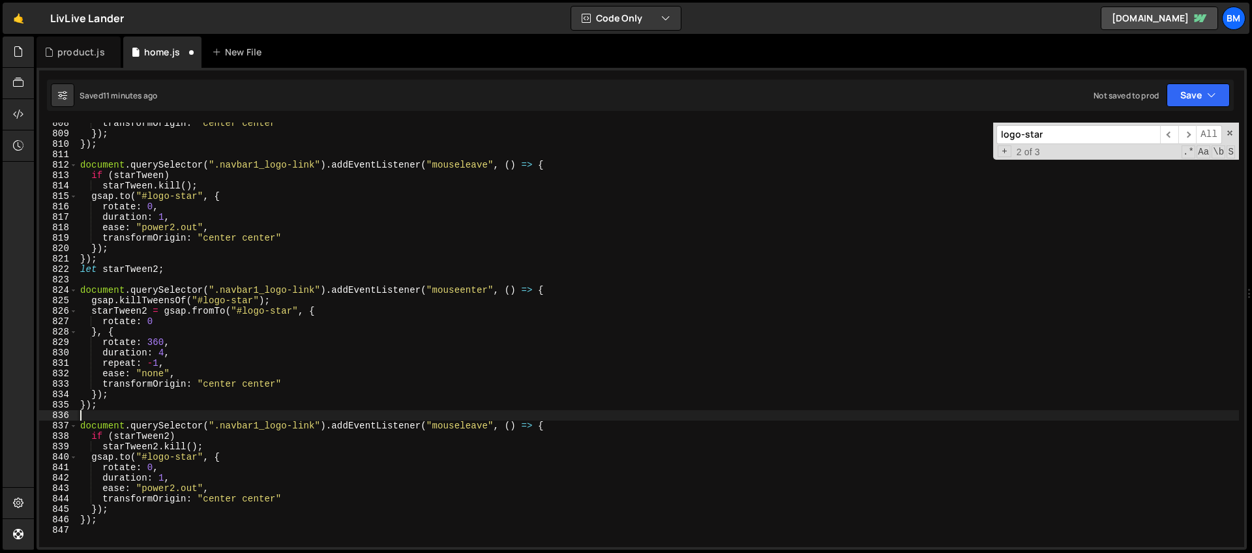
scroll to position [8425, 0]
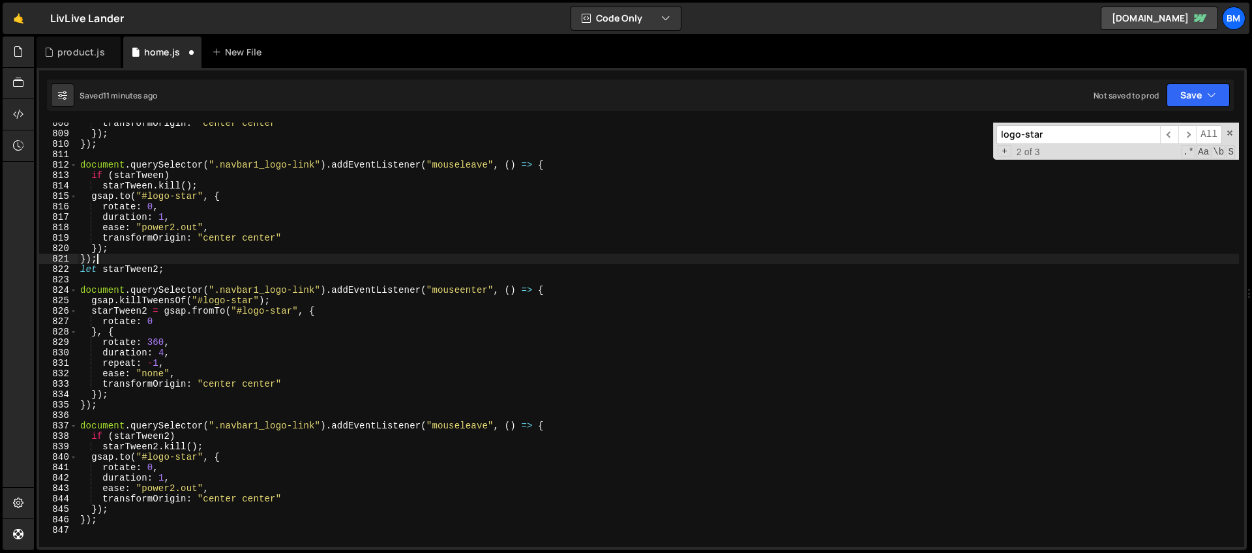
click at [119, 260] on div "transformOrigin : "center center" }) ; }) ; document . querySelector ( ".navbar…" at bounding box center [658, 340] width 1161 height 445
type textarea "});"
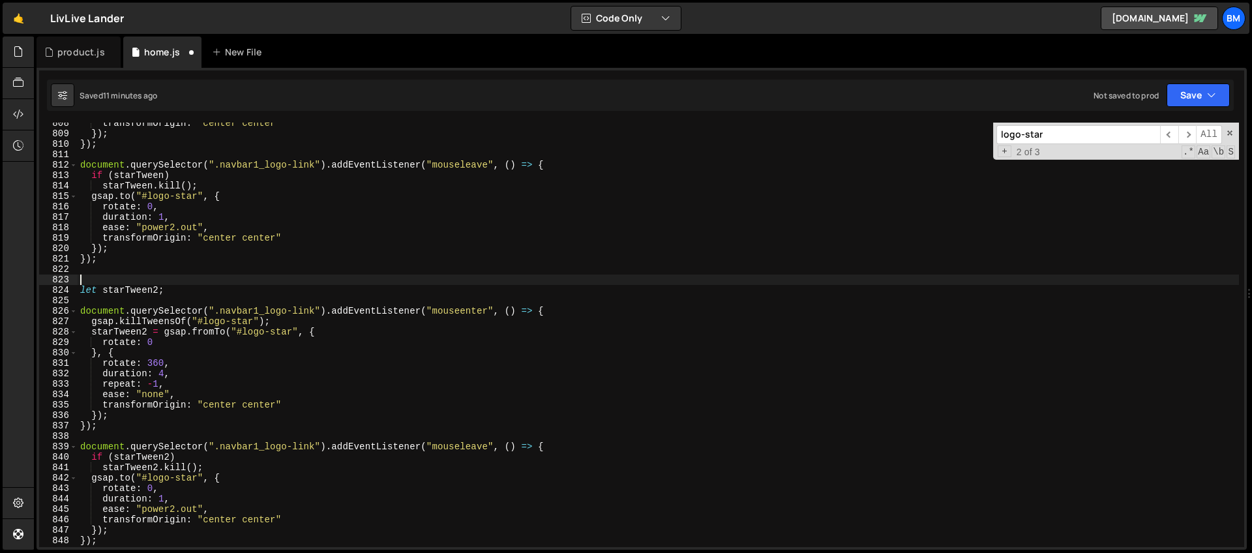
click at [293, 321] on div "transformOrigin : "center center" }) ; }) ; document . querySelector ( ".navbar…" at bounding box center [658, 340] width 1161 height 445
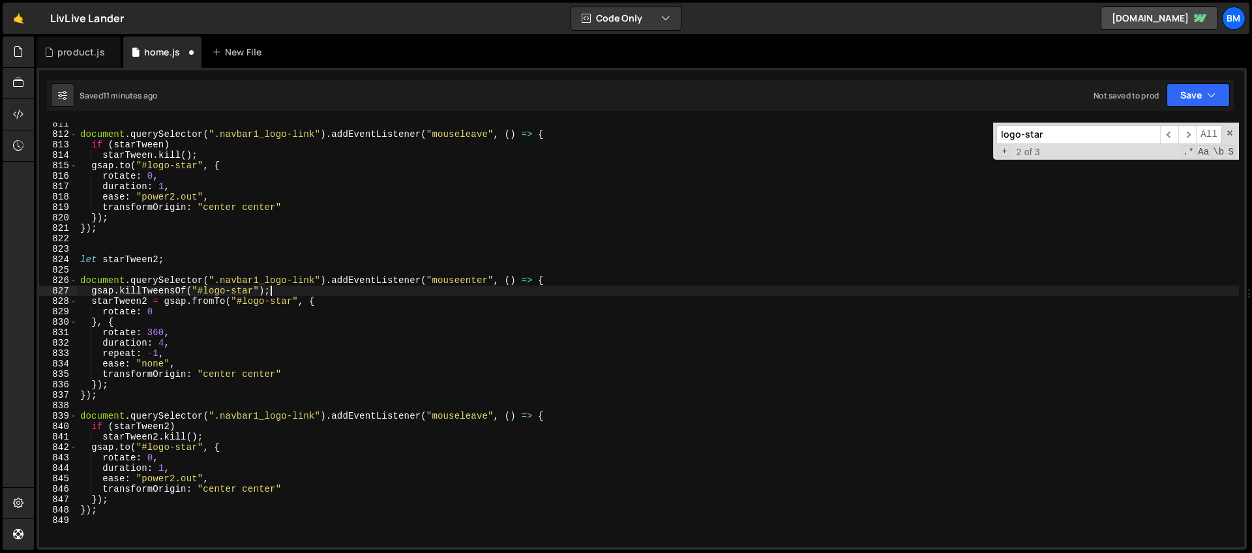
scroll to position [8455, 0]
click at [216, 364] on div "document . querySelector ( ".navbar1_logo-link" ) . addEventListener ( "mousele…" at bounding box center [658, 341] width 1161 height 445
click at [203, 340] on div "document . querySelector ( ".navbar1_logo-link" ) . addEventListener ( "mousele…" at bounding box center [658, 341] width 1161 height 445
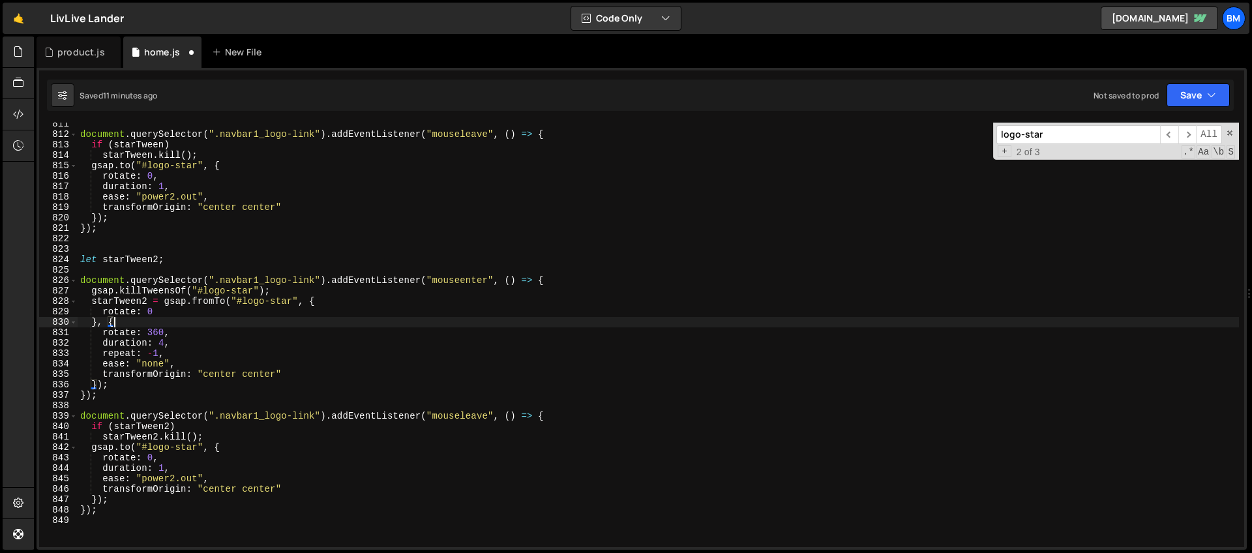
click at [194, 320] on div "document . querySelector ( ".navbar1_logo-link" ) . addEventListener ( "mousele…" at bounding box center [658, 341] width 1161 height 445
click at [191, 312] on div "document . querySelector ( ".navbar1_logo-link" ) . addEventListener ( "mousele…" at bounding box center [658, 341] width 1161 height 445
type textarea "rotate: 0"
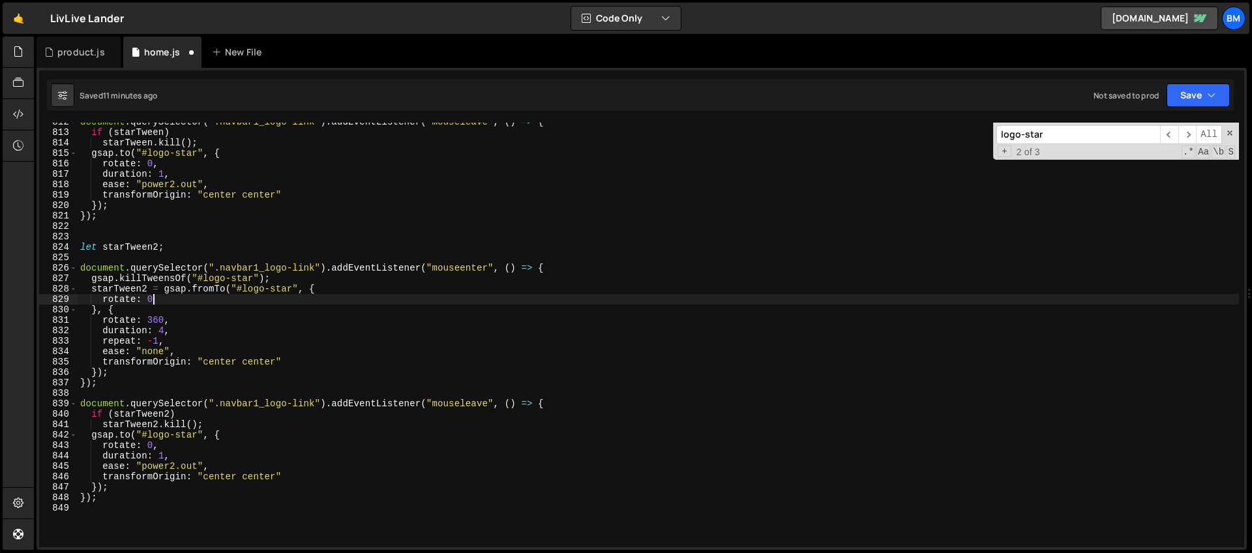
scroll to position [8468, 0]
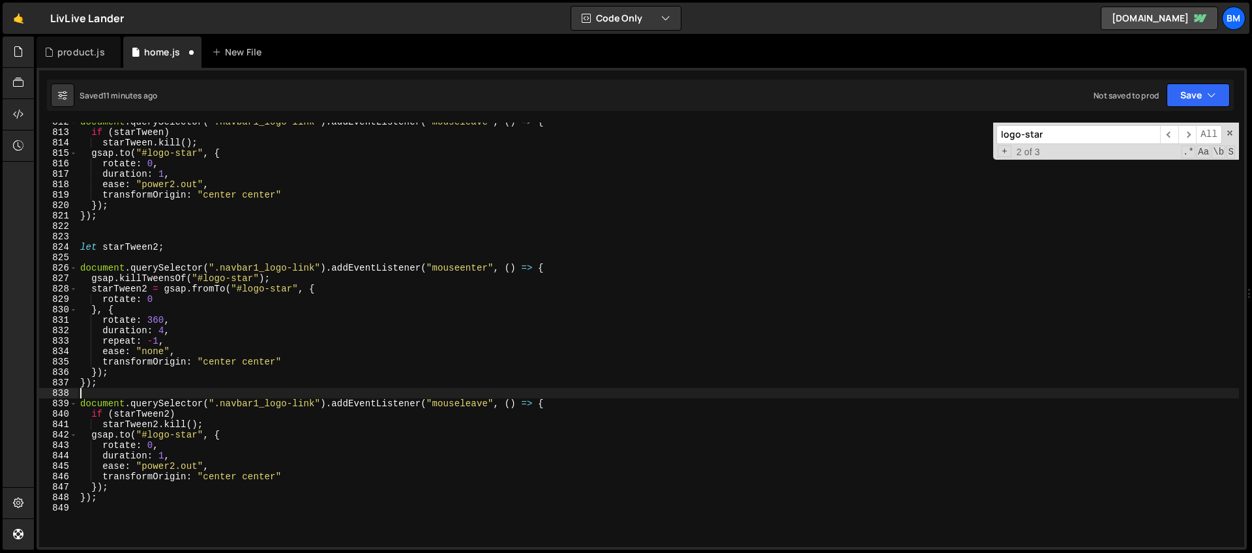
click at [220, 393] on div "document . querySelector ( ".navbar1_logo-link" ) . addEventListener ( "mousele…" at bounding box center [658, 339] width 1161 height 445
click at [203, 410] on div "document . querySelector ( ".navbar1_logo-link" ) . addEventListener ( "mousele…" at bounding box center [658, 339] width 1161 height 445
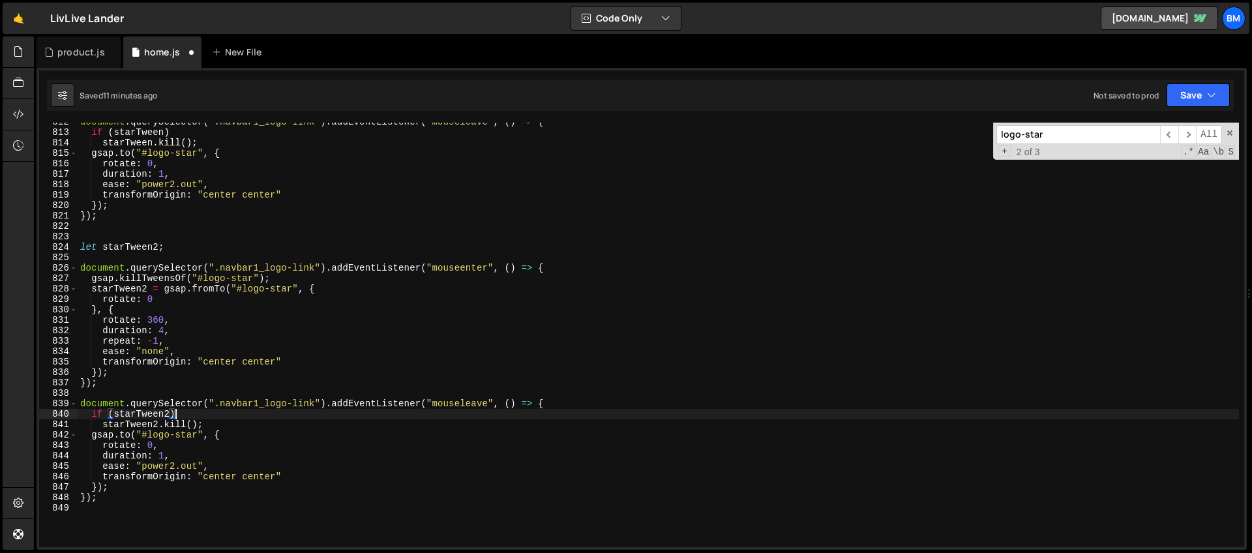
click at [205, 418] on div "document . querySelector ( ".navbar1_logo-link" ) . addEventListener ( "mousele…" at bounding box center [658, 339] width 1161 height 445
click at [209, 423] on div "document . querySelector ( ".navbar1_logo-link" ) . addEventListener ( "mousele…" at bounding box center [658, 339] width 1161 height 445
click at [237, 432] on div "document . querySelector ( ".navbar1_logo-link" ) . addEventListener ( "mousele…" at bounding box center [658, 339] width 1161 height 445
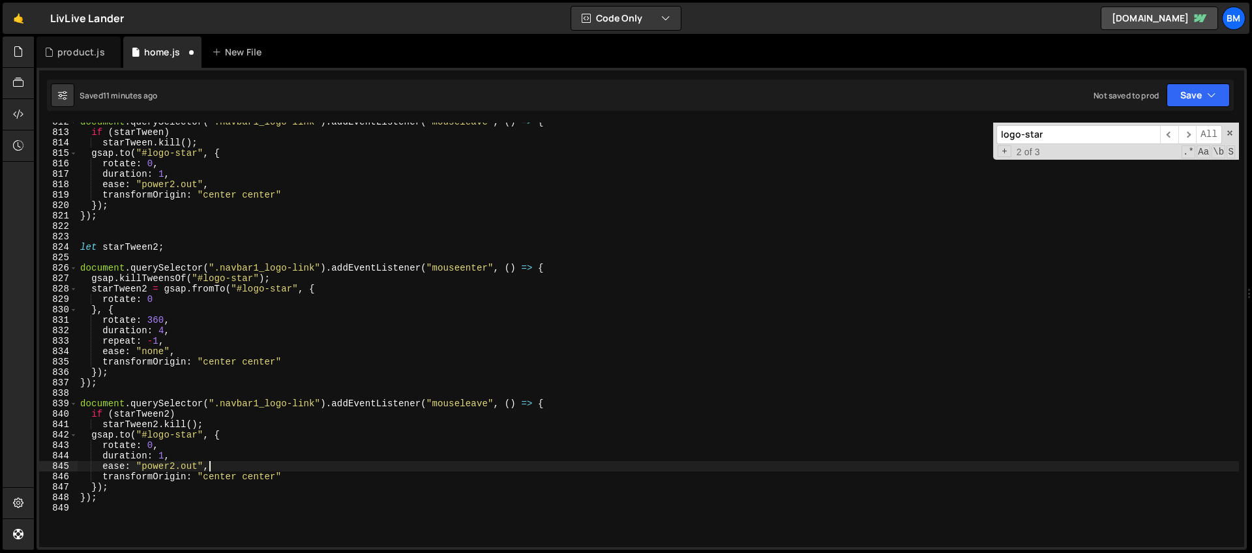
click at [225, 470] on div "document . querySelector ( ".navbar1_logo-link" ) . addEventListener ( "mousele…" at bounding box center [658, 339] width 1161 height 445
click at [251, 465] on div "document . querySelector ( ".navbar1_logo-link" ) . addEventListener ( "mousele…" at bounding box center [658, 339] width 1161 height 445
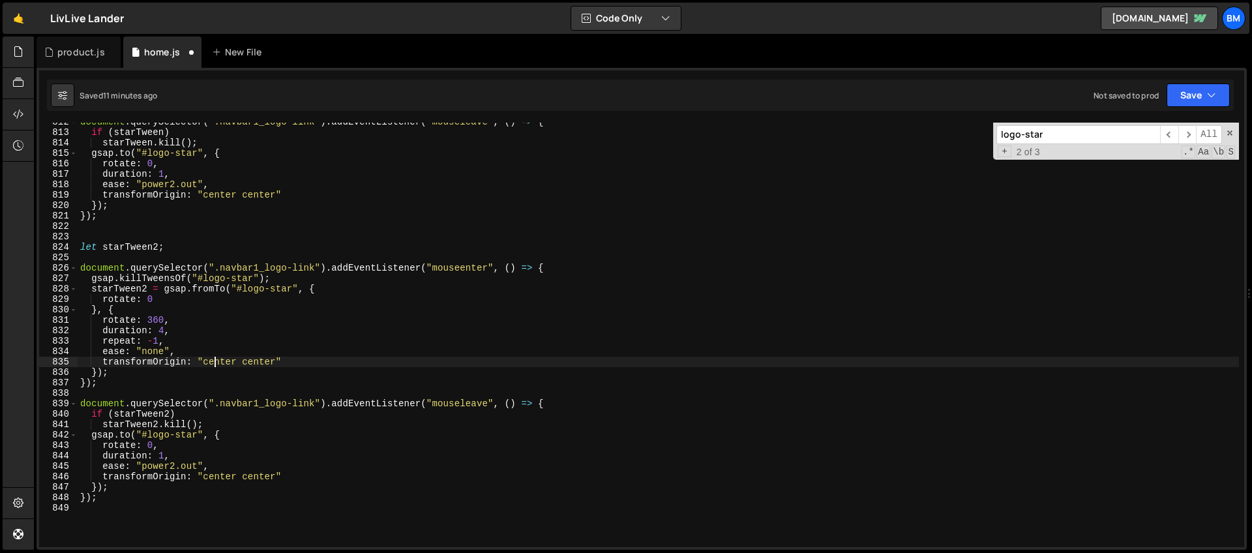
click at [215, 363] on div "document . querySelector ( ".navbar1_logo-link" ) . addEventListener ( "mousele…" at bounding box center [658, 339] width 1161 height 445
click at [318, 350] on div "document . querySelector ( ".navbar1_logo-link" ) . addEventListener ( "mousele…" at bounding box center [658, 339] width 1161 height 445
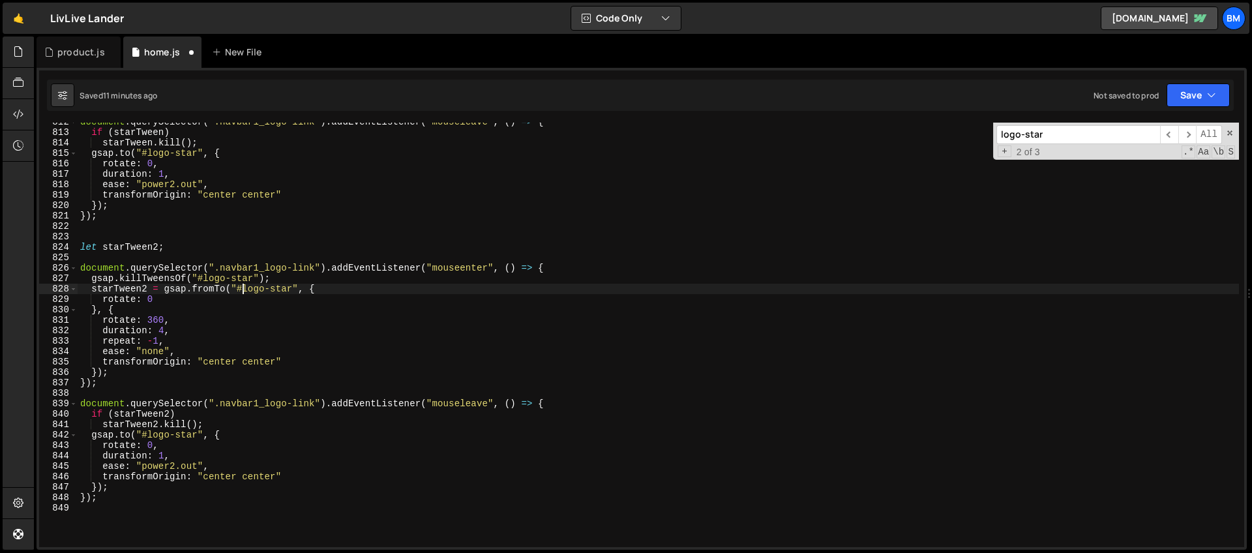
click at [245, 287] on div "document . querySelector ( ".navbar1_logo-link" ) . addEventListener ( "mousele…" at bounding box center [658, 339] width 1161 height 445
click at [226, 276] on div "document . querySelector ( ".navbar1_logo-link" ) . addEventListener ( "mousele…" at bounding box center [658, 339] width 1161 height 445
click at [263, 288] on div "document . querySelector ( ".navbar1_logo-link" ) . addEventListener ( "mousele…" at bounding box center [658, 339] width 1161 height 445
click at [229, 275] on div "document . querySelector ( ".navbar1_logo-link" ) . addEventListener ( "mousele…" at bounding box center [658, 339] width 1161 height 445
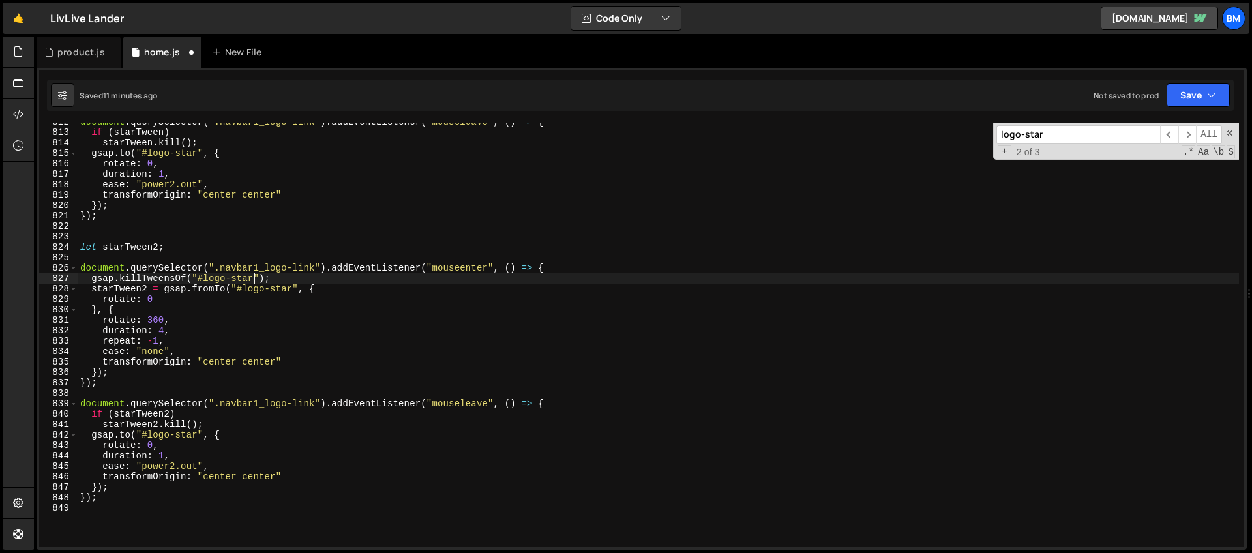
click at [252, 277] on div "document . querySelector ( ".navbar1_logo-link" ) . addEventListener ( "mousele…" at bounding box center [658, 339] width 1161 height 445
click at [294, 285] on div "document . querySelector ( ".navbar1_logo-link" ) . addEventListener ( "mousele…" at bounding box center [658, 339] width 1161 height 445
click at [197, 434] on div "document . querySelector ( ".navbar1_logo-link" ) . addEventListener ( "mousele…" at bounding box center [658, 339] width 1161 height 445
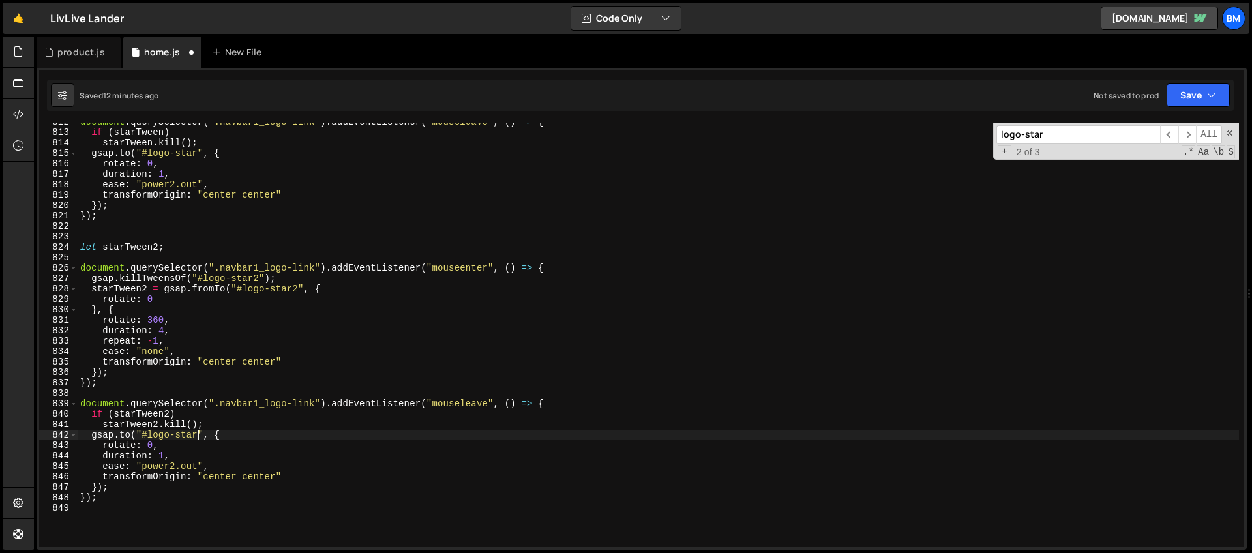
scroll to position [0, 9]
click at [280, 385] on div "document . querySelector ( ".navbar1_logo-link" ) . addEventListener ( "mousele…" at bounding box center [658, 339] width 1161 height 445
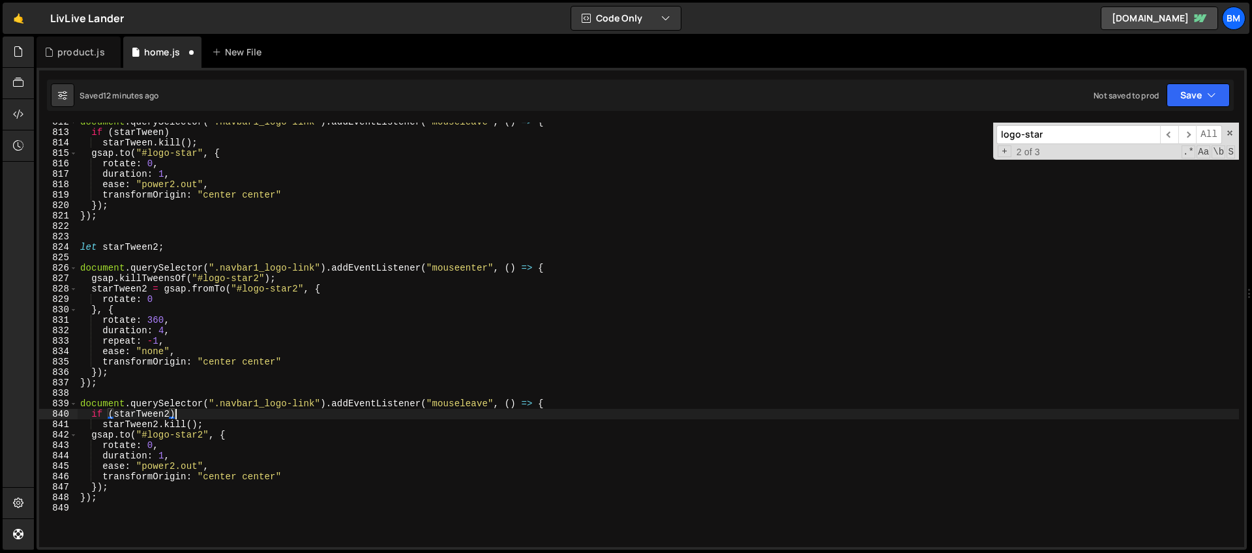
click at [470, 410] on div "document . querySelector ( ".navbar1_logo-link" ) . addEventListener ( "mousele…" at bounding box center [658, 339] width 1161 height 445
click at [175, 437] on div "document . querySelector ( ".navbar1_logo-link" ) . addEventListener ( "mousele…" at bounding box center [658, 339] width 1161 height 445
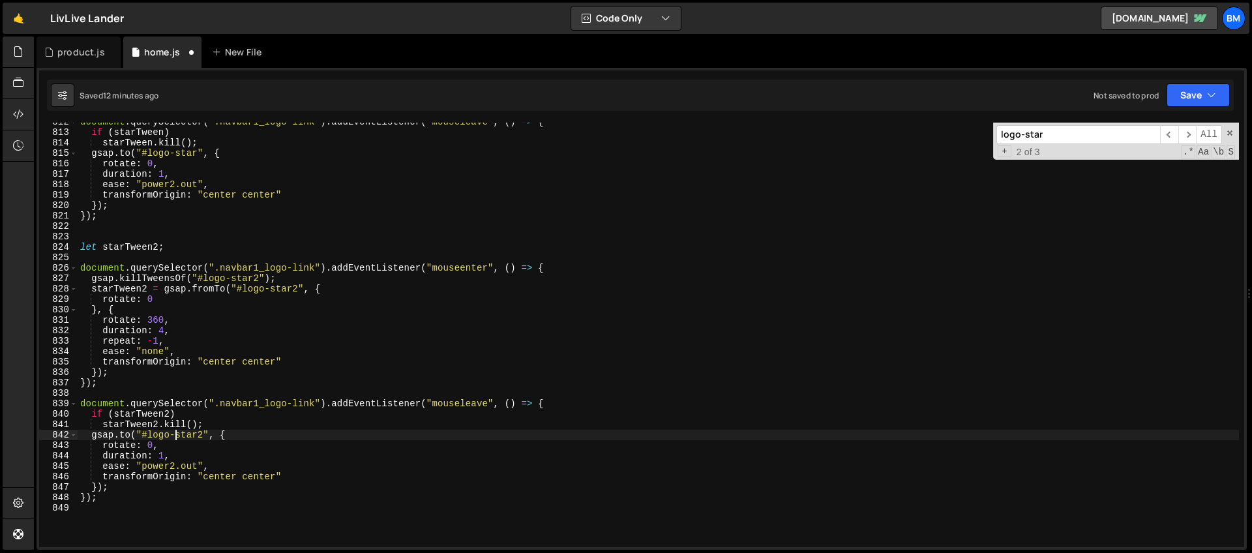
click at [184, 487] on div "document . querySelector ( ".navbar1_logo-link" ) . addEventListener ( "mousele…" at bounding box center [658, 339] width 1161 height 445
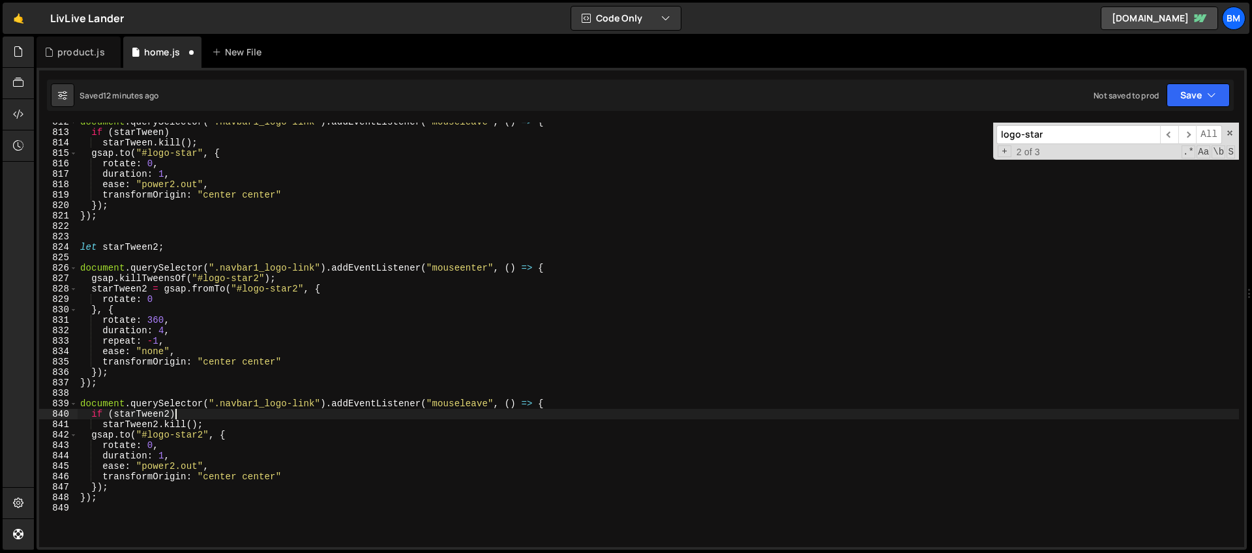
click at [242, 414] on div "document . querySelector ( ".navbar1_logo-link" ) . addEventListener ( "mousele…" at bounding box center [658, 339] width 1161 height 445
click at [169, 407] on div "document . querySelector ( ".navbar1_logo-link" ) . addEventListener ( "mousele…" at bounding box center [658, 339] width 1161 height 445
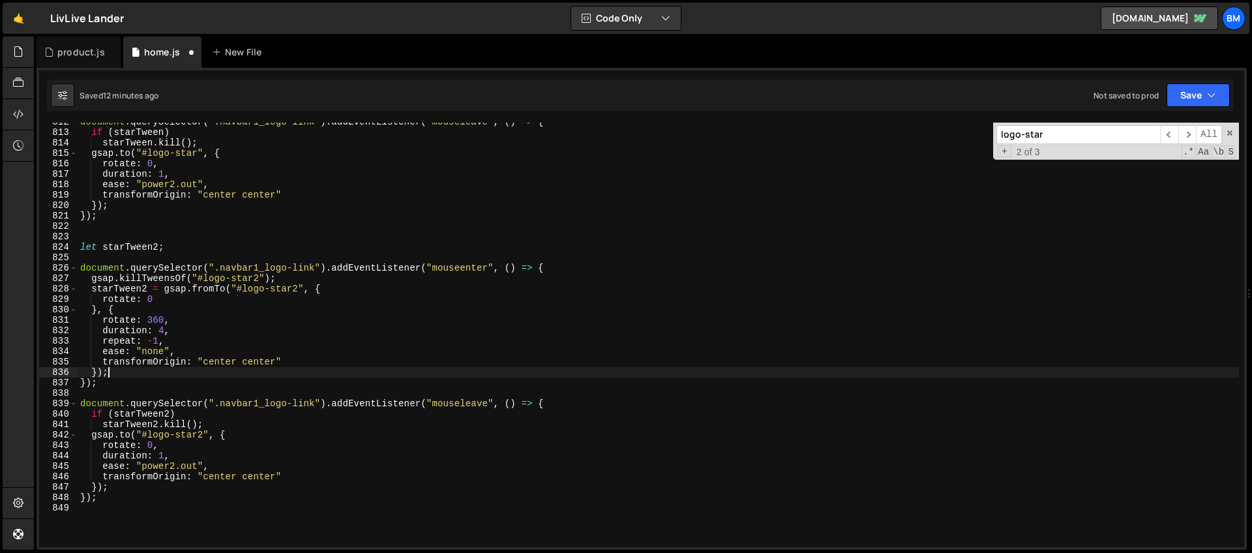
click at [158, 376] on div "document . querySelector ( ".navbar1_logo-link" ) . addEventListener ( "mousele…" at bounding box center [658, 339] width 1161 height 445
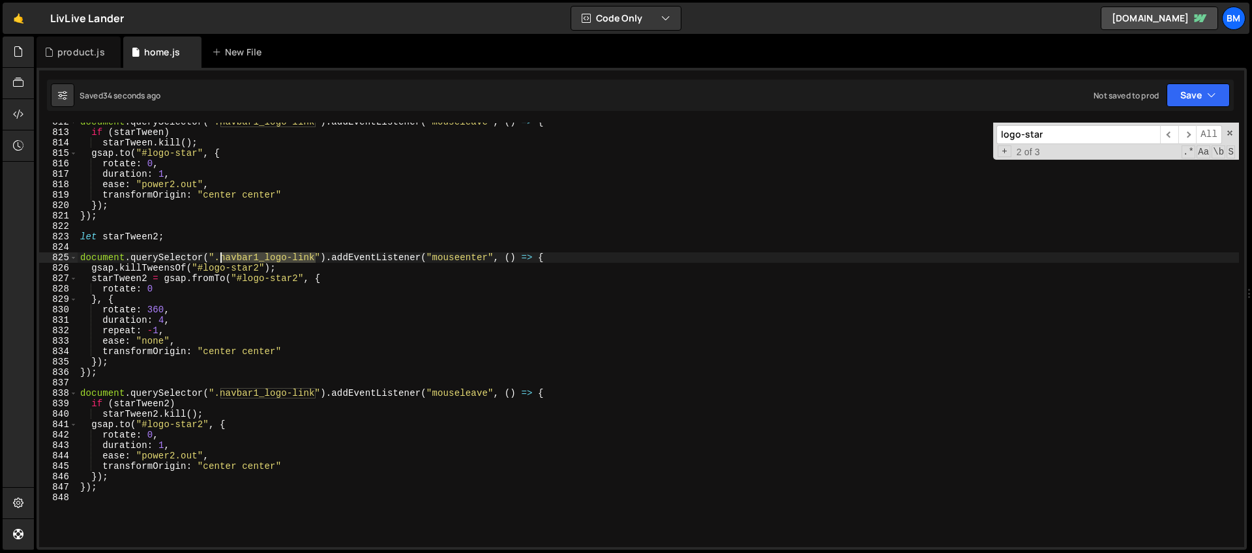
drag, startPoint x: 314, startPoint y: 257, endPoint x: 219, endPoint y: 257, distance: 95.2
click at [219, 257] on div "document . querySelector ( ".navbar1_logo-link" ) . addEventListener ( "mousele…" at bounding box center [658, 339] width 1161 height 445
drag, startPoint x: 314, startPoint y: 394, endPoint x: 221, endPoint y: 394, distance: 93.3
click at [221, 394] on div "document . querySelector ( ".navbar1_logo-link" ) . addEventListener ( "mousele…" at bounding box center [658, 339] width 1161 height 445
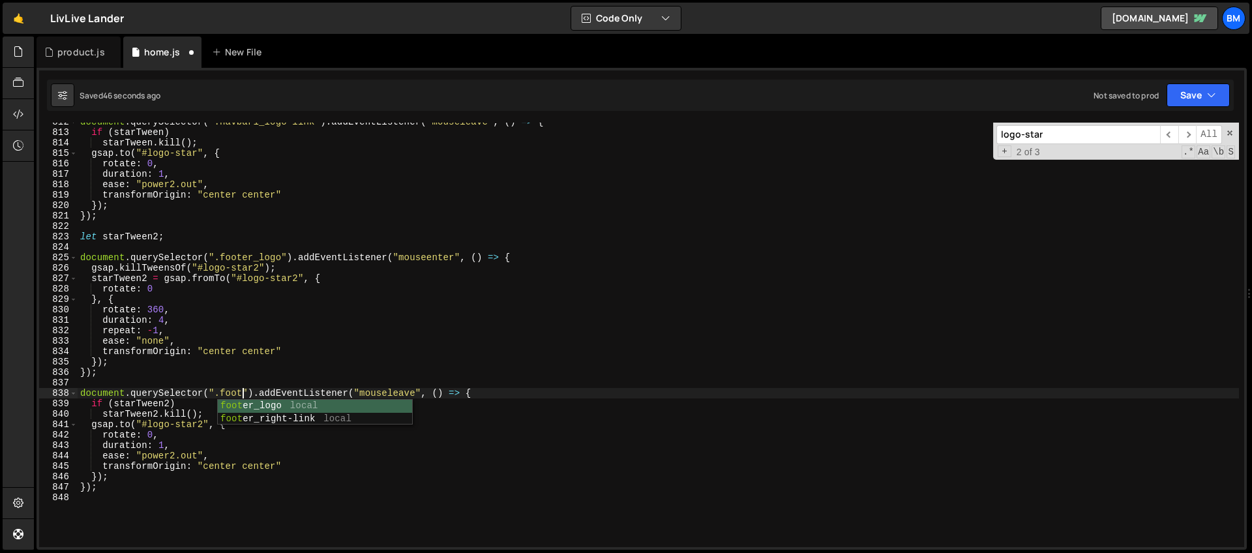
scroll to position [0, 11]
click at [220, 261] on div "document . querySelector ( ".navbar1_logo-link" ) . addEventListener ( "mousele…" at bounding box center [658, 339] width 1161 height 445
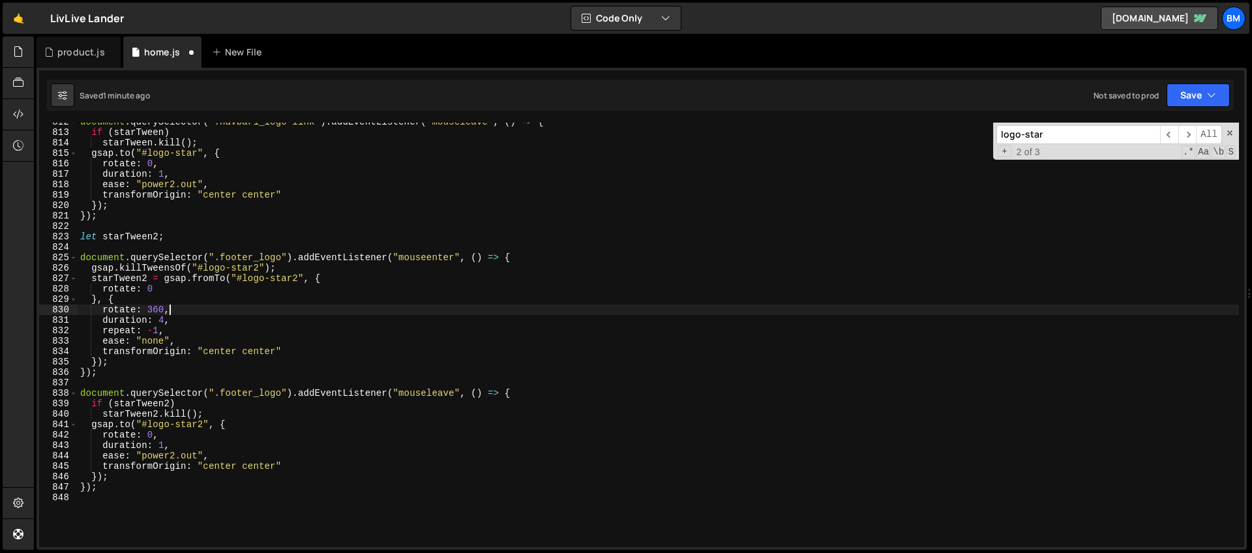
click at [224, 312] on div "document . querySelector ( ".navbar1_logo-link" ) . addEventListener ( "mousele…" at bounding box center [658, 339] width 1161 height 445
type textarea "rotate: 360,"
click at [150, 493] on div "document . querySelector ( ".navbar1_logo-link" ) . addEventListener ( "mousele…" at bounding box center [658, 339] width 1161 height 445
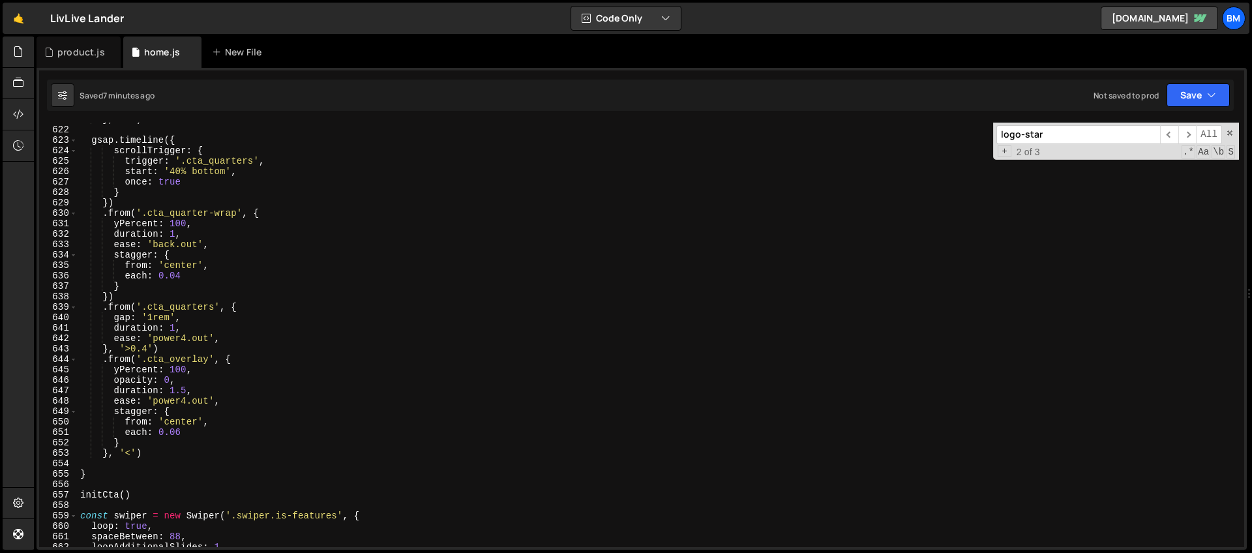
scroll to position [6478, 0]
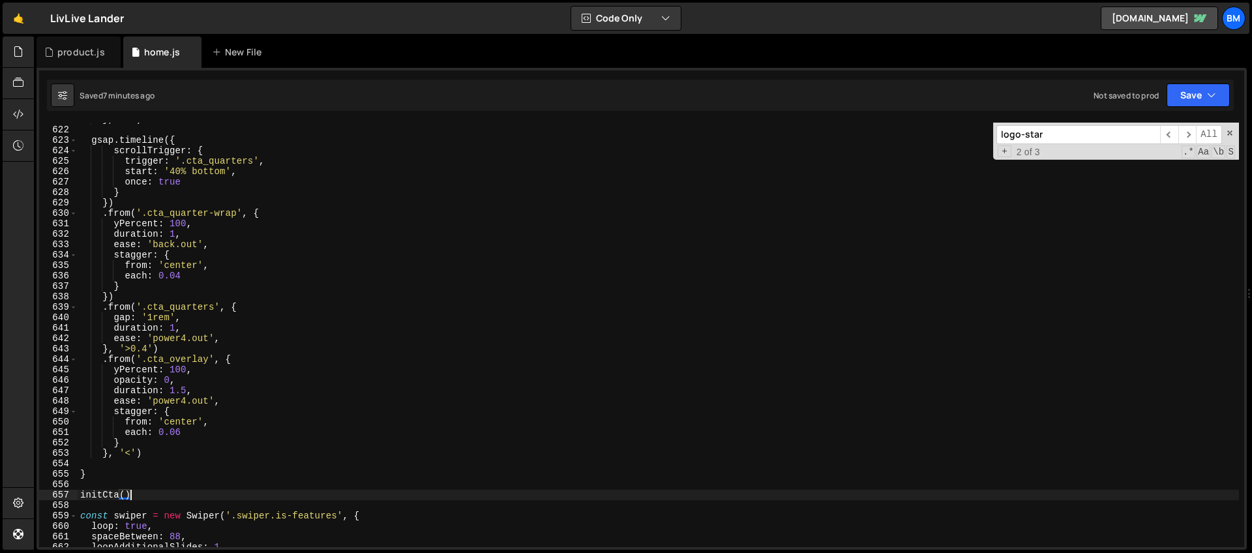
click at [136, 496] on div "} , '<' ) gsap . timeline ({ scrollTrigger : { trigger : '.cta_quarters' , star…" at bounding box center [658, 336] width 1161 height 445
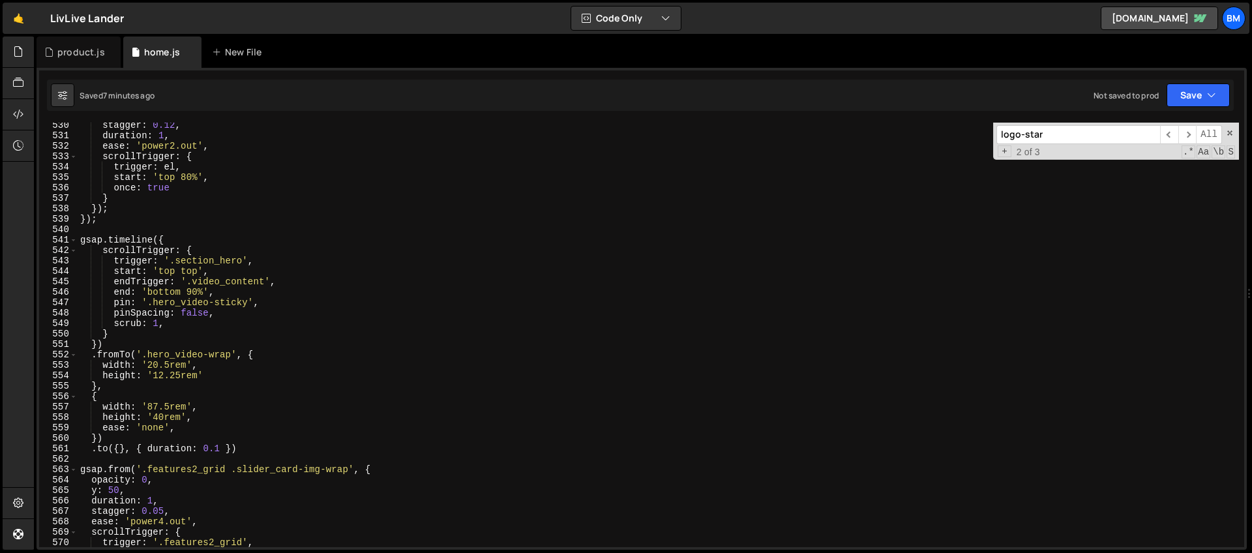
scroll to position [5388, 0]
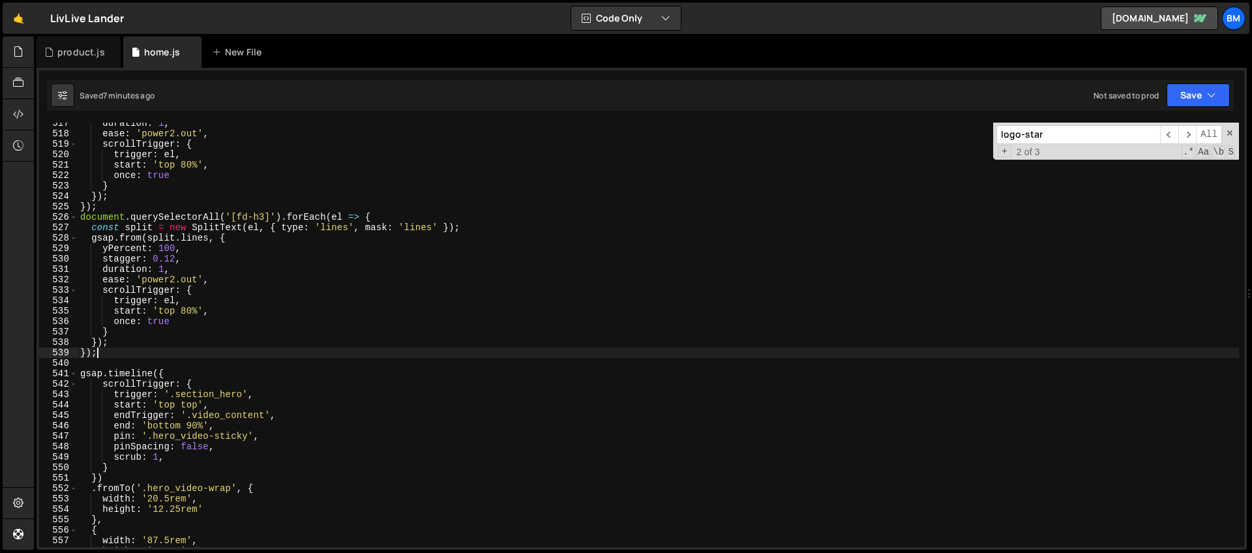
click at [128, 356] on div "duration : 1 , ease : 'power2.out' , scrollTrigger : { trigger : el , start : '…" at bounding box center [658, 340] width 1161 height 445
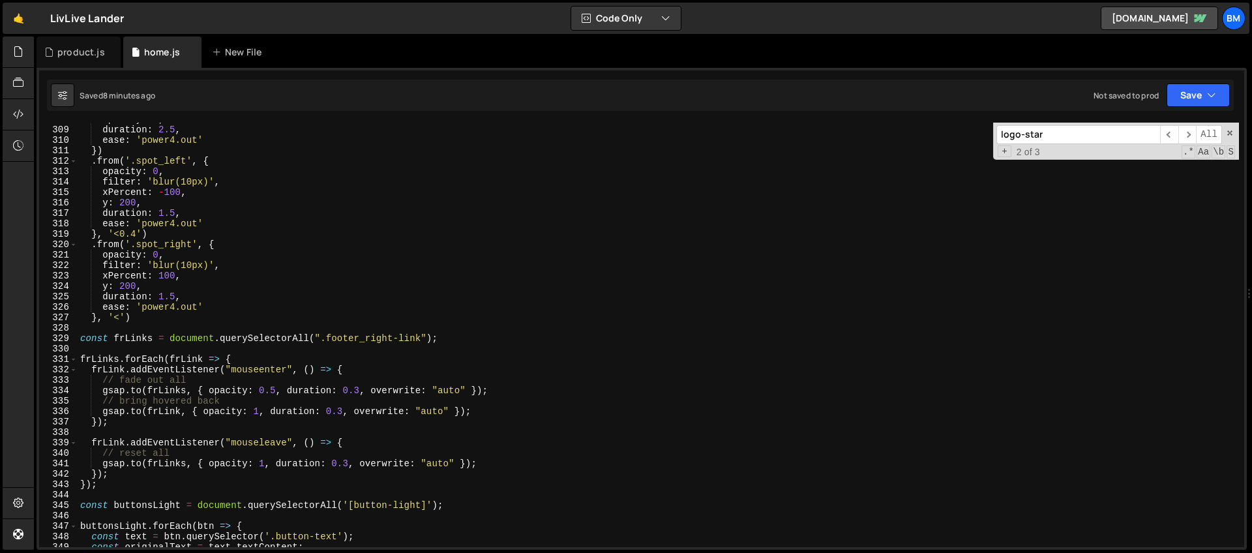
scroll to position [3295, 0]
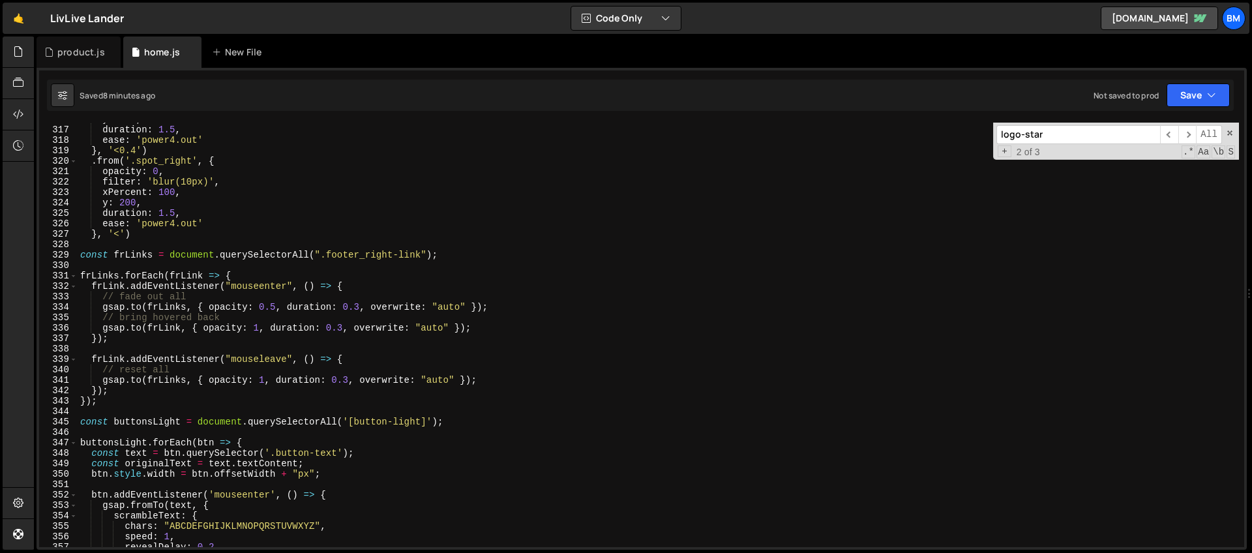
click at [80, 254] on div "y : 200 , duration : 1.5 , ease : 'power4.out' } , '<0.4' ) . from ( '.spot_rig…" at bounding box center [658, 336] width 1161 height 445
type textarea "const frLinks = document.querySelectorAll(".footer_right-link");"
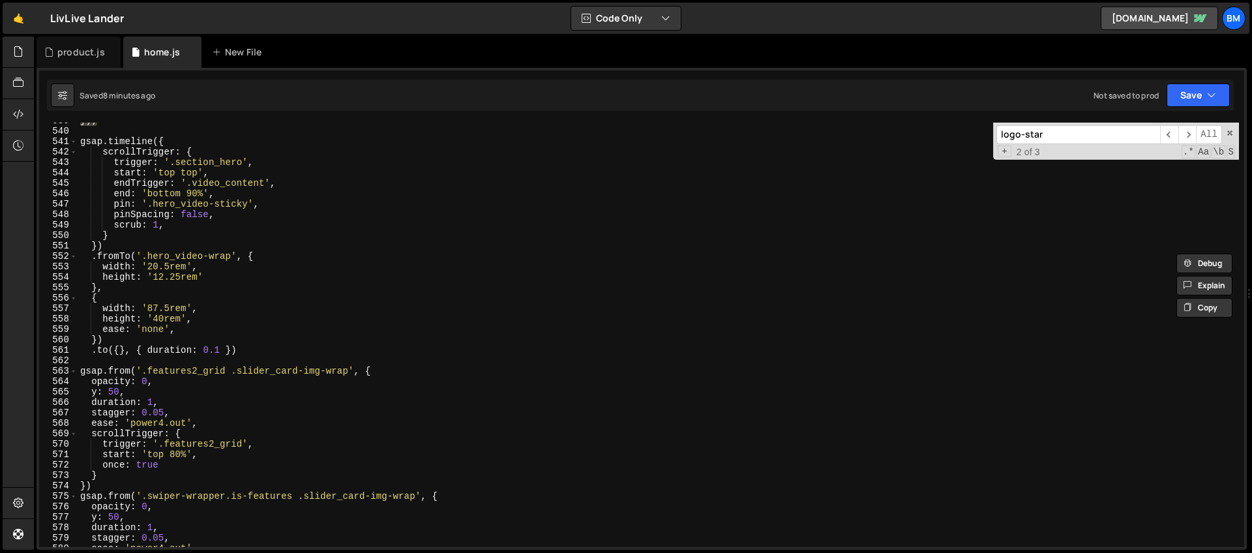
scroll to position [5460, 0]
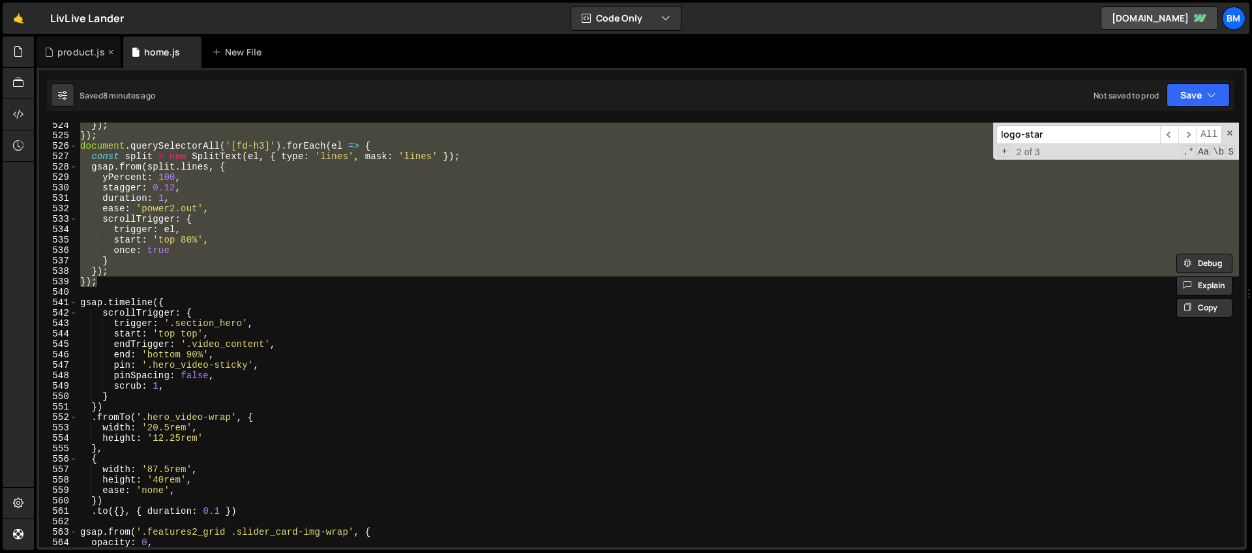
click at [68, 63] on div "product.js" at bounding box center [79, 52] width 84 height 31
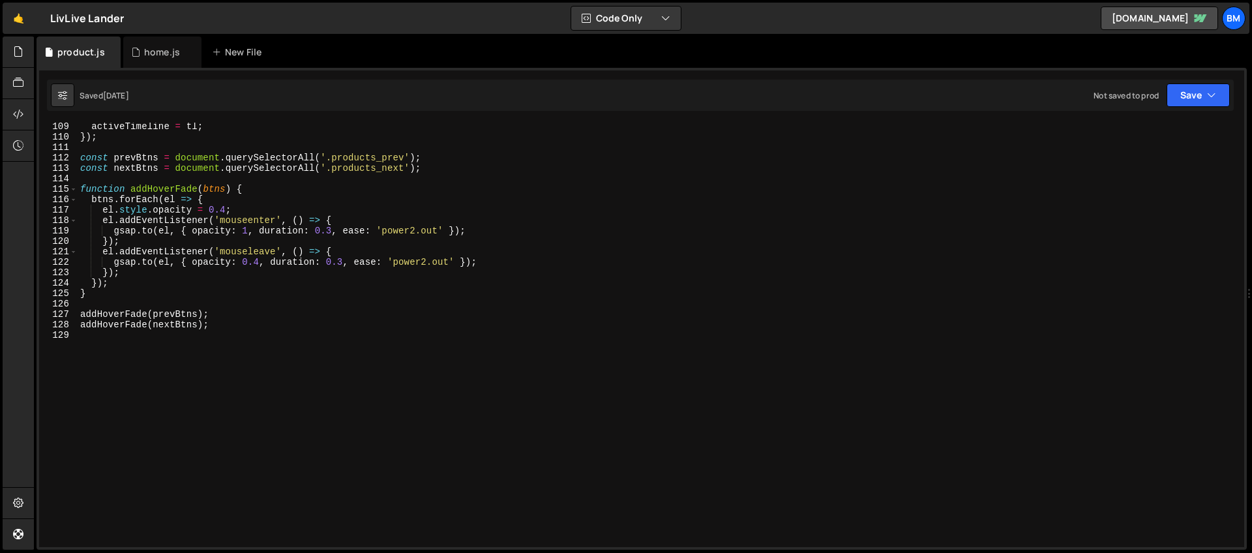
scroll to position [1129, 0]
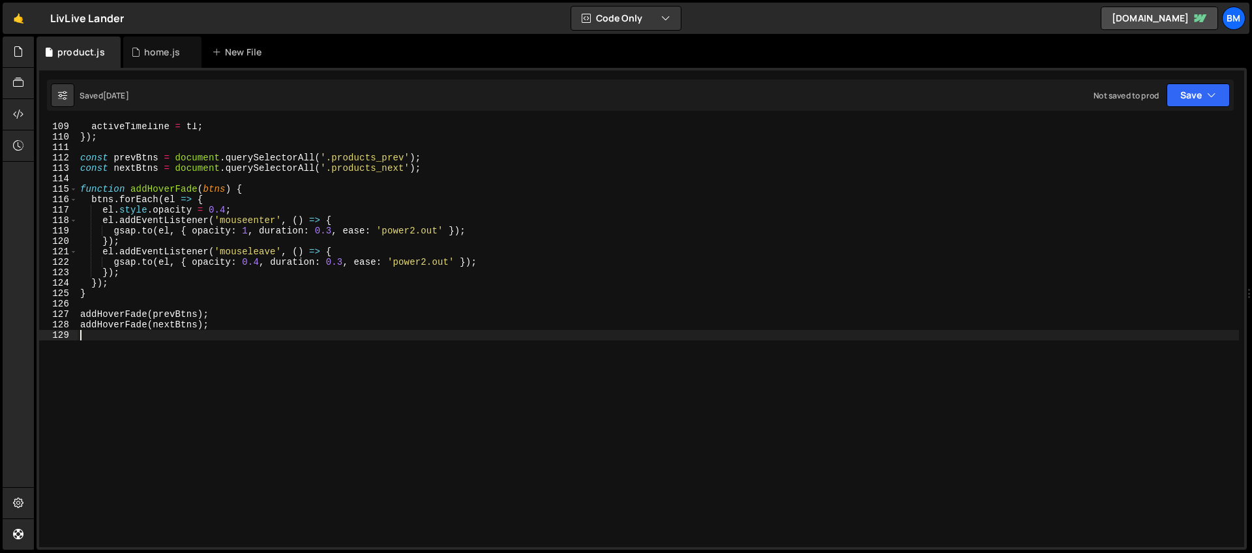
click at [282, 349] on div "activeTimeline = tl ; }) ; const prevBtns = document . querySelectorAll ( '.pro…" at bounding box center [658, 343] width 1161 height 445
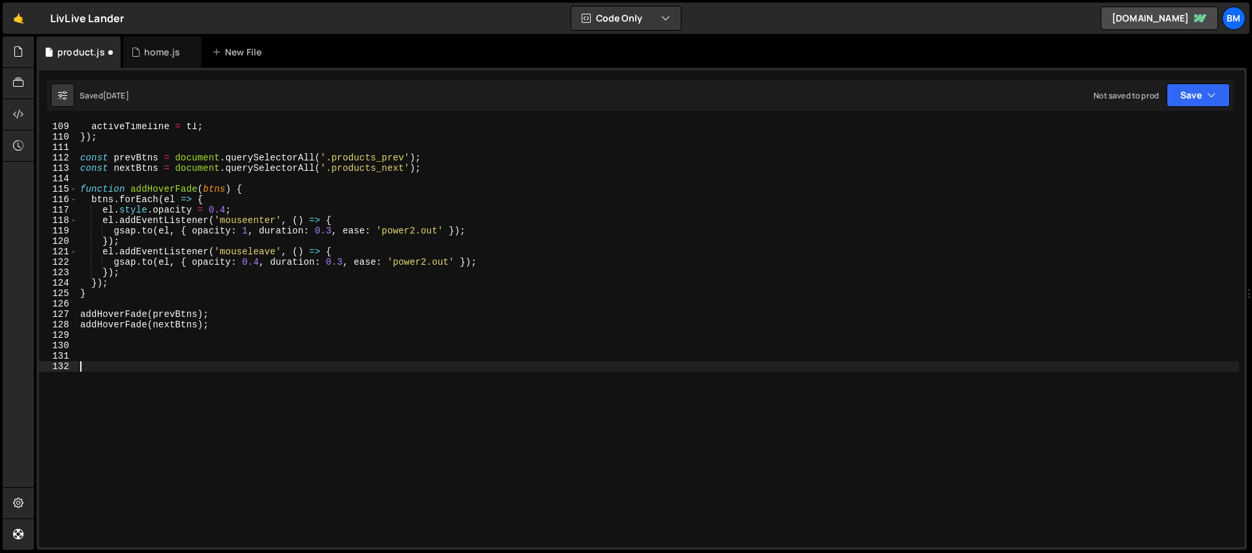
paste textarea "});"
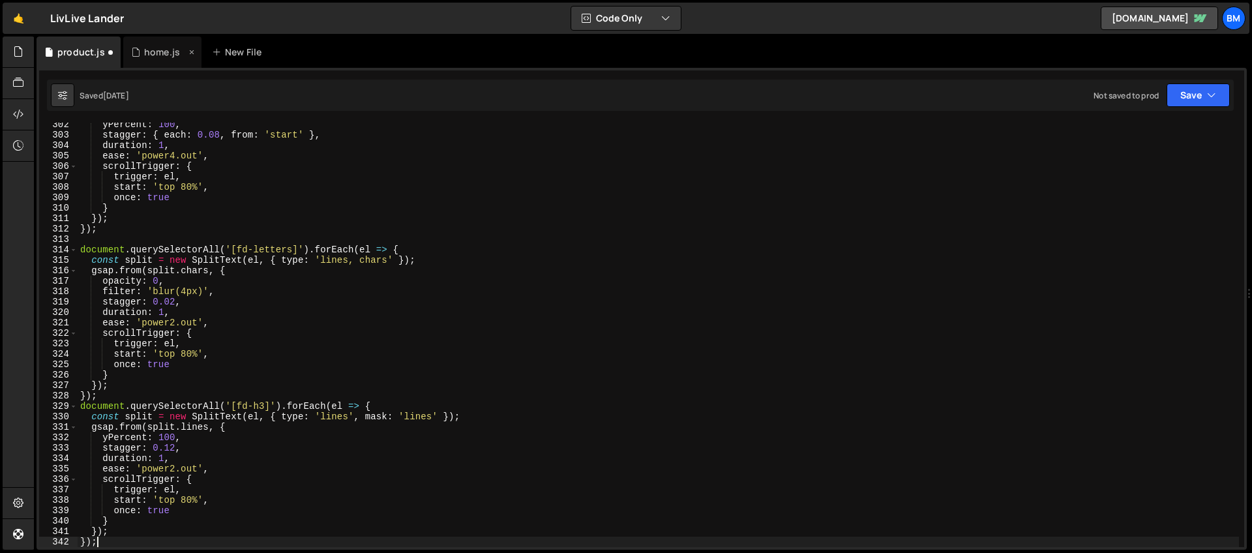
type textarea "});"
click at [153, 49] on div "home.js" at bounding box center [162, 52] width 36 height 13
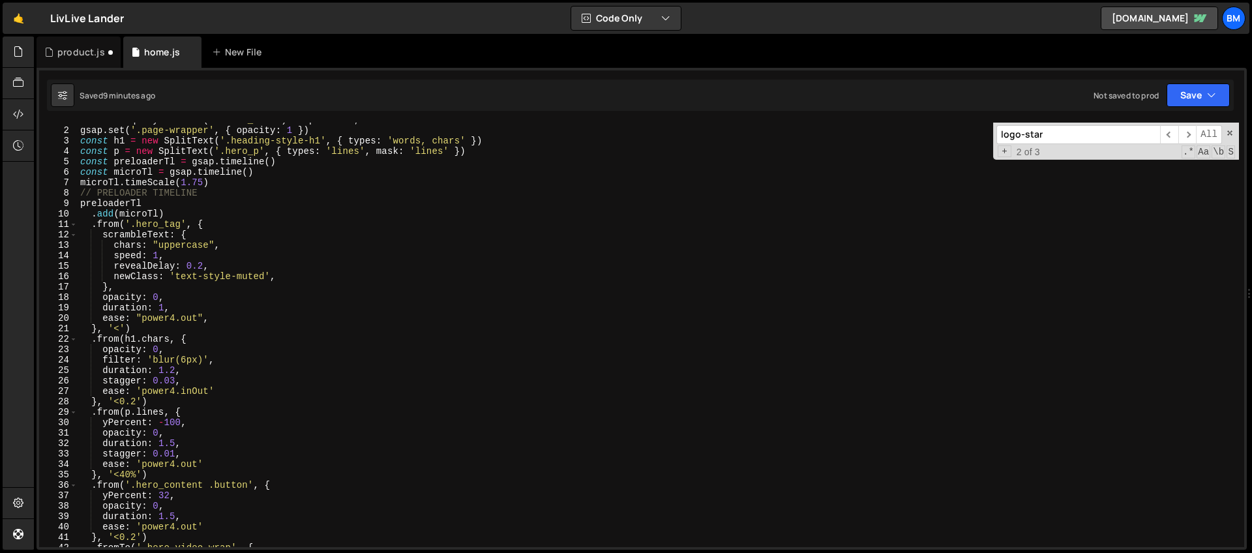
scroll to position [0, 0]
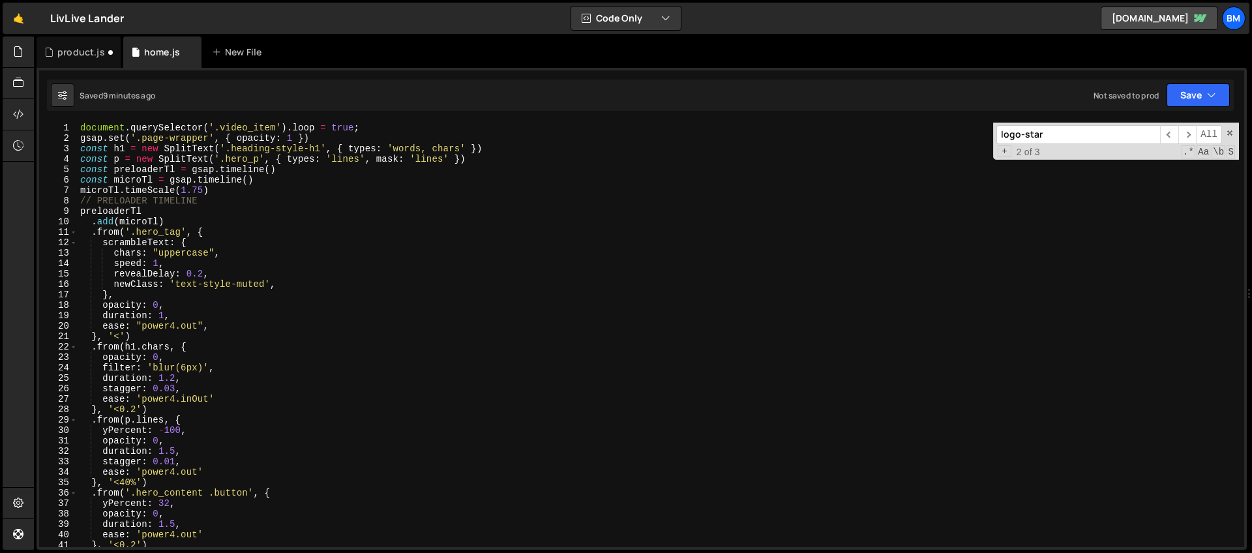
type textarea "gsap.set('.page-wrapper', { opacity: 1 })"
drag, startPoint x: 320, startPoint y: 140, endPoint x: 70, endPoint y: 141, distance: 249.1
click at [70, 141] on div "gsap.set('.page-wrapper', { opacity: 1 }) 1 2 3 4 5 6 7 8 9 10 11 12 13 14 15 1…" at bounding box center [641, 335] width 1205 height 425
click at [72, 58] on div "product.js" at bounding box center [81, 52] width 48 height 13
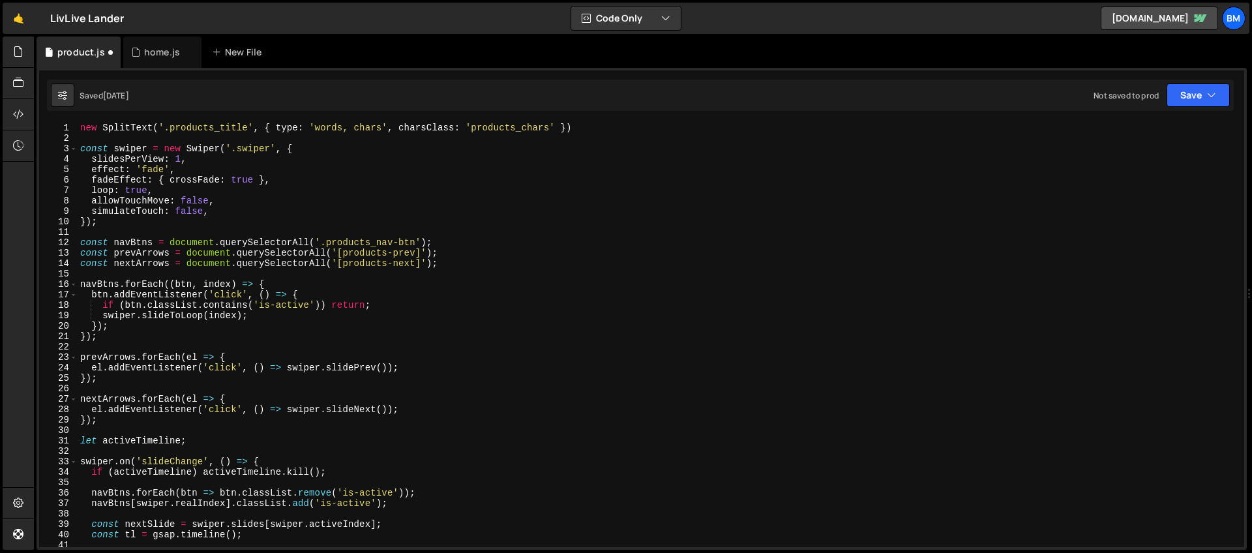
click at [79, 127] on div "new SplitText ( '.products_title' , { type : 'words, chars' , charsClass : 'pro…" at bounding box center [658, 345] width 1161 height 445
type textarea "new SplitText('.products_title', { type: 'words, chars', charsClass: 'products_…"
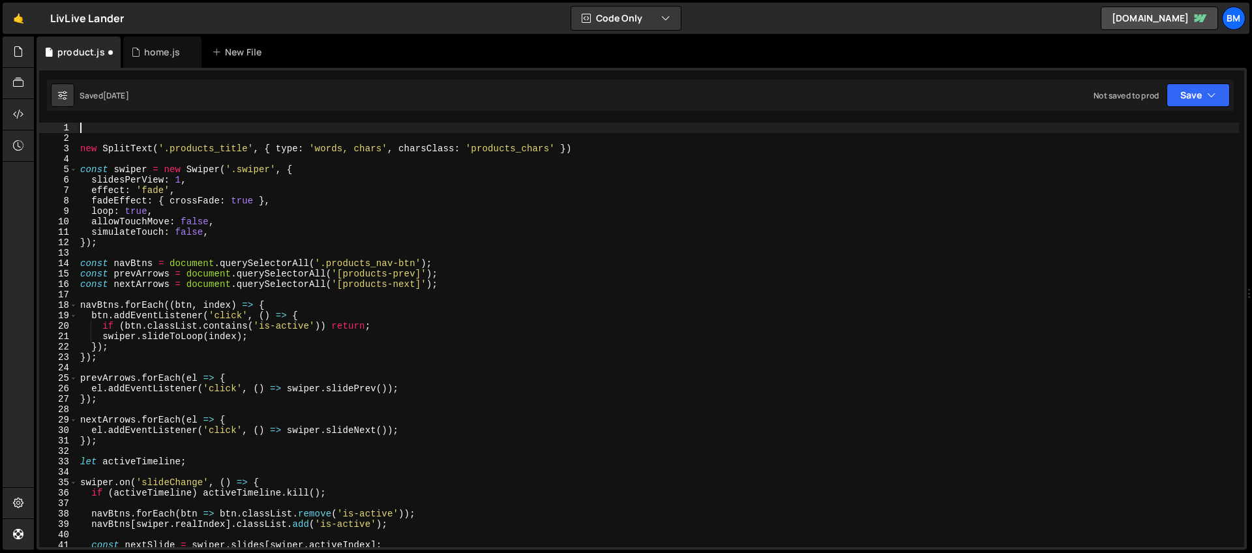
paste textarea "gsap.set('.page-wrapper', { opacity: 1 })"
type textarea "gsap.set('.page-wrapper', { opacity: 1 })"
click at [151, 59] on div "home.js" at bounding box center [162, 52] width 78 height 31
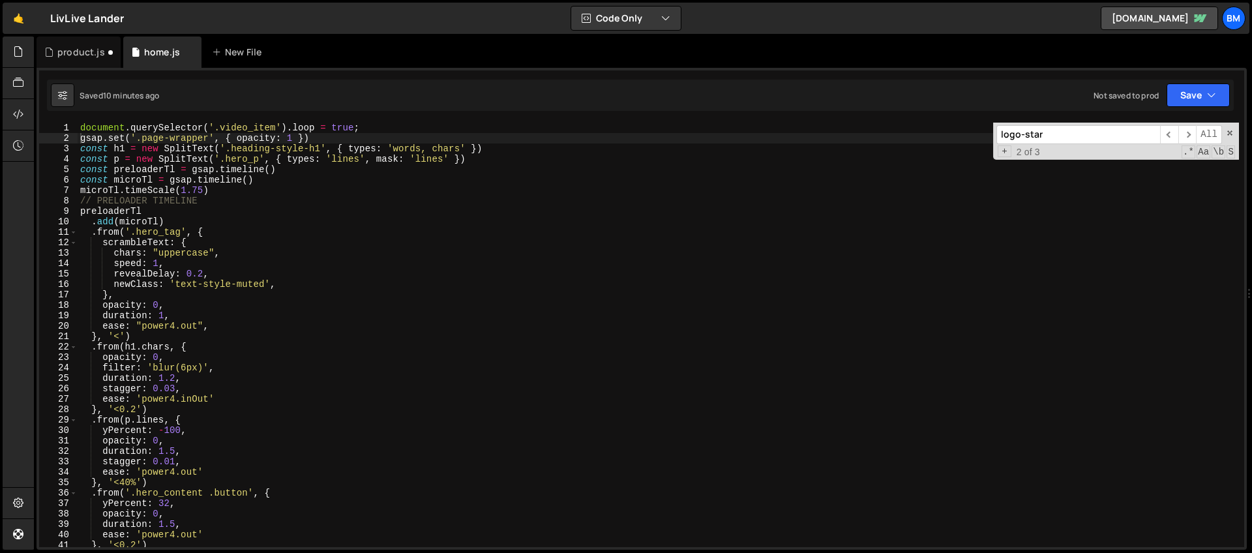
click at [211, 183] on div "document . querySelector ( '.video_item' ) . loop = true ; gsap . set ( '.page-…" at bounding box center [658, 345] width 1161 height 445
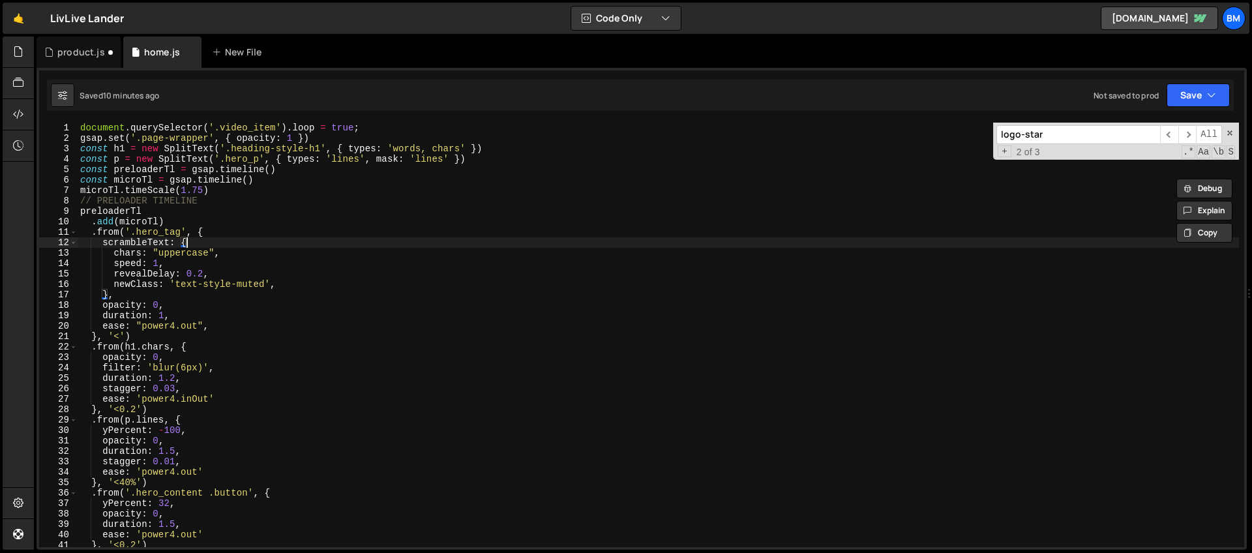
click at [260, 244] on div "document . querySelector ( '.video_item' ) . loop = true ; gsap . set ( '.page-…" at bounding box center [658, 345] width 1161 height 445
click at [230, 214] on div "document . querySelector ( '.video_item' ) . loop = true ; gsap . set ( '.page-…" at bounding box center [658, 345] width 1161 height 445
type textarea "preloaderTl"
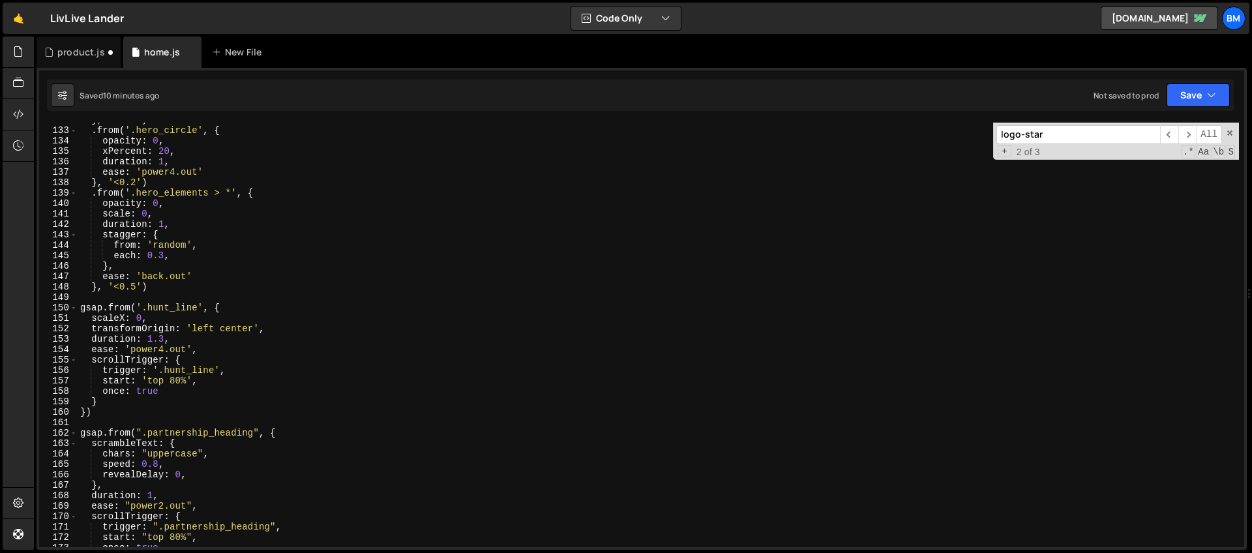
scroll to position [1375, 0]
click at [194, 296] on div "} , '<0.2' ) . from ( '.hero_circle' , { opacity : 0 , xPercent : 20 , duration…" at bounding box center [658, 337] width 1161 height 445
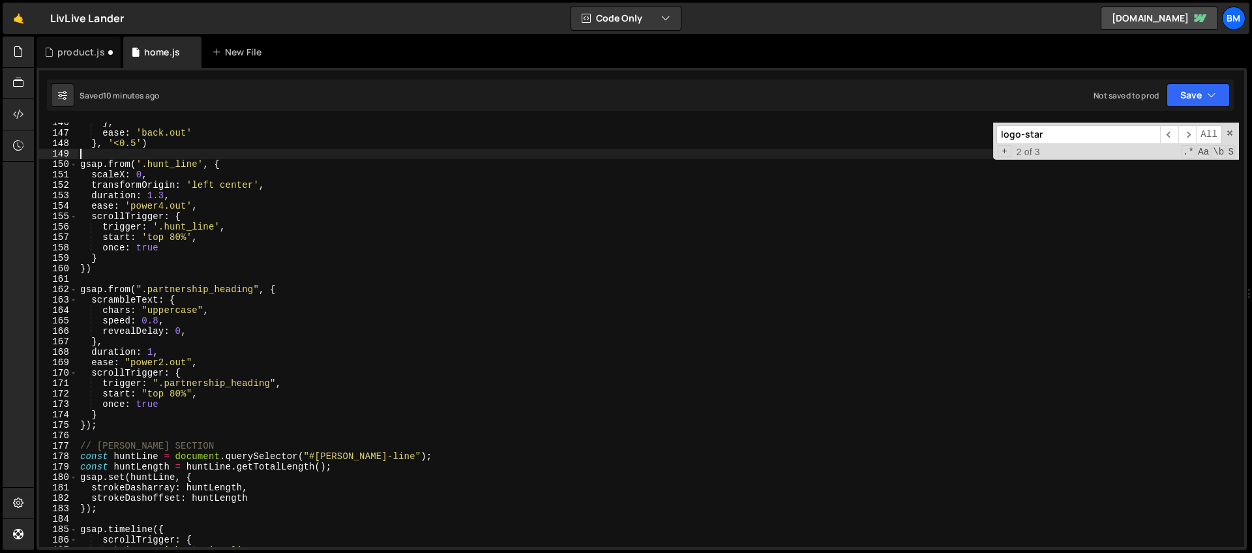
scroll to position [1518, 0]
click at [262, 280] on div "} , ease : 'back.out' } , '<0.5' ) gsap . from ( '.hunt_line' , { scaleX : 0 , …" at bounding box center [658, 339] width 1161 height 445
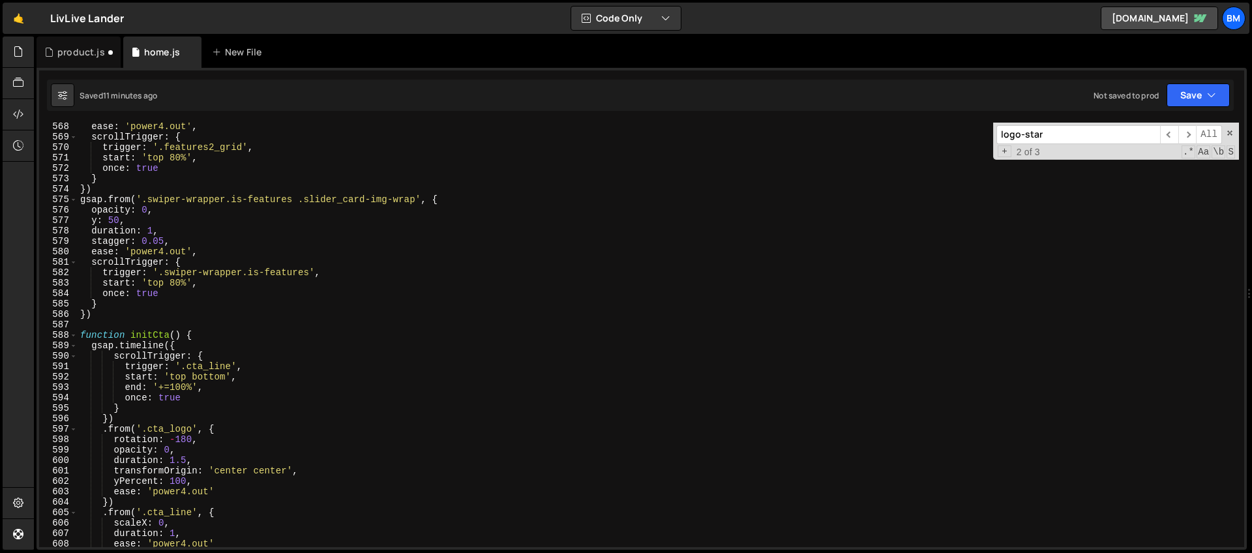
scroll to position [5917, 0]
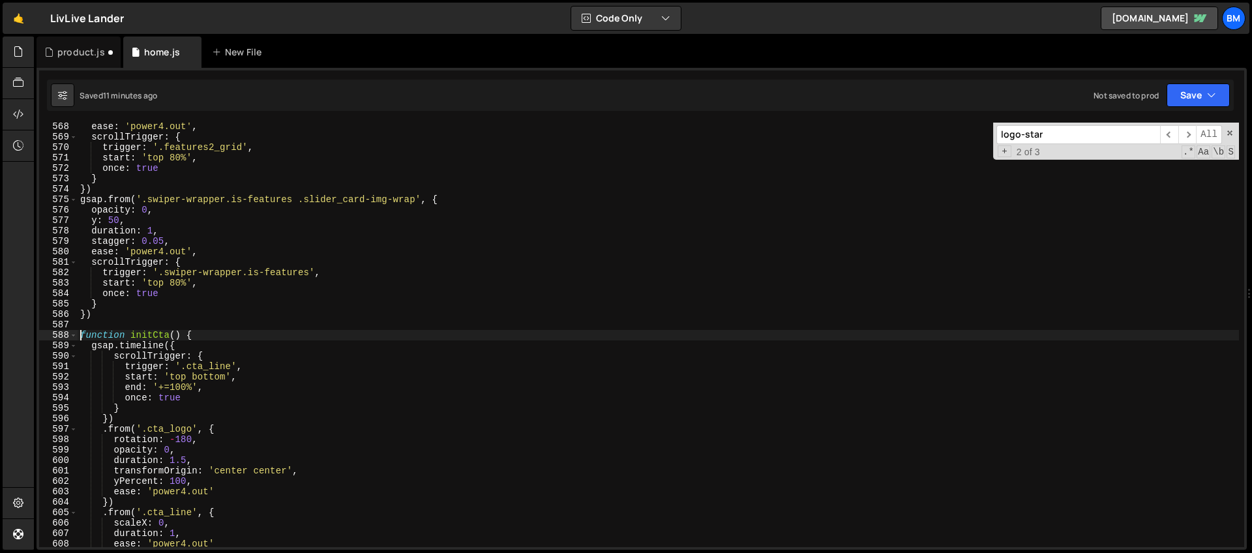
click at [82, 334] on div "ease : 'power4.out' , scrollTrigger : { trigger : '.features2_grid' , start : '…" at bounding box center [658, 343] width 1161 height 445
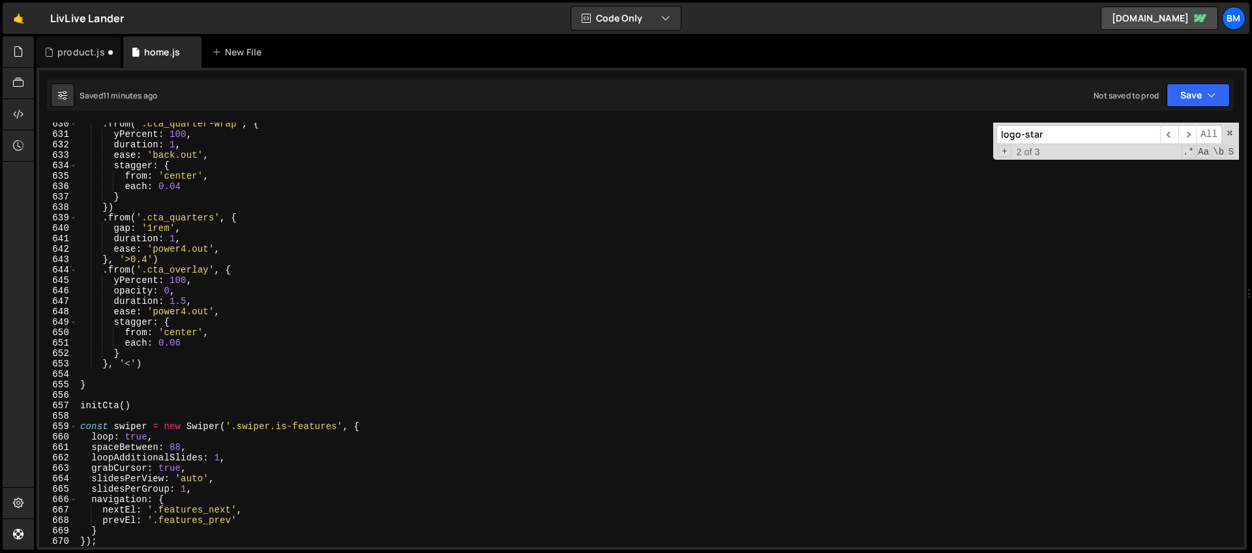
scroll to position [6731, 0]
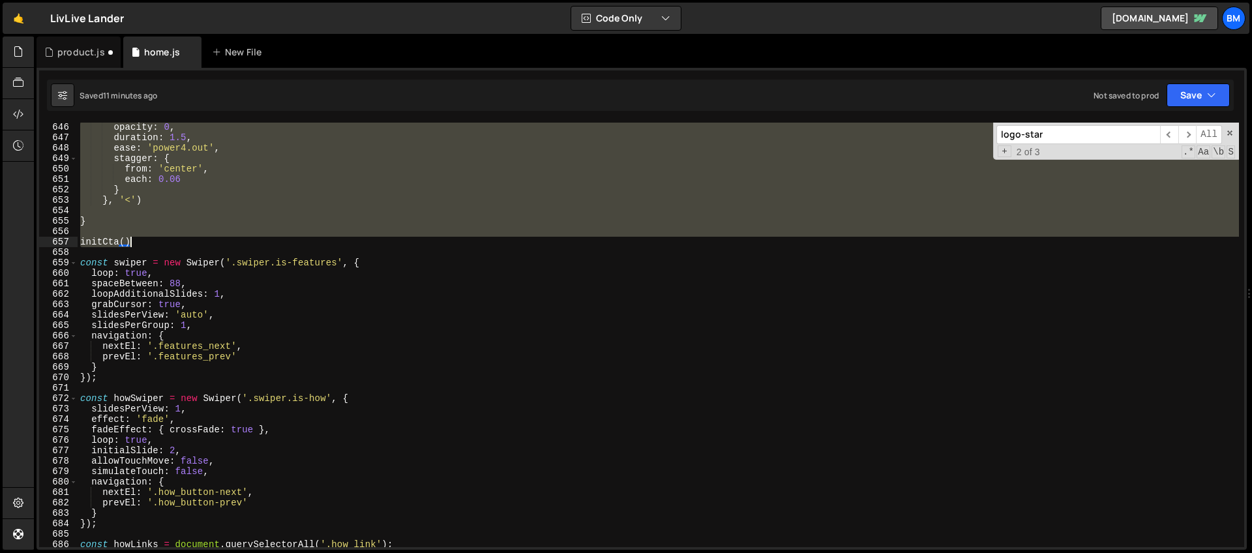
click at [154, 245] on div "opacity : 0 , duration : 1.5 , ease : 'power4.out' , stagger : { from : 'center…" at bounding box center [658, 344] width 1161 height 445
type textarea "initCta()"
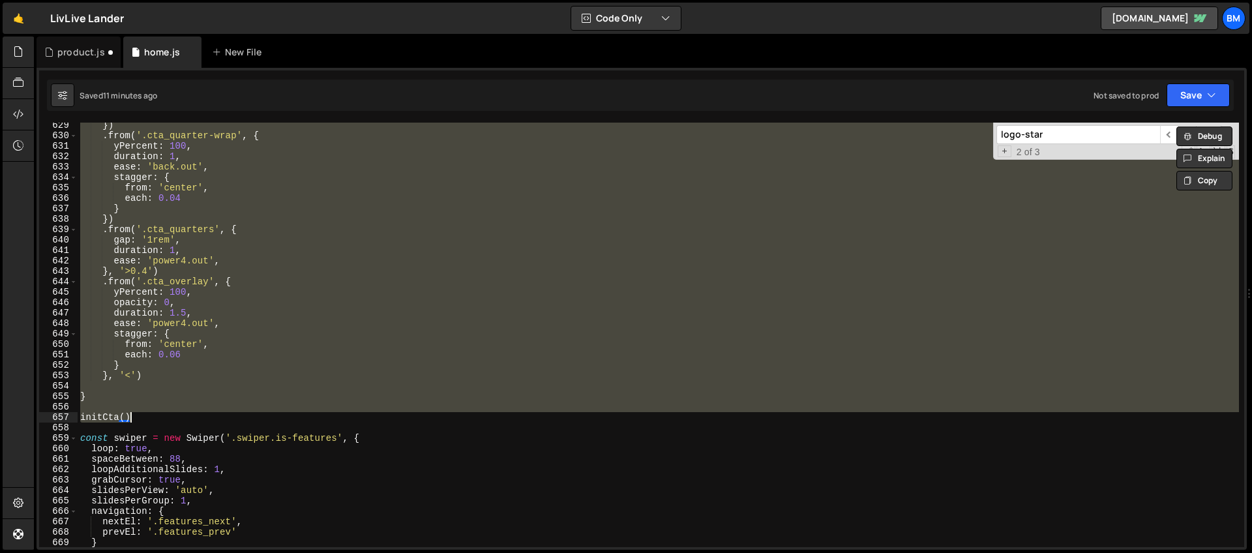
scroll to position [6521, 0]
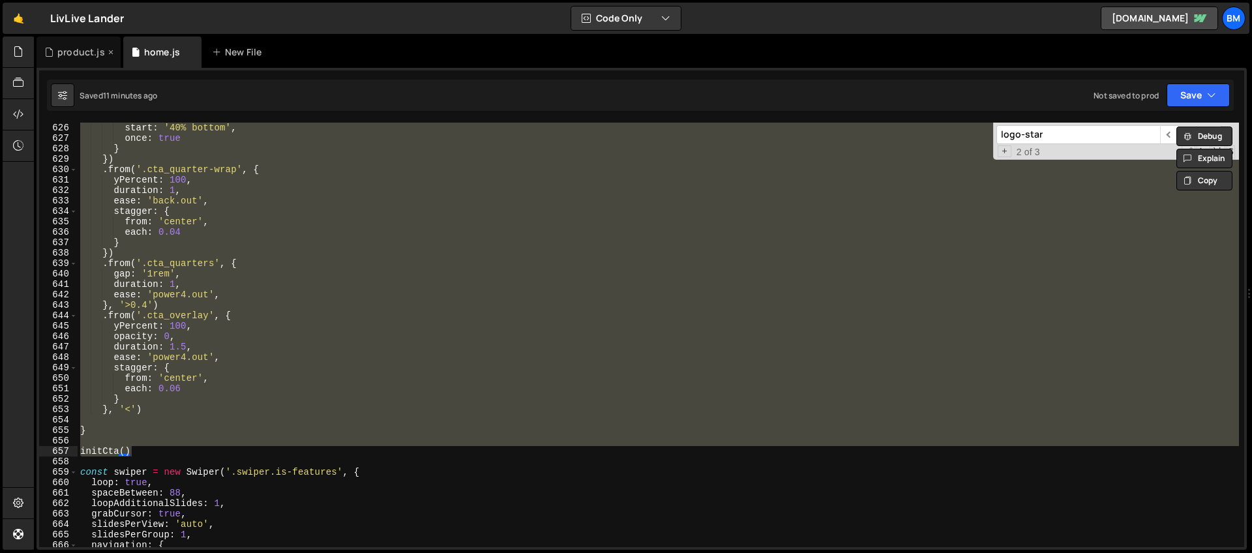
click at [74, 54] on div "product.js" at bounding box center [81, 52] width 48 height 13
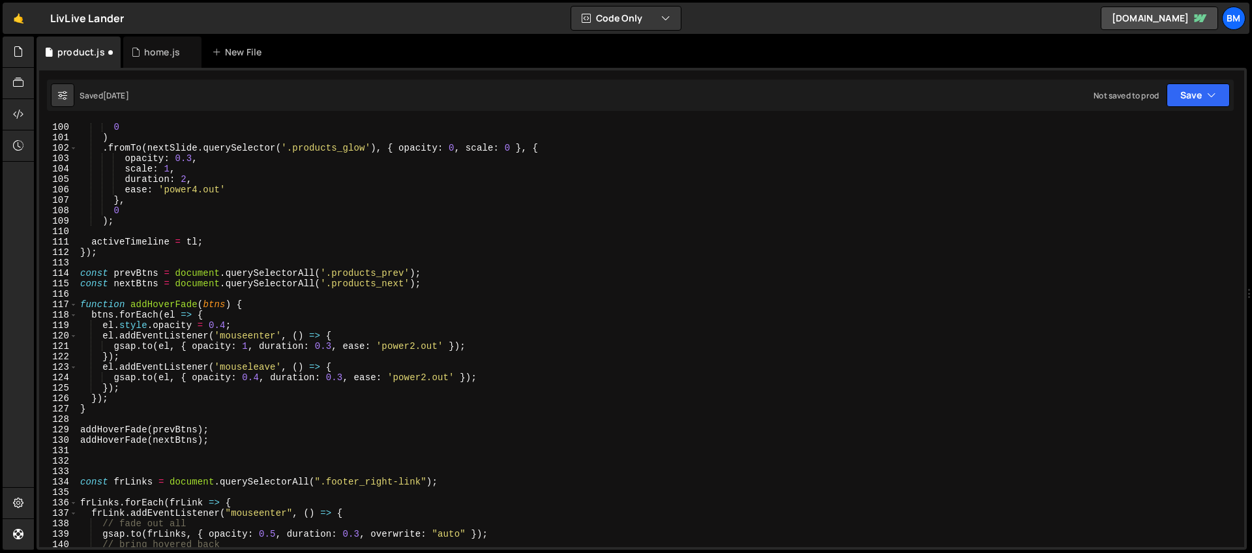
scroll to position [1116, 0]
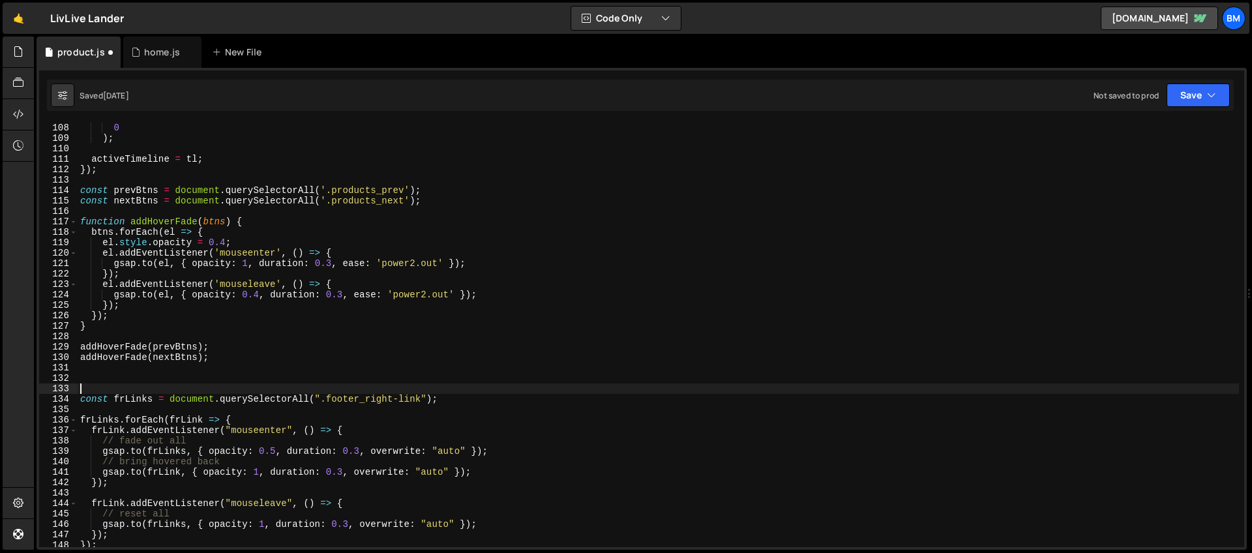
click at [101, 384] on div "0 ) ; activeTimeline = tl ; }) ; const prevBtns = document . querySelectorAll (…" at bounding box center [658, 345] width 1161 height 445
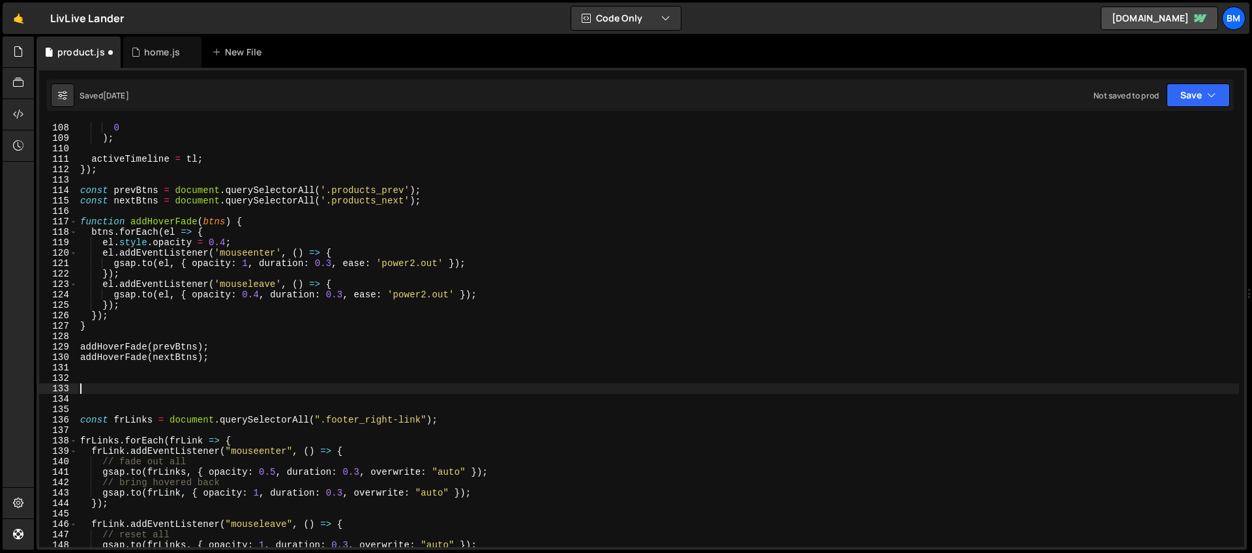
paste textarea "initCta()"
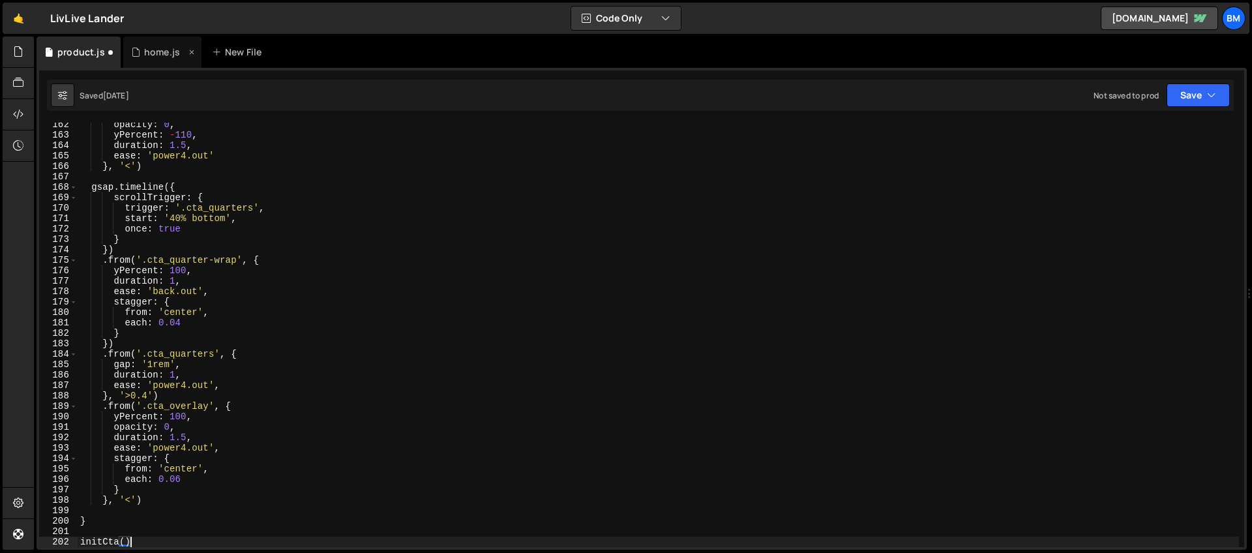
type textarea "initCta()"
click at [152, 58] on div "home.js" at bounding box center [162, 52] width 36 height 13
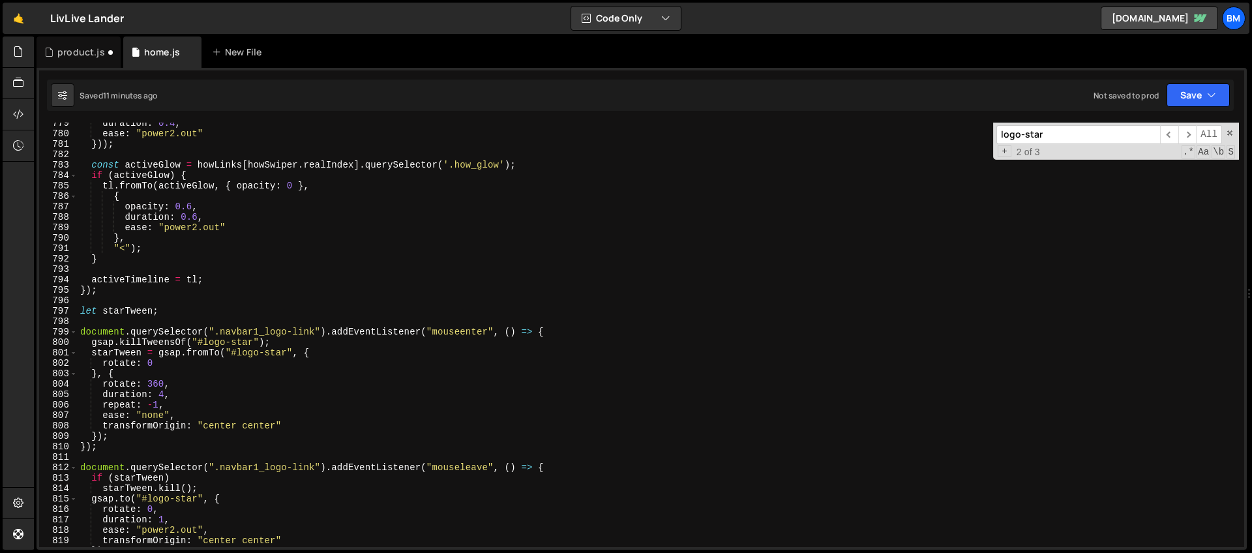
scroll to position [8122, 0]
click at [84, 299] on div "duration : 0.4 , ease : "power2.out" })) ; const activeGlow = howLinks [ howSwi…" at bounding box center [658, 340] width 1161 height 445
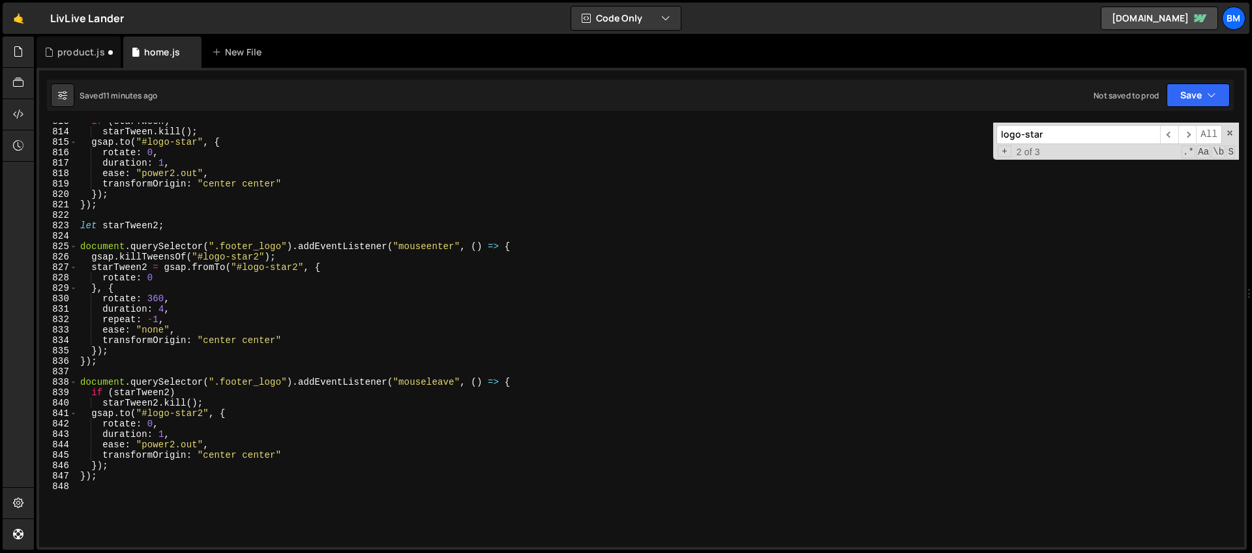
scroll to position [8631, 0]
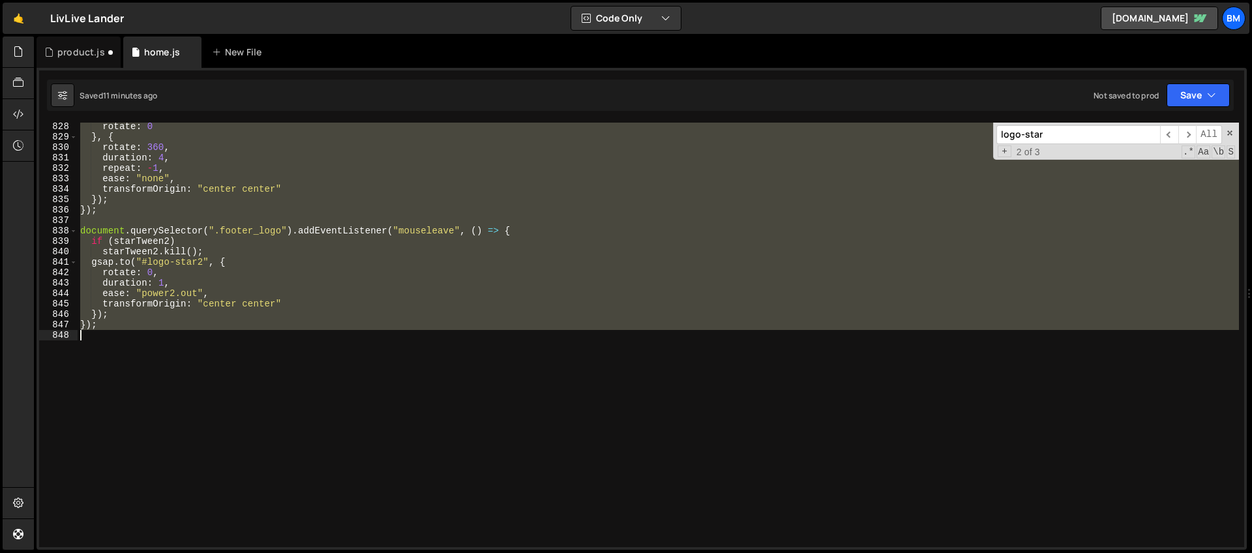
click at [139, 407] on div "rotate : 0 } , { rotate : 360 , duration : 4 , repeat : - 1 , ease : "none" , t…" at bounding box center [658, 343] width 1161 height 445
type textarea "});"
click at [80, 54] on div "product.js" at bounding box center [81, 52] width 48 height 13
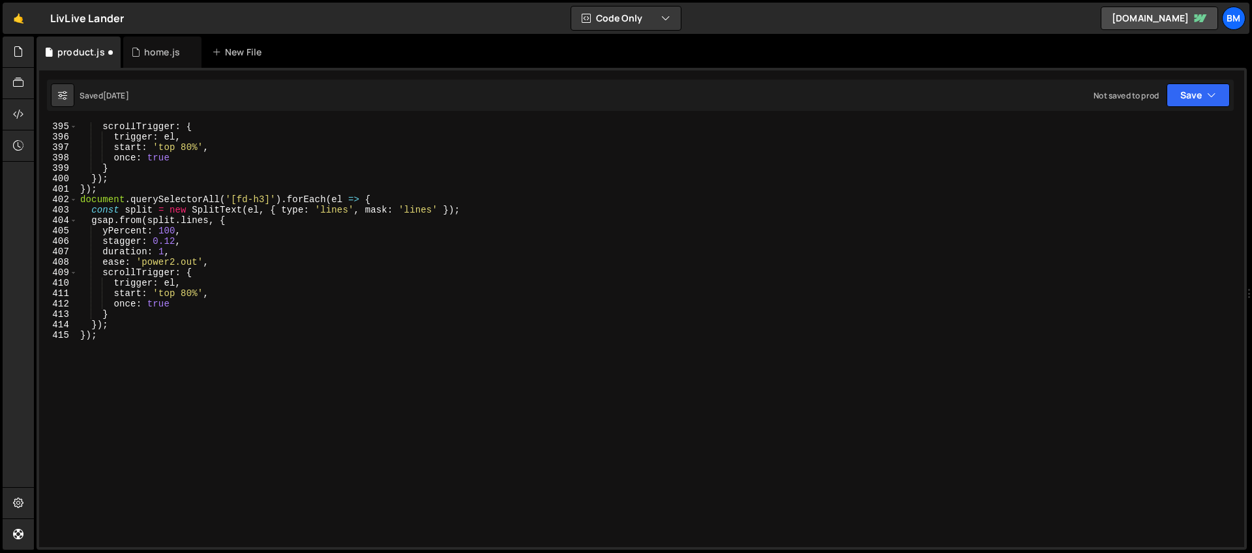
scroll to position [4113, 0]
type textarea "});"
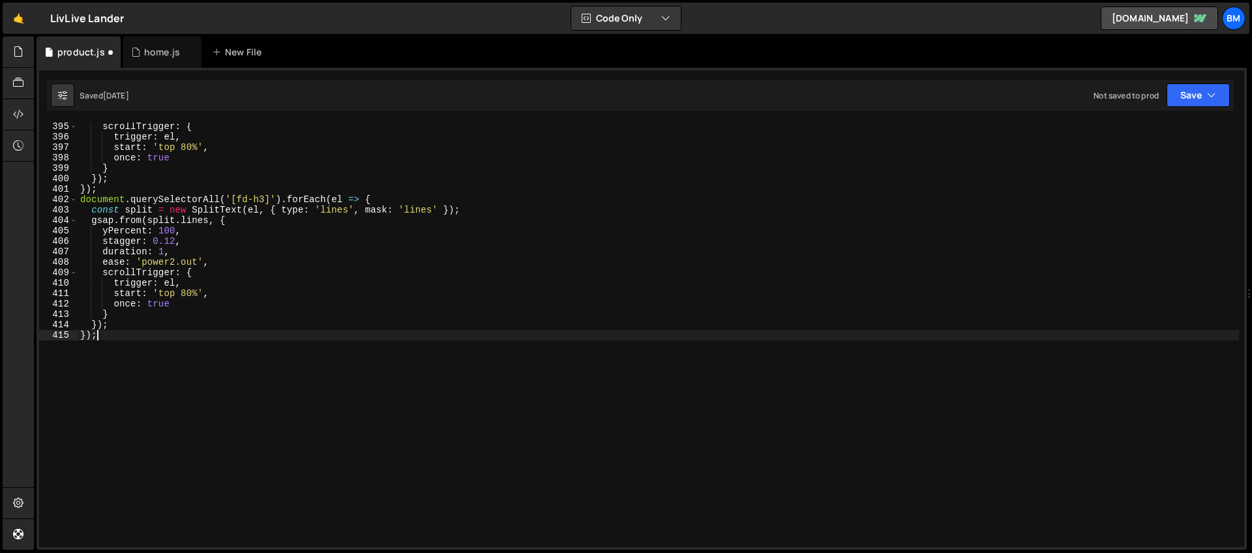
click at [185, 398] on div "scrollTrigger : { trigger : el , start : 'top 80%' , once : true } }) ; }) ; do…" at bounding box center [658, 343] width 1161 height 445
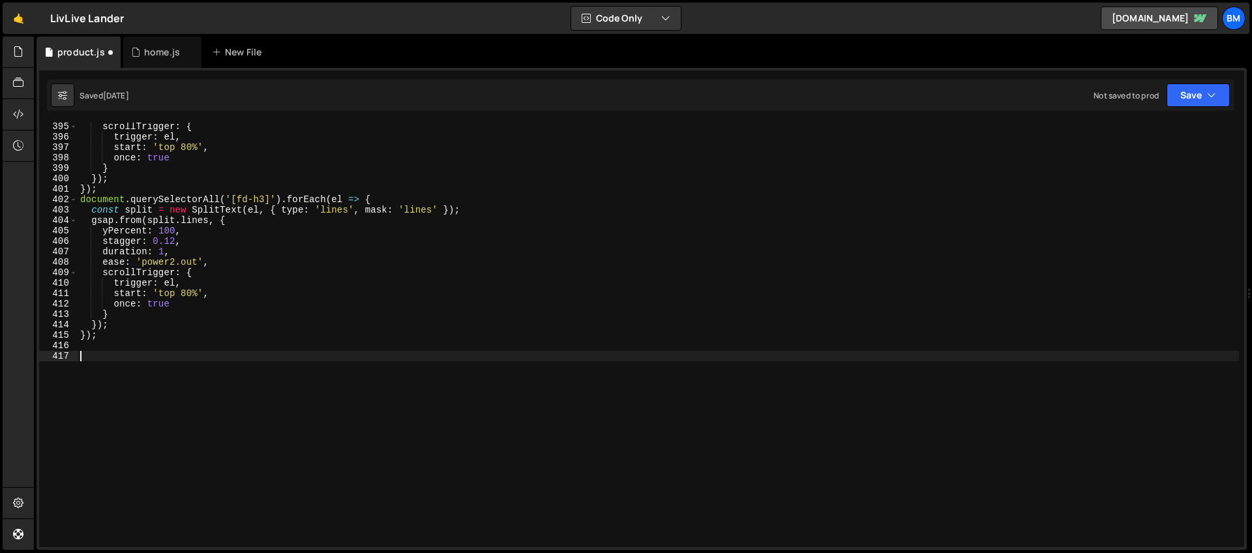
scroll to position [4469, 0]
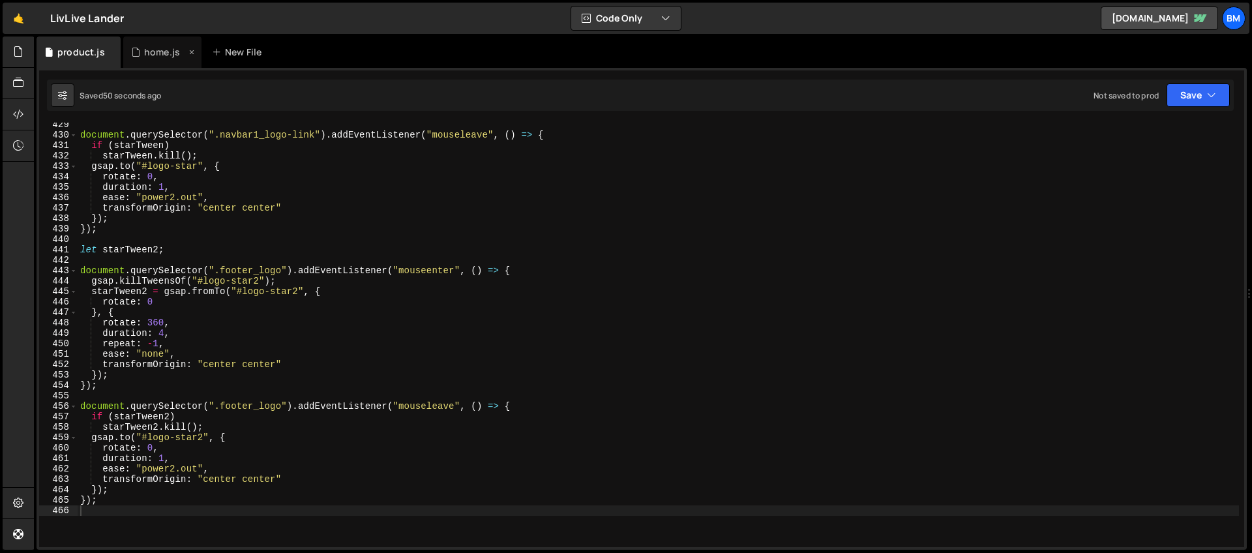
click at [147, 58] on div "home.js" at bounding box center [162, 52] width 78 height 31
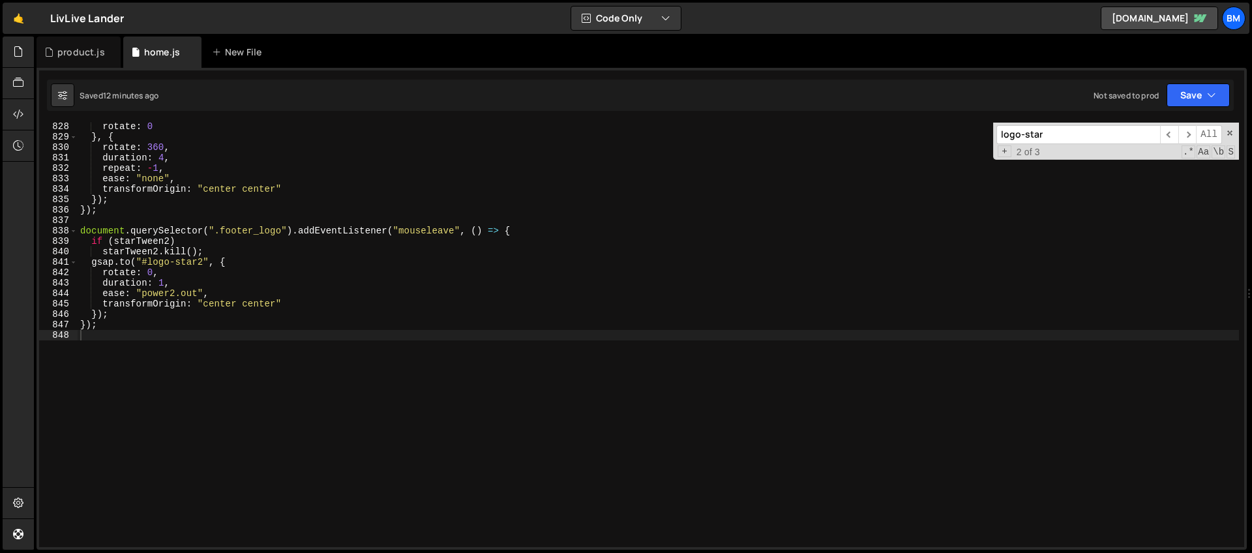
type textarea "rotate: 0,"
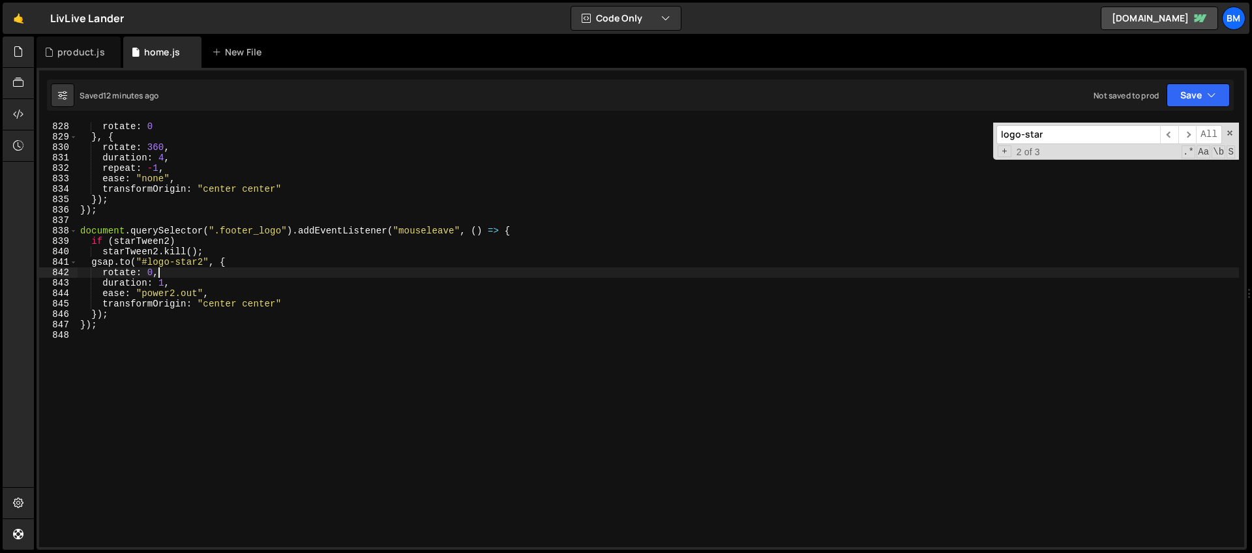
click at [234, 268] on div "rotate : 0 } , { rotate : 360 , duration : 4 , repeat : - 1 , ease : "none" , t…" at bounding box center [658, 343] width 1161 height 445
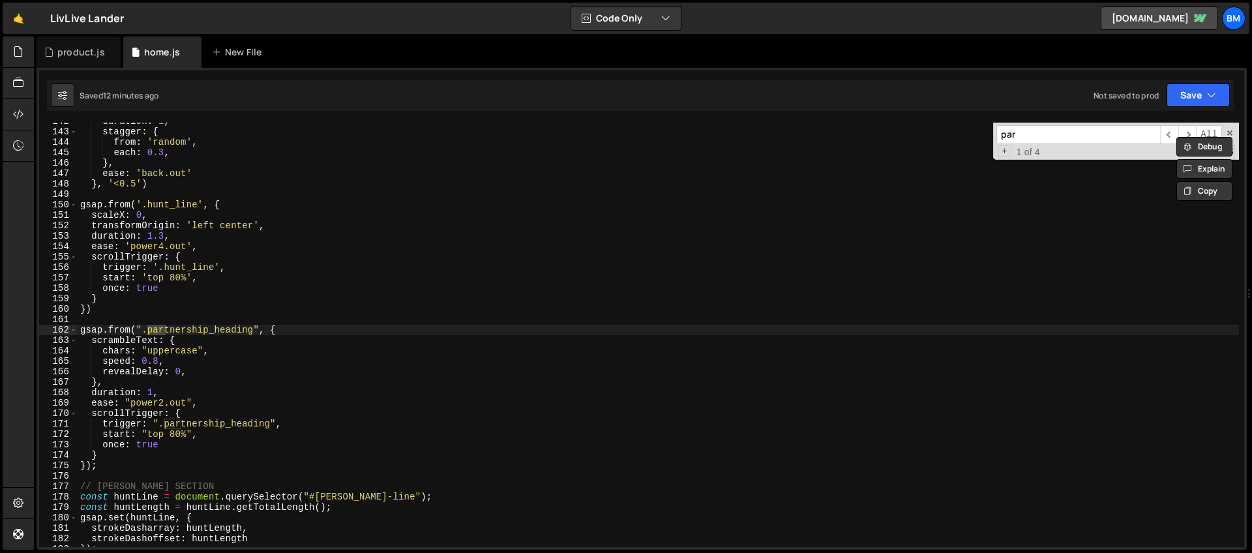
type input "par"
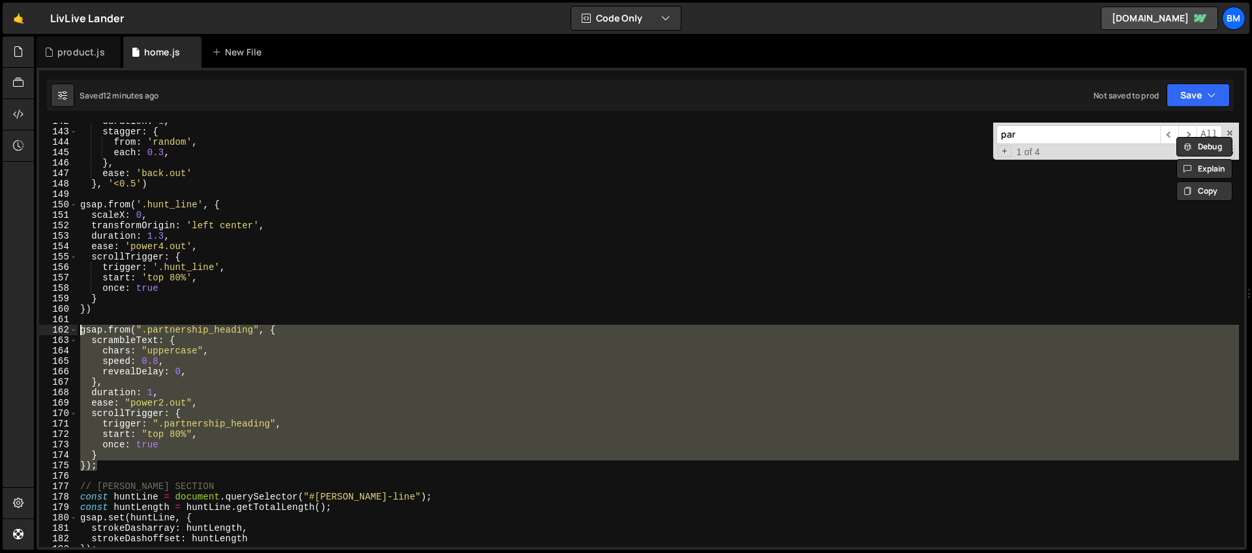
drag, startPoint x: 106, startPoint y: 466, endPoint x: 48, endPoint y: 335, distance: 143.7
click at [48, 335] on div "}); 142 143 144 145 146 147 148 149 150 151 152 153 154 155 156 157 158 159 160…" at bounding box center [641, 335] width 1205 height 425
type textarea "gsap.from(".partnership_heading", { scrambleText: {"
click at [65, 48] on div "product.js" at bounding box center [81, 52] width 48 height 13
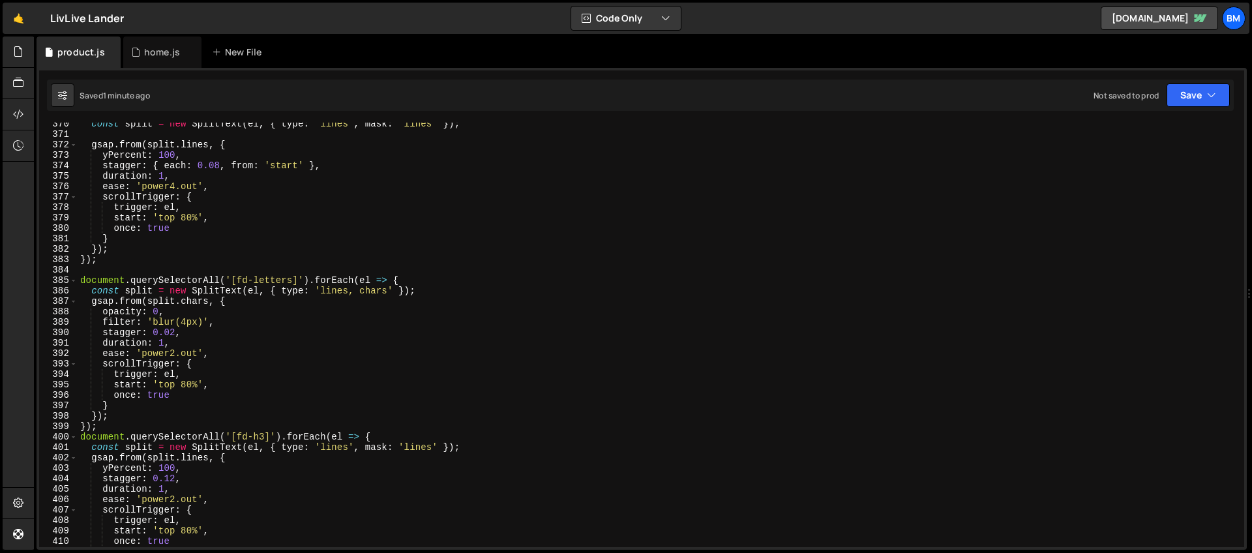
scroll to position [3998, 0]
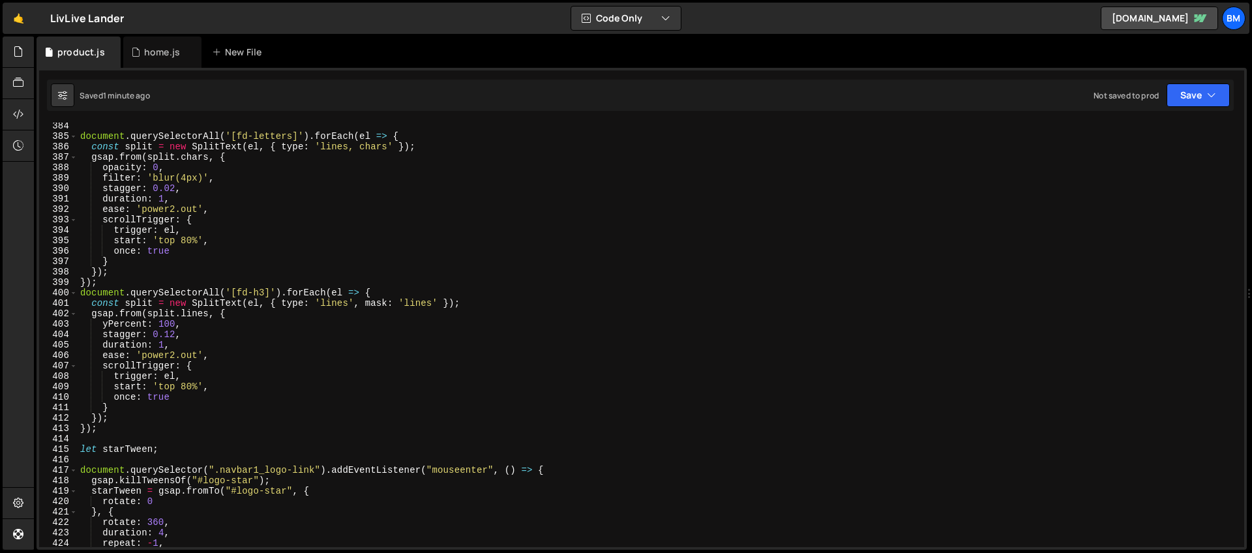
type textarea "document.querySelectorAll('[fd-h3]').forEach(el => {"
click at [375, 291] on div "document . querySelectorAll ( '[fd-letters]' ) . forEach ( el => { const split …" at bounding box center [658, 343] width 1161 height 445
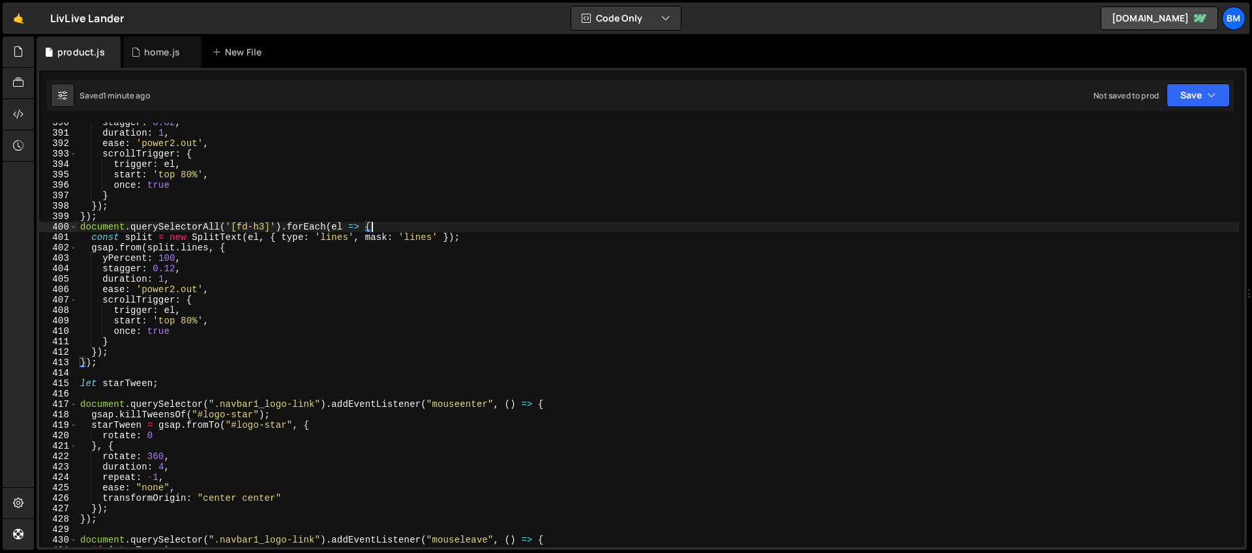
click at [122, 372] on div "stagger : 0.02 , duration : 1 , ease : 'power2.out' , scrollTrigger : { trigger…" at bounding box center [658, 339] width 1161 height 445
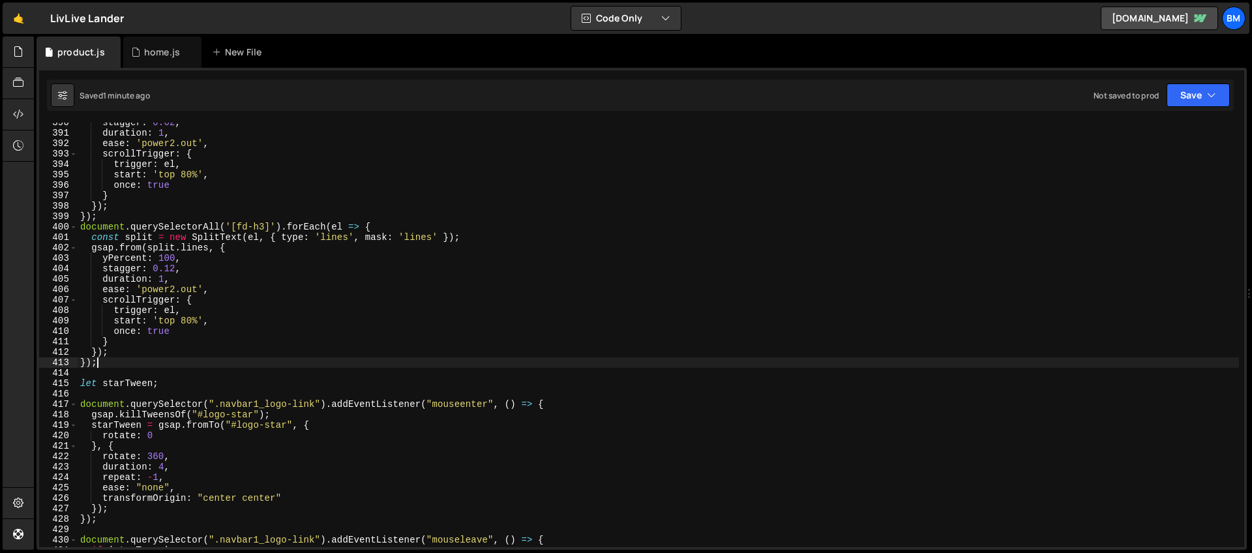
click at [117, 365] on div "stagger : 0.02 , duration : 1 , ease : 'power2.out' , scrollTrigger : { trigger…" at bounding box center [658, 339] width 1161 height 445
type textarea "});"
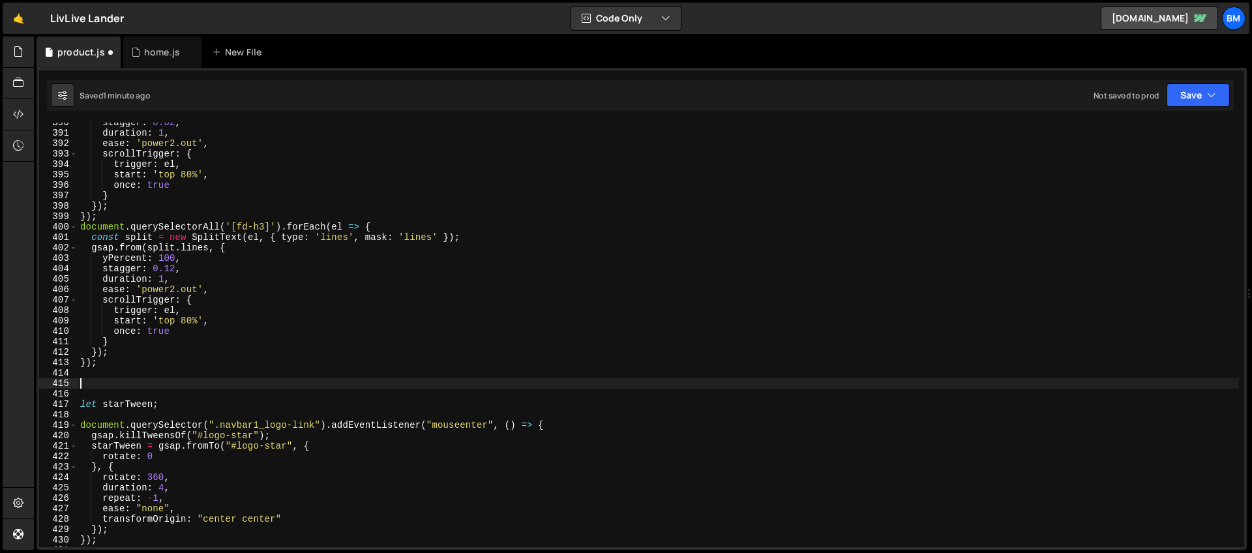
scroll to position [4072, 0]
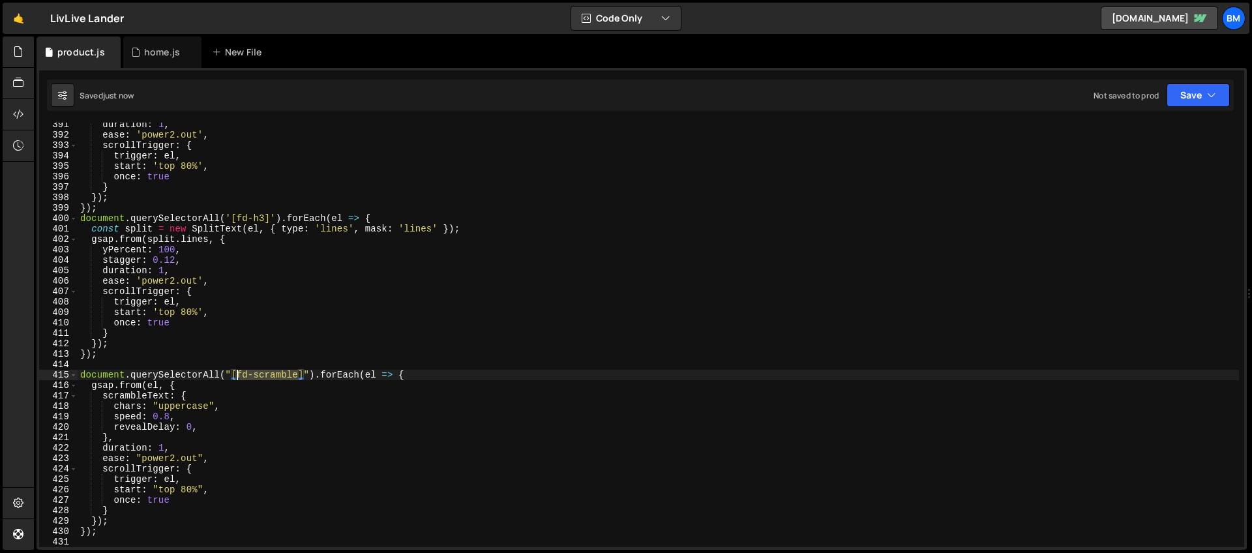
drag, startPoint x: 301, startPoint y: 374, endPoint x: 237, endPoint y: 371, distance: 63.3
click at [237, 371] on div "duration : 1 , ease : 'power2.out' , scrollTrigger : { trigger : el , start : '…" at bounding box center [658, 341] width 1161 height 445
type textarea "document.querySelectorAll("[fd-scramble]").forEach(el => {"
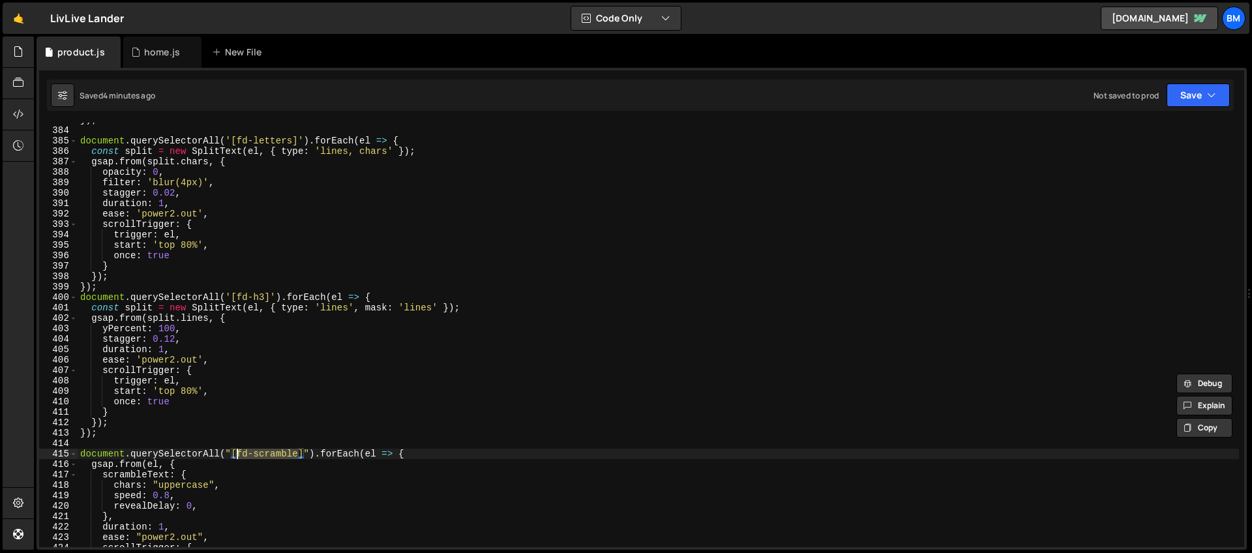
scroll to position [3942, 0]
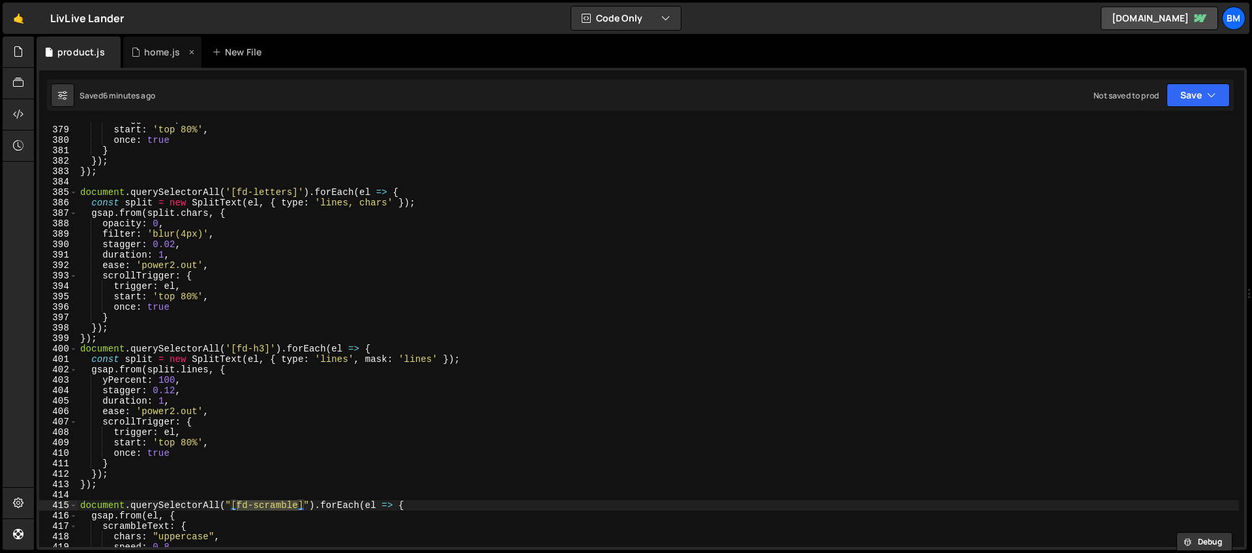
click at [152, 57] on div "home.js" at bounding box center [162, 52] width 36 height 13
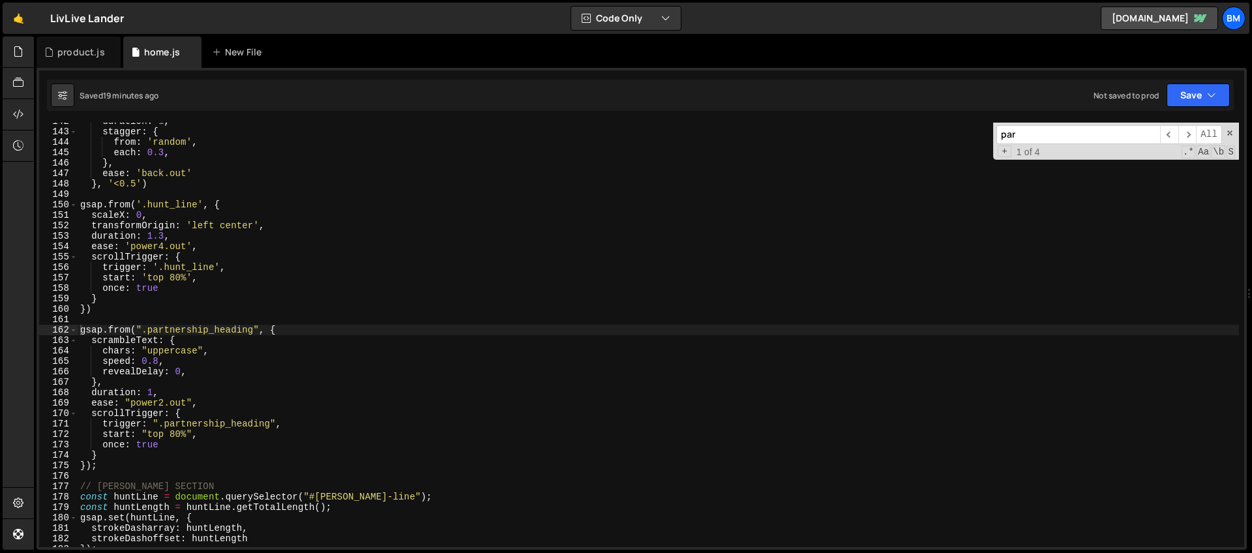
type textarea "once: true"
click at [325, 284] on div "duration : 1 , stagger : { from : 'random' , each : 0.3 , } , ease : 'back.out'…" at bounding box center [658, 338] width 1161 height 445
drag, startPoint x: 1047, startPoint y: 130, endPoint x: 882, endPoint y: 136, distance: 165.7
click at [882, 136] on div "duration : 1 , stagger : { from : 'random' , each : 0.3 , } , ease : 'back.out'…" at bounding box center [658, 335] width 1161 height 425
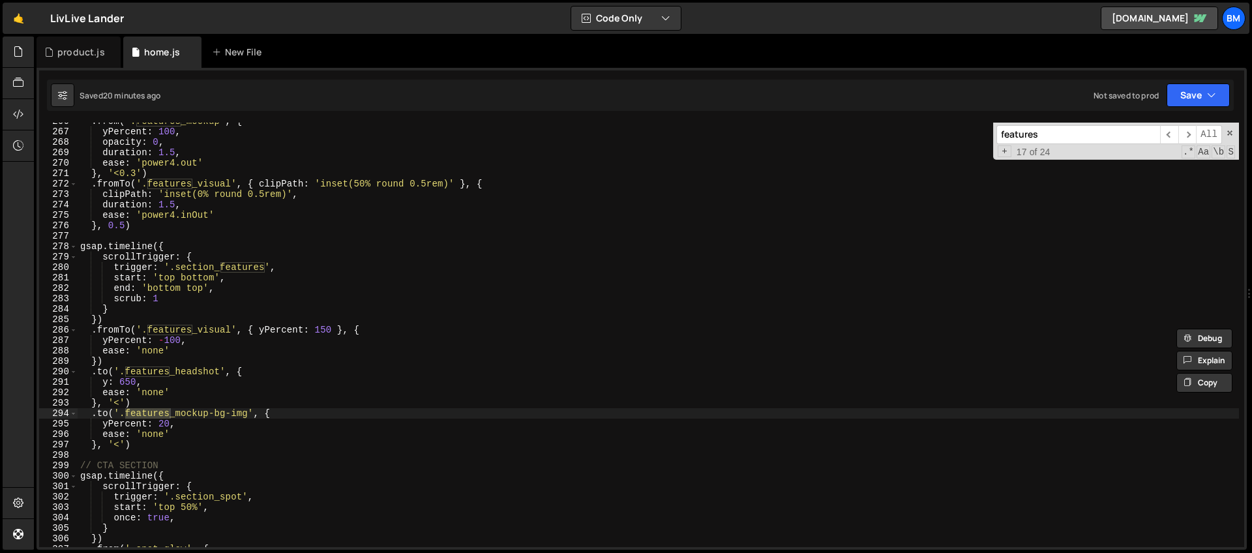
scroll to position [5662, 0]
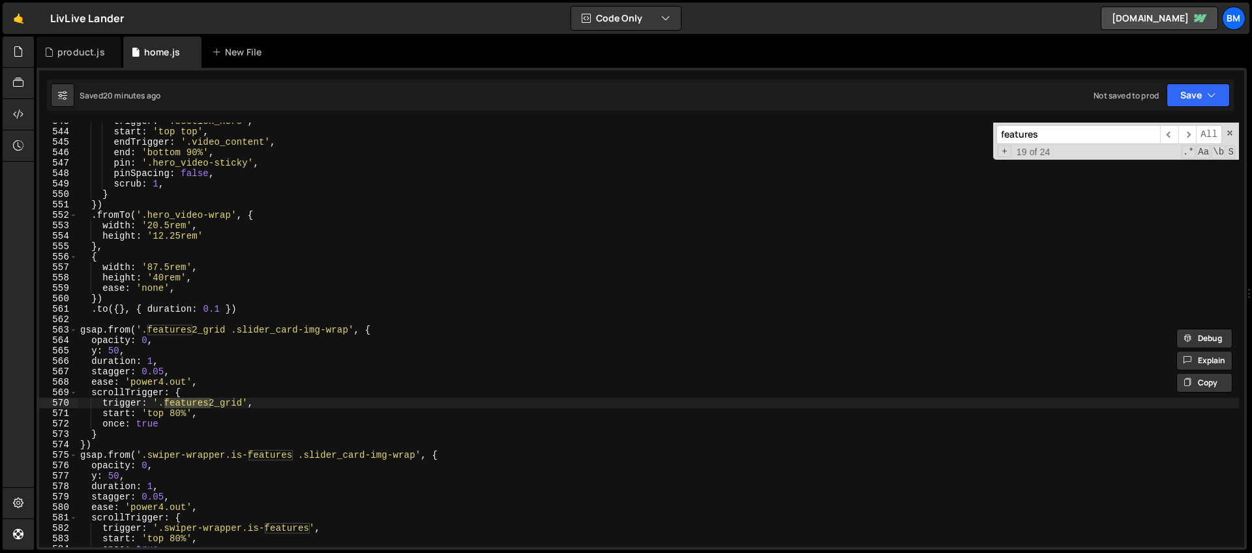
type input "features"
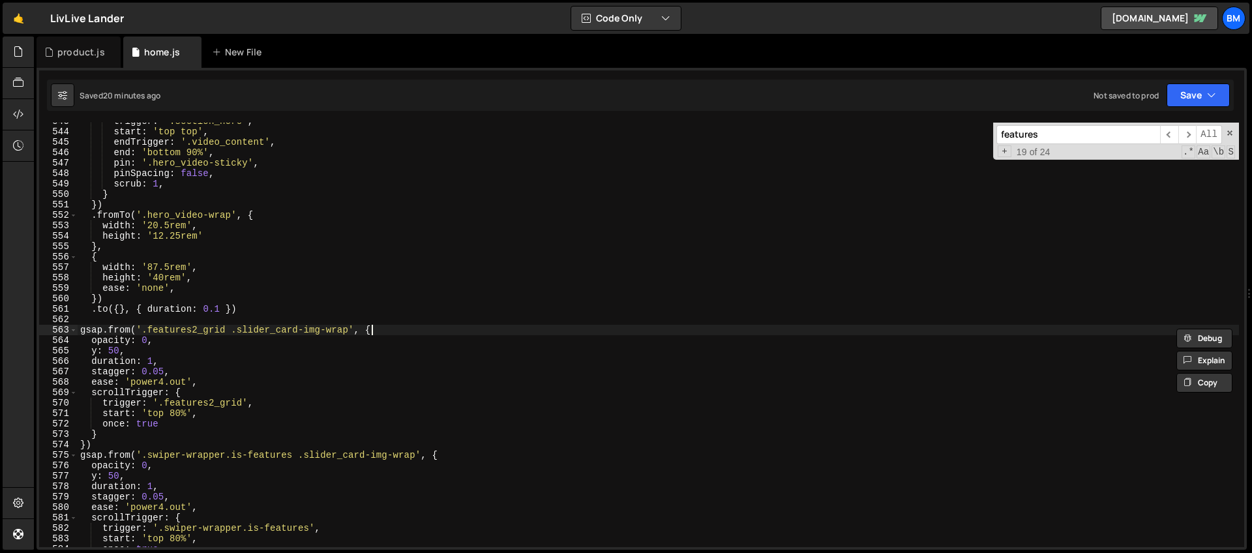
click at [400, 329] on div "trigger : '.section_hero' , start : 'top top' , endTrigger : '.video_content' ,…" at bounding box center [658, 338] width 1161 height 445
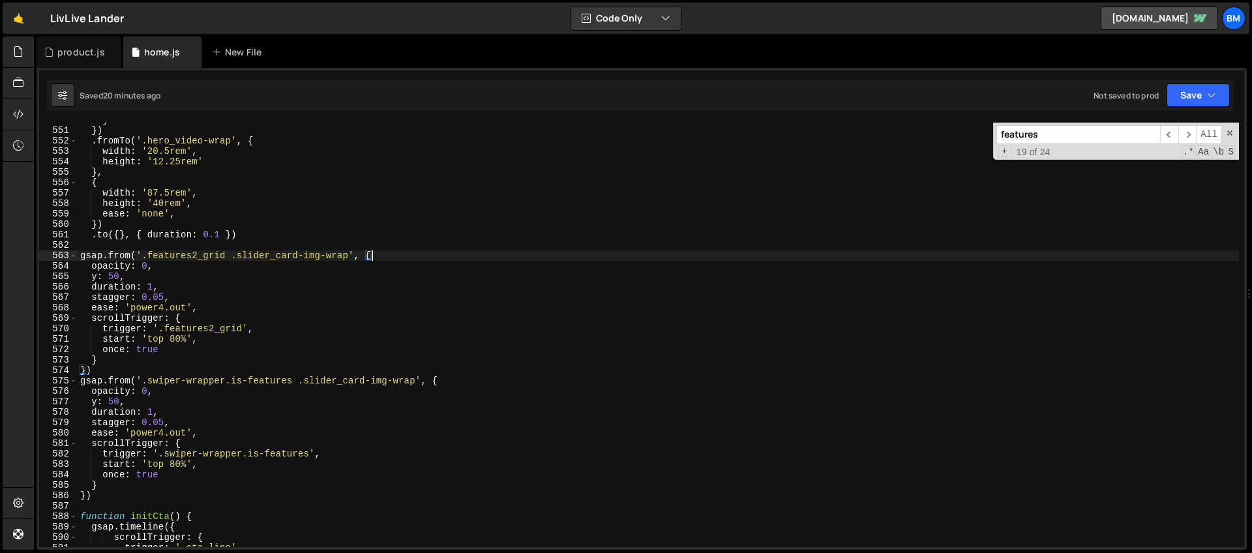
scroll to position [5736, 0]
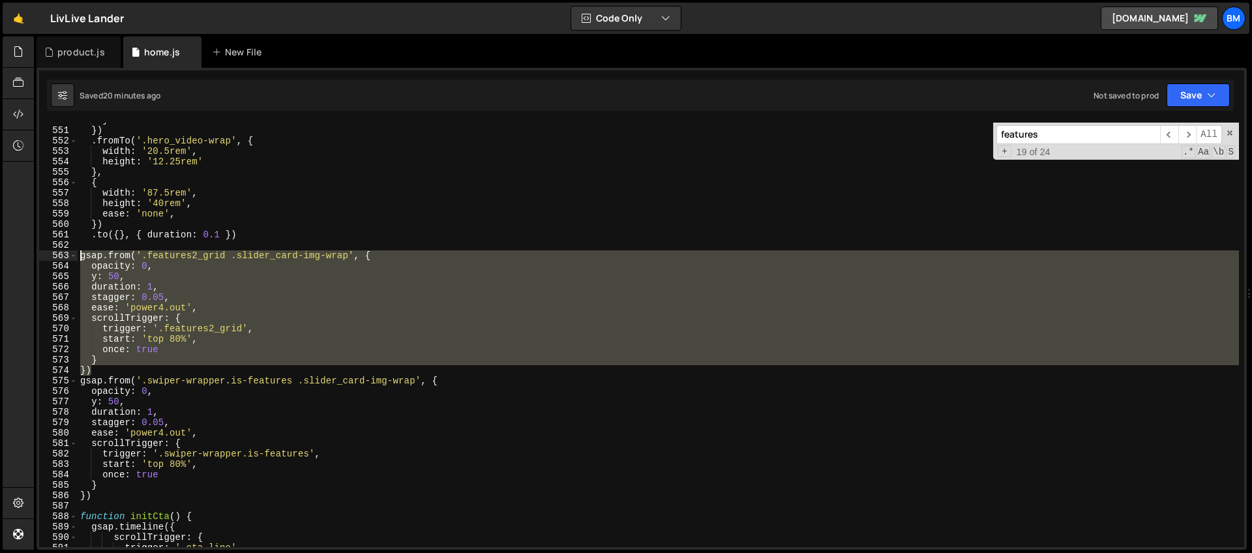
drag, startPoint x: 102, startPoint y: 375, endPoint x: 63, endPoint y: 258, distance: 123.7
click at [63, 258] on div "gsap.from('.features2_grid .slider_card-img-wrap', { 550 551 552 553 554 555 55…" at bounding box center [641, 335] width 1205 height 425
type textarea "gsap.from('.features2_grid .slider_card-img-wrap', { opacity: 0,"
click at [70, 59] on div "product.js" at bounding box center [79, 52] width 84 height 31
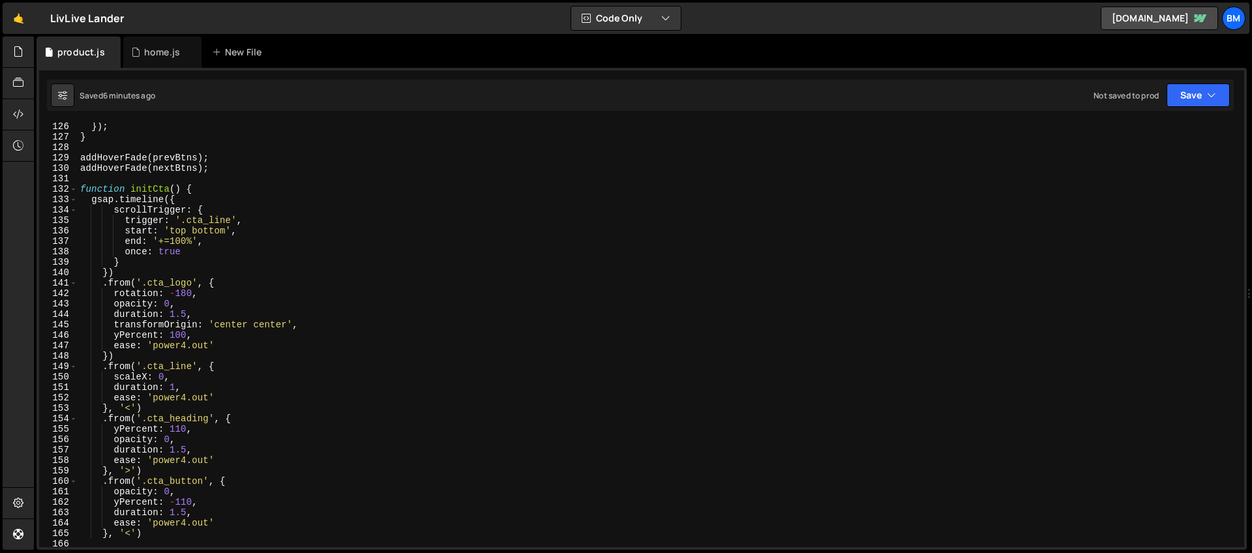
scroll to position [1150, 0]
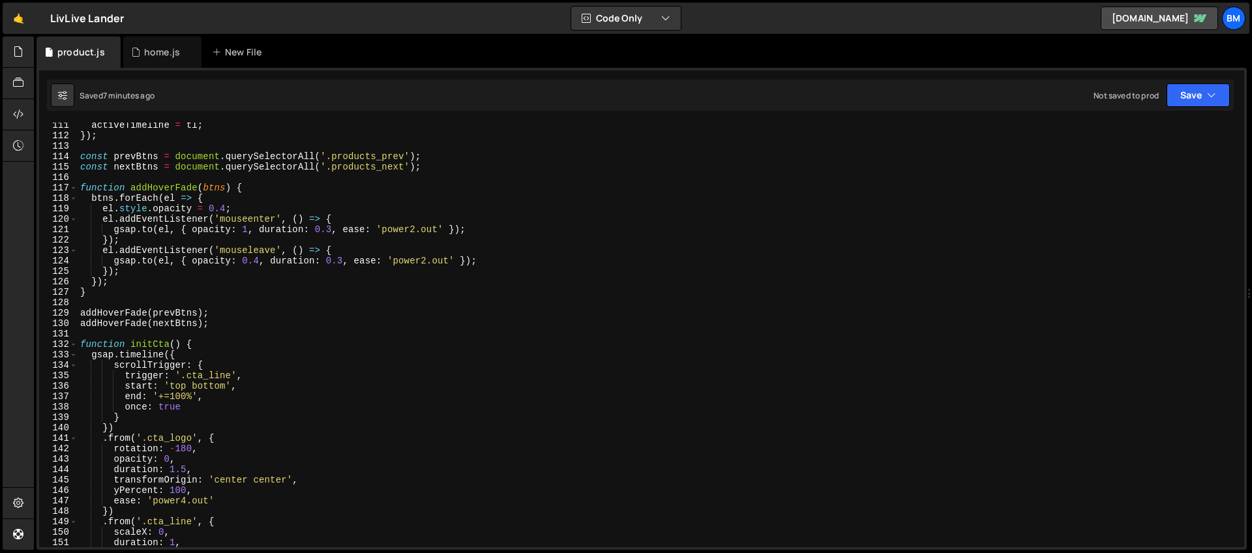
click at [115, 335] on div "activeTimeline = tl ; }) ; const prevBtns = document . querySelectorAll ( '.pro…" at bounding box center [658, 342] width 1161 height 445
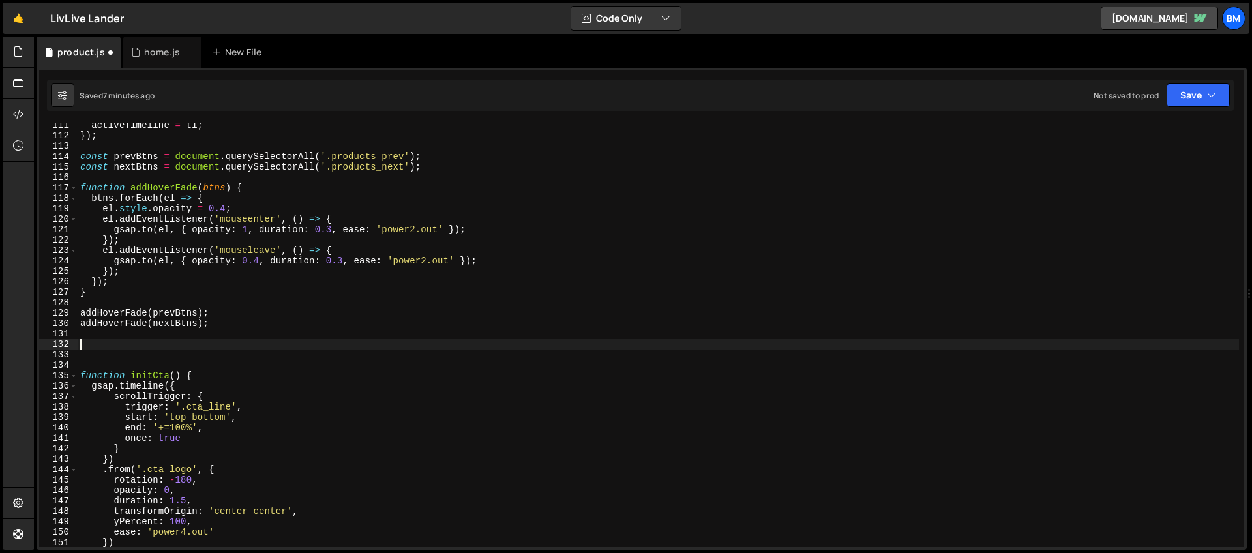
paste textarea "})"
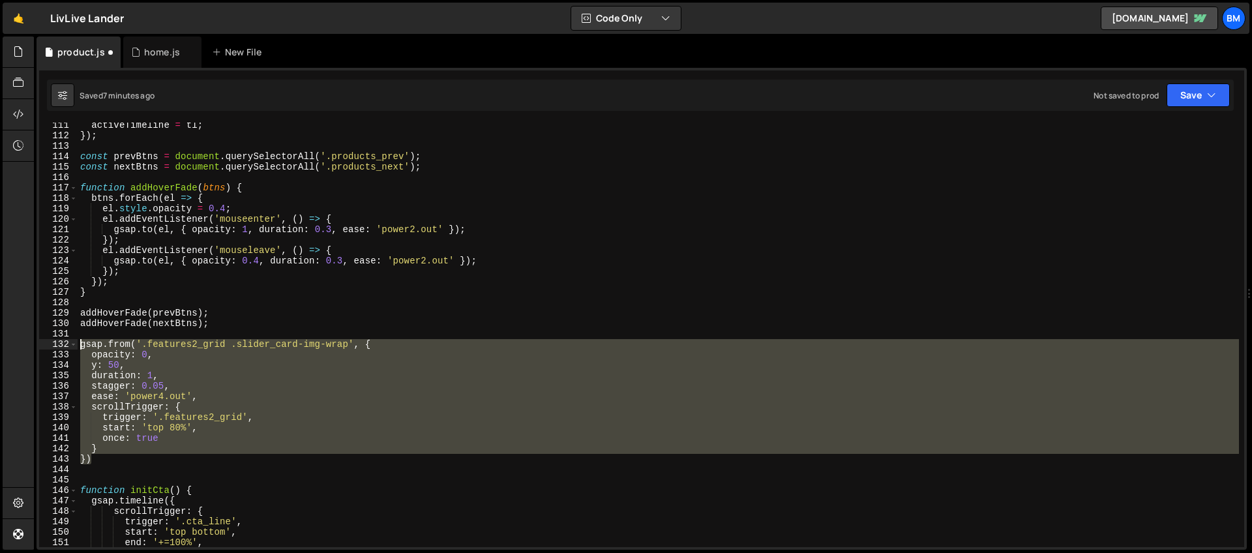
drag, startPoint x: 100, startPoint y: 458, endPoint x: 44, endPoint y: 349, distance: 122.2
click at [44, 349] on div "}) 111 112 113 114 115 116 117 118 119 120 121 122 123 124 125 126 127 128 129 …" at bounding box center [641, 335] width 1205 height 425
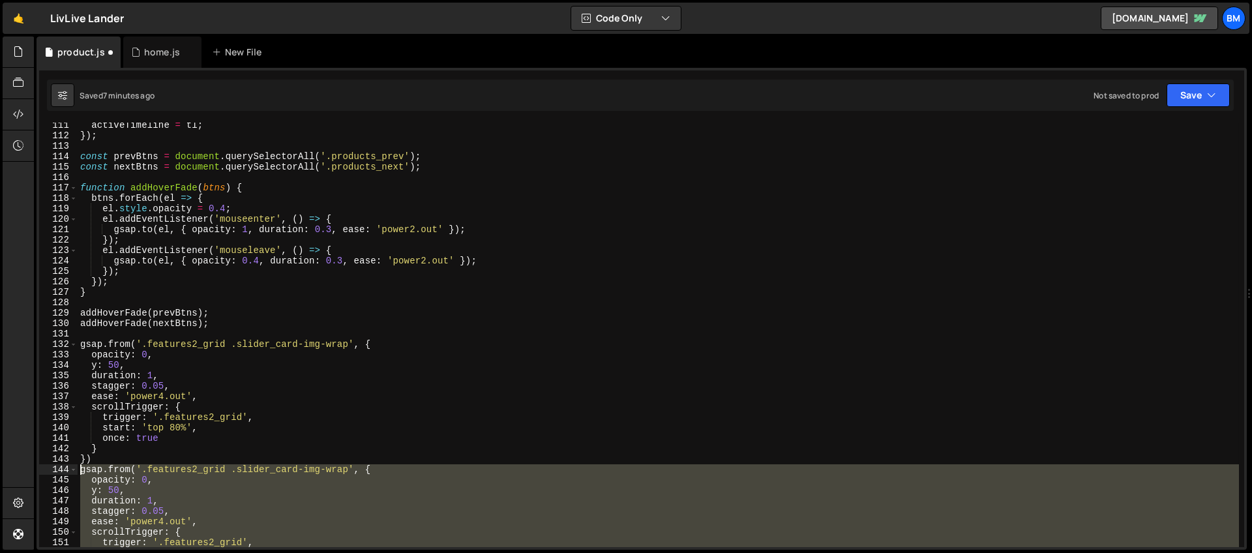
click at [130, 465] on div "activeTimeline = tl ; }) ; const prevBtns = document . querySelectorAll ( '.pro…" at bounding box center [658, 335] width 1161 height 425
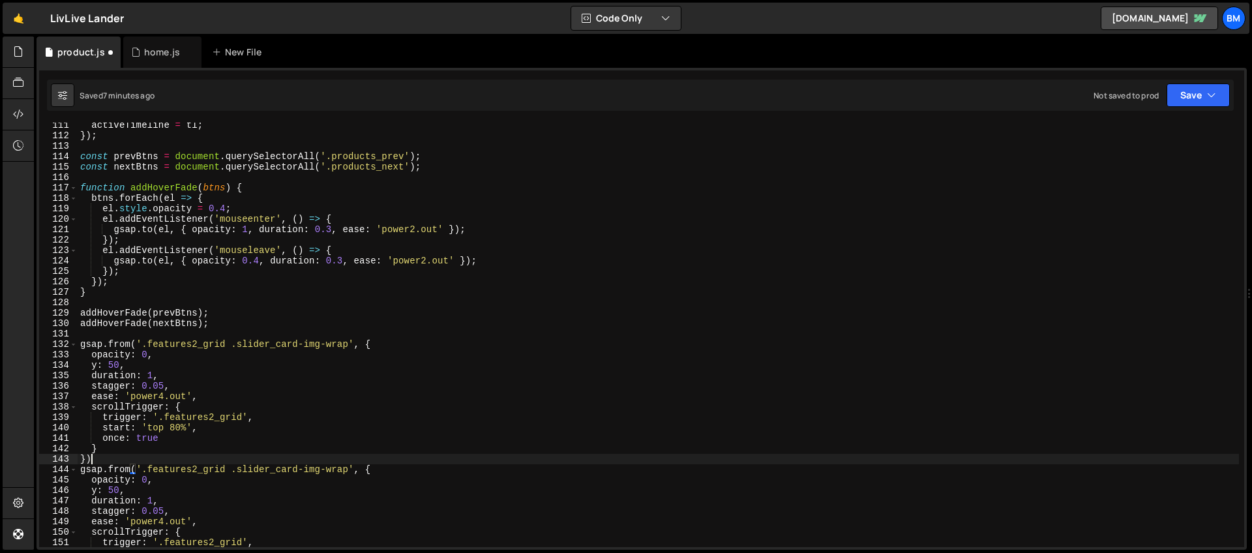
click at [113, 460] on div "activeTimeline = tl ; }) ; const prevBtns = document . querySelectorAll ( '.pro…" at bounding box center [658, 342] width 1161 height 445
type textarea "})"
click at [227, 479] on div "activeTimeline = tl ; }) ; const prevBtns = document . querySelectorAll ( '.pro…" at bounding box center [658, 342] width 1161 height 445
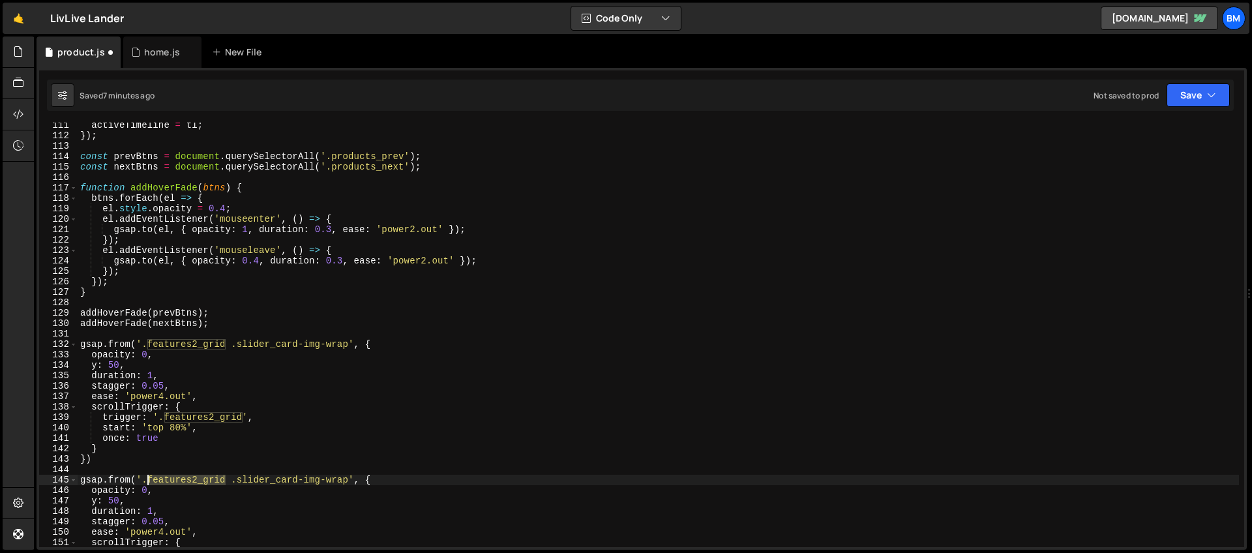
click at [149, 481] on div "activeTimeline = tl ; }) ; const prevBtns = document . querySelectorAll ( '.pro…" at bounding box center [658, 342] width 1161 height 445
paste textarea "_wrap"
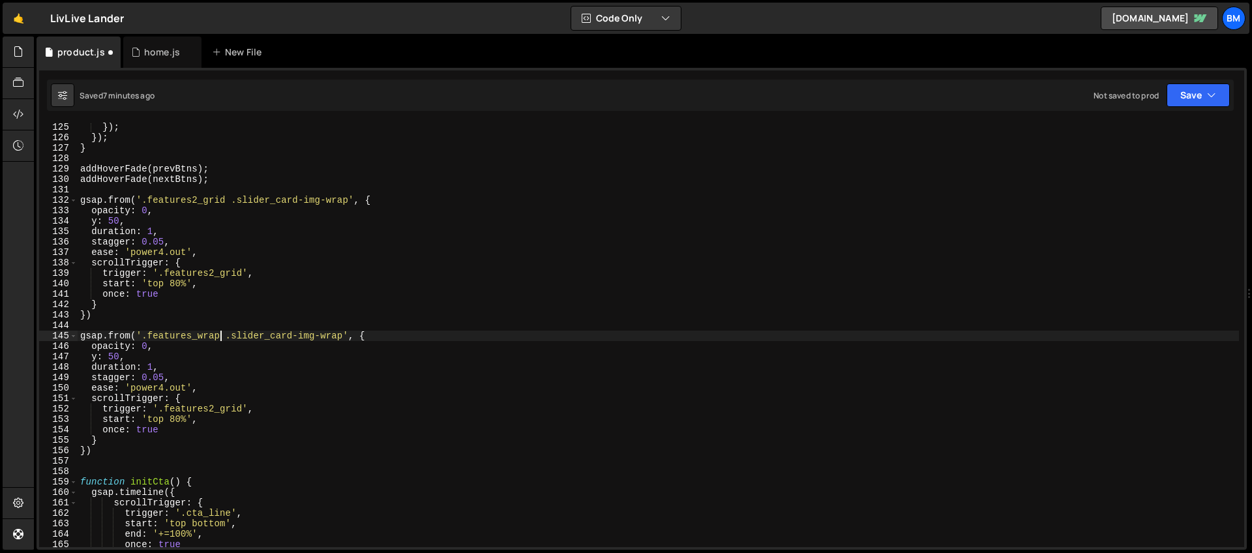
scroll to position [1301, 0]
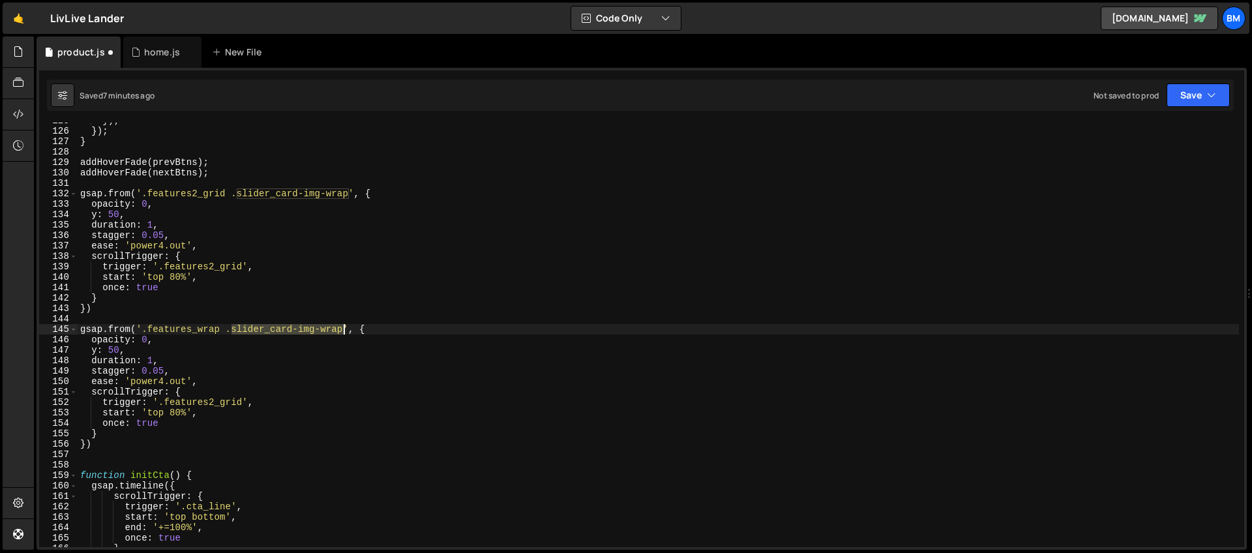
drag, startPoint x: 232, startPoint y: 332, endPoint x: 344, endPoint y: 329, distance: 111.6
click at [344, 329] on div "}) ; }) ; } addHoverFade ( prevBtns ) ; addHoverFade ( nextBtns ) ; gsap . from…" at bounding box center [658, 337] width 1161 height 445
paste textarea "features2_"
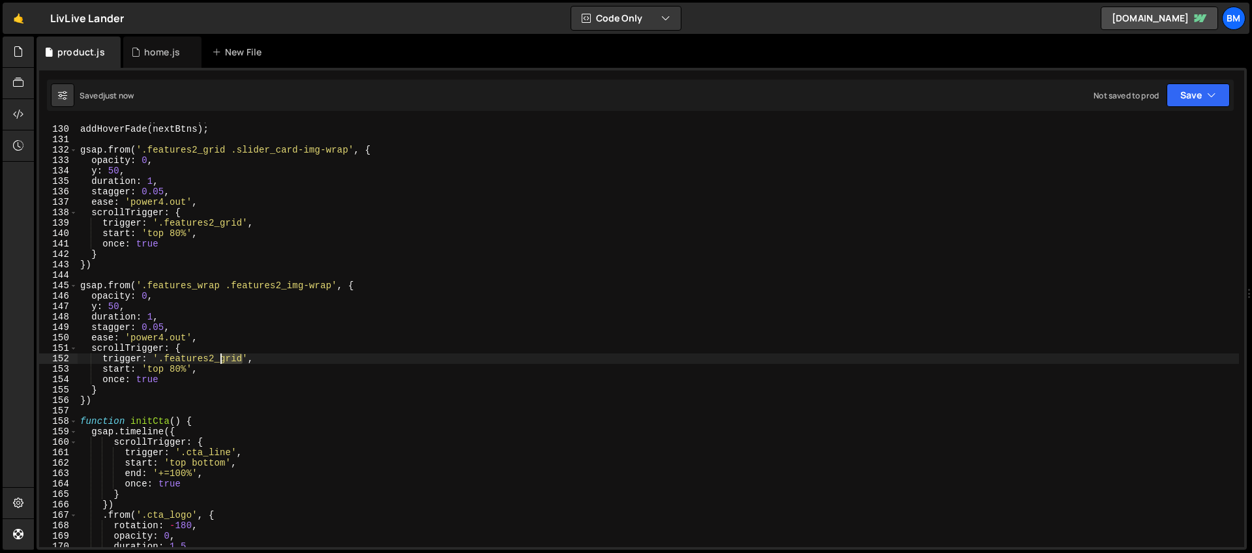
drag, startPoint x: 243, startPoint y: 357, endPoint x: 222, endPoint y: 359, distance: 21.6
click at [222, 359] on div "addHoverFade ( prevBtns ) ; addHoverFade ( nextBtns ) ; gsap . from ( '.feature…" at bounding box center [658, 335] width 1161 height 445
type textarea "trigger: '.features_wrap',"
